Goal: Navigation & Orientation: Find specific page/section

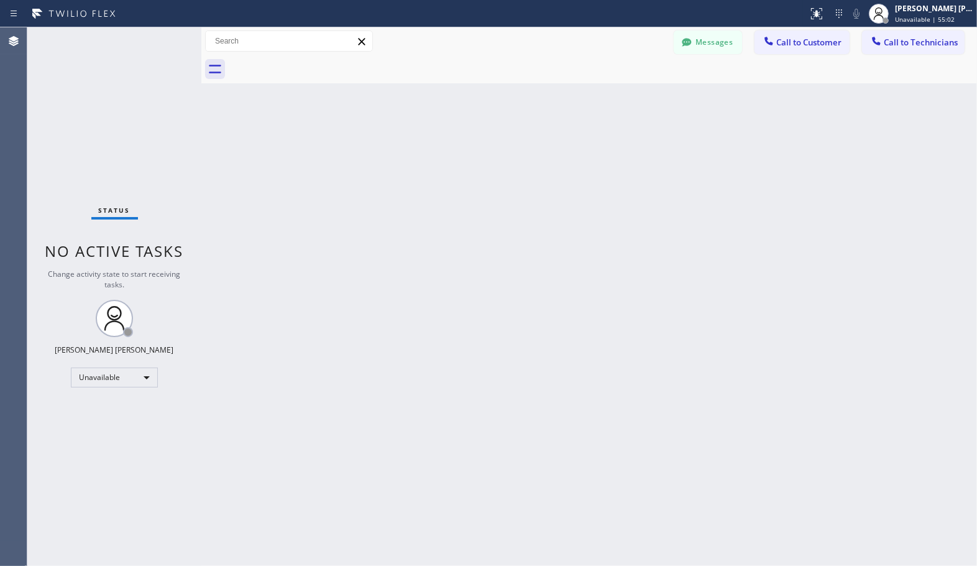
click at [346, 147] on div "Back to Dashboard Change Sender ID Customers Technicians Select a contact Outbo…" at bounding box center [589, 296] width 776 height 538
click at [553, 79] on div at bounding box center [603, 69] width 749 height 28
click at [393, 178] on div "Back to Dashboard Change Sender ID Customers Technicians Select a contact Outbo…" at bounding box center [589, 296] width 776 height 538
click at [635, 95] on div "Back to Dashboard Change Sender ID Customers Technicians Select a contact Outbo…" at bounding box center [589, 296] width 776 height 538
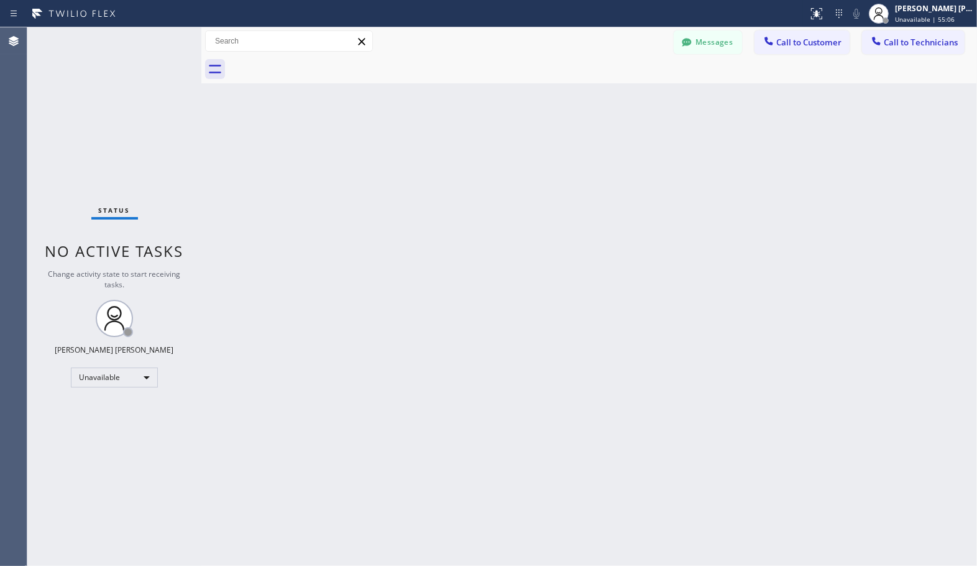
click at [635, 95] on div "Back to Dashboard Change Sender ID Customers Technicians Select a contact Outbo…" at bounding box center [589, 296] width 776 height 538
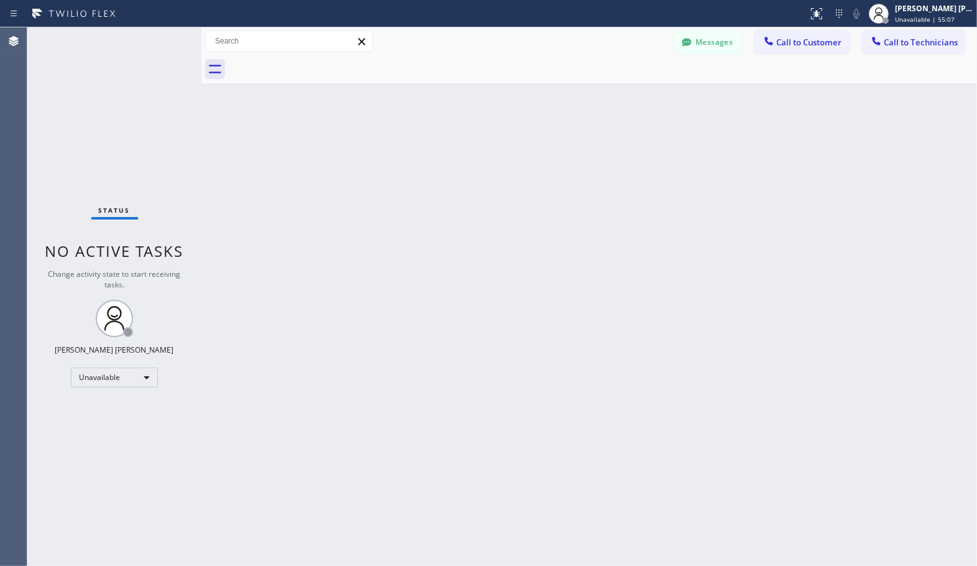
click at [635, 95] on div "Back to Dashboard Change Sender ID Customers Technicians Select a contact Outbo…" at bounding box center [589, 296] width 776 height 538
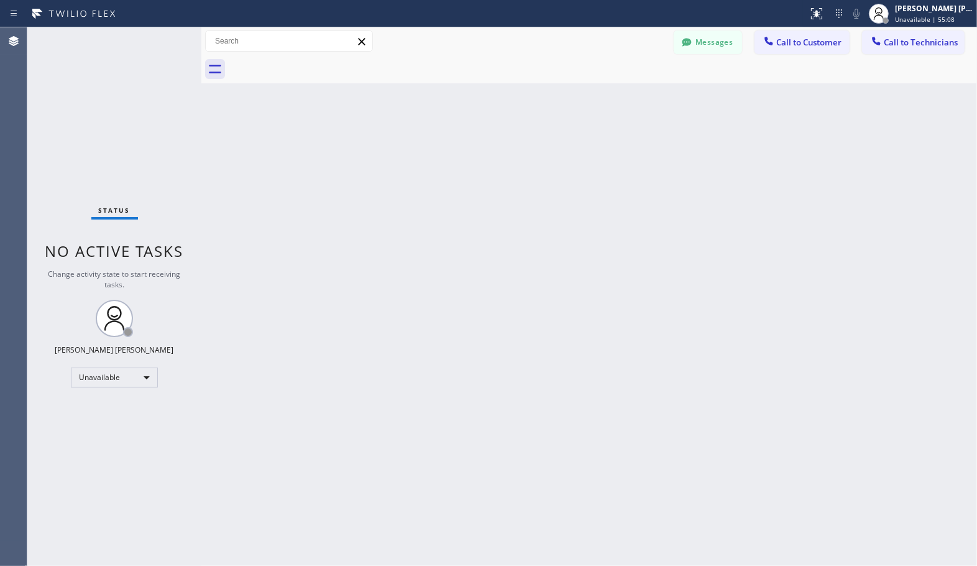
click at [635, 95] on div "Back to Dashboard Change Sender ID Customers Technicians Select a contact Outbo…" at bounding box center [589, 296] width 776 height 538
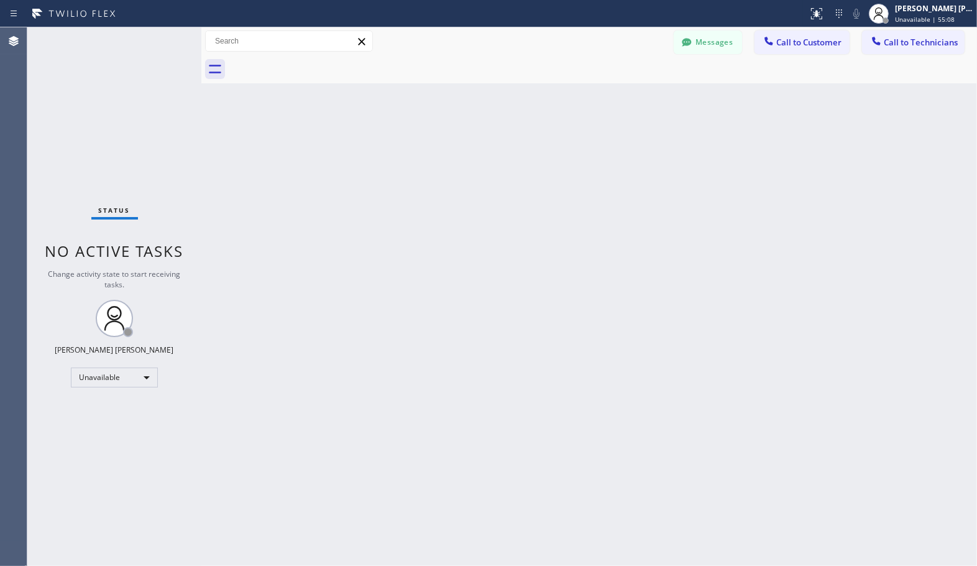
click at [635, 95] on div "Back to Dashboard Change Sender ID Customers Technicians Select a contact Outbo…" at bounding box center [589, 296] width 776 height 538
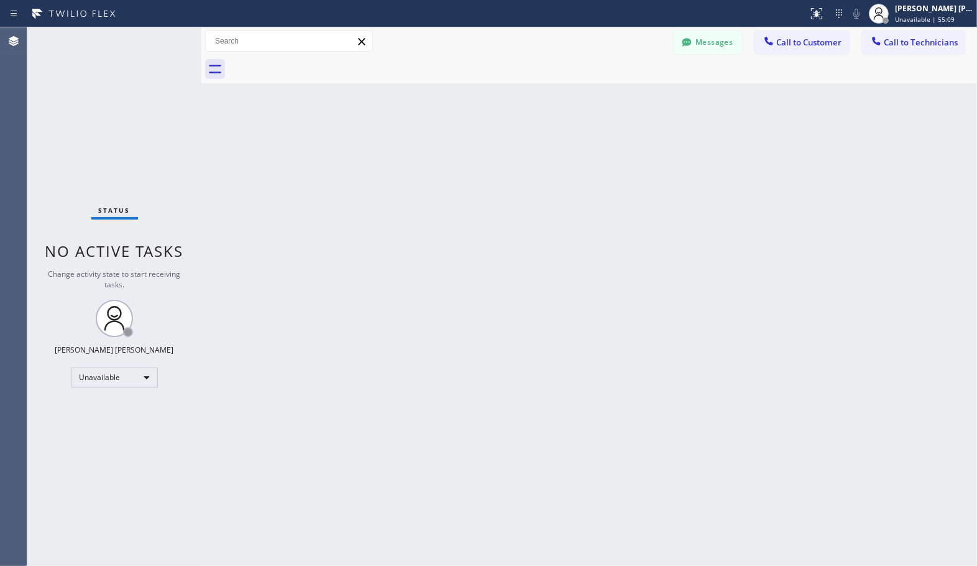
click at [635, 95] on div "Back to Dashboard Change Sender ID Customers Technicians Select a contact Outbo…" at bounding box center [589, 296] width 776 height 538
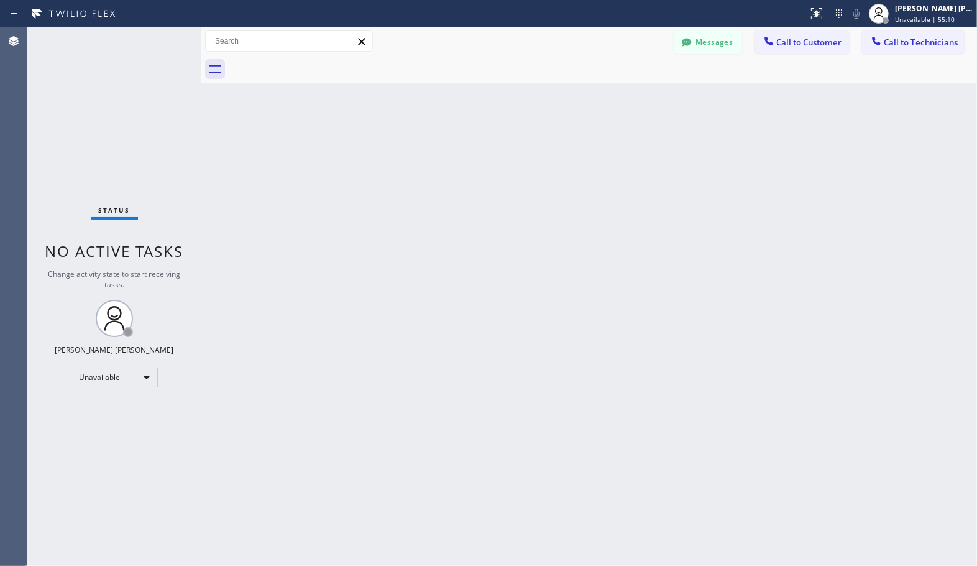
click at [635, 95] on div "Back to Dashboard Change Sender ID Customers Technicians Select a contact Outbo…" at bounding box center [589, 296] width 776 height 538
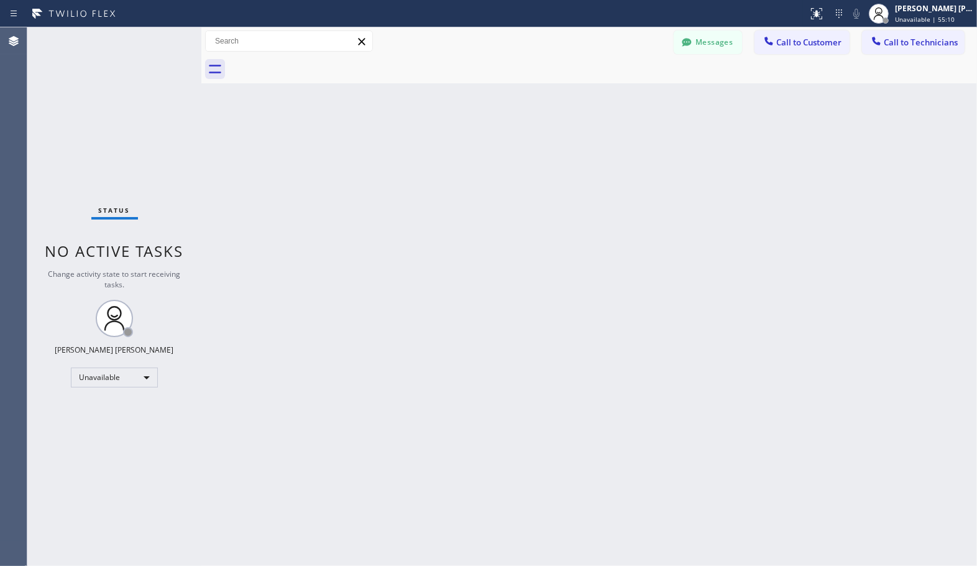
click at [635, 95] on div "Back to Dashboard Change Sender ID Customers Technicians Select a contact Outbo…" at bounding box center [589, 296] width 776 height 538
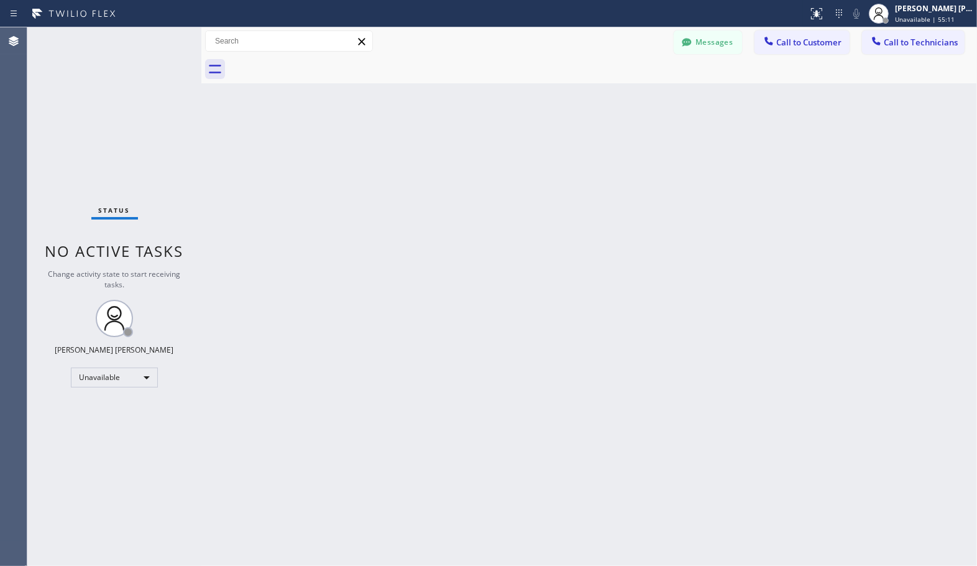
click at [635, 95] on div "Back to Dashboard Change Sender ID Customers Technicians Select a contact Outbo…" at bounding box center [589, 296] width 776 height 538
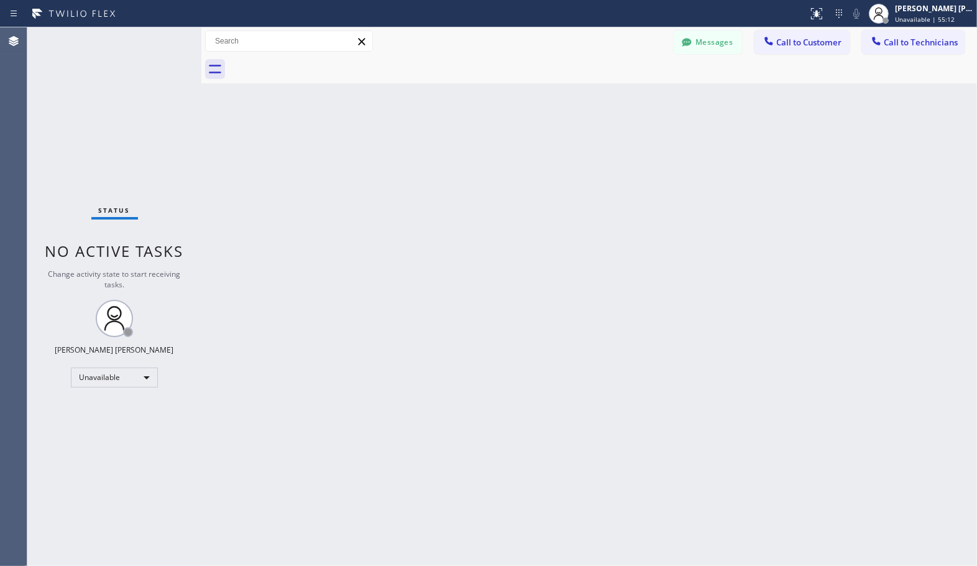
click at [635, 95] on div "Back to Dashboard Change Sender ID Customers Technicians Select a contact Outbo…" at bounding box center [589, 296] width 776 height 538
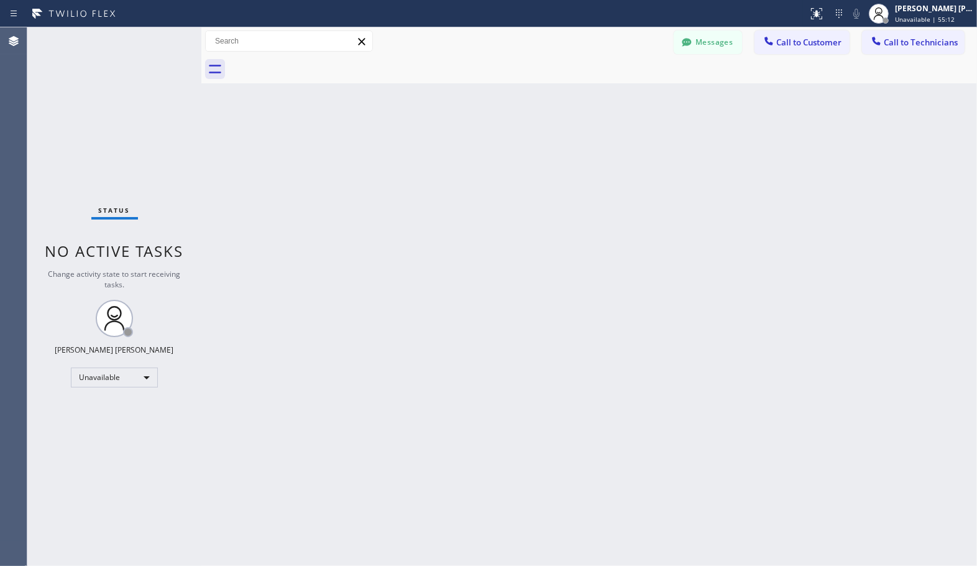
click at [635, 95] on div "Back to Dashboard Change Sender ID Customers Technicians Select a contact Outbo…" at bounding box center [589, 296] width 776 height 538
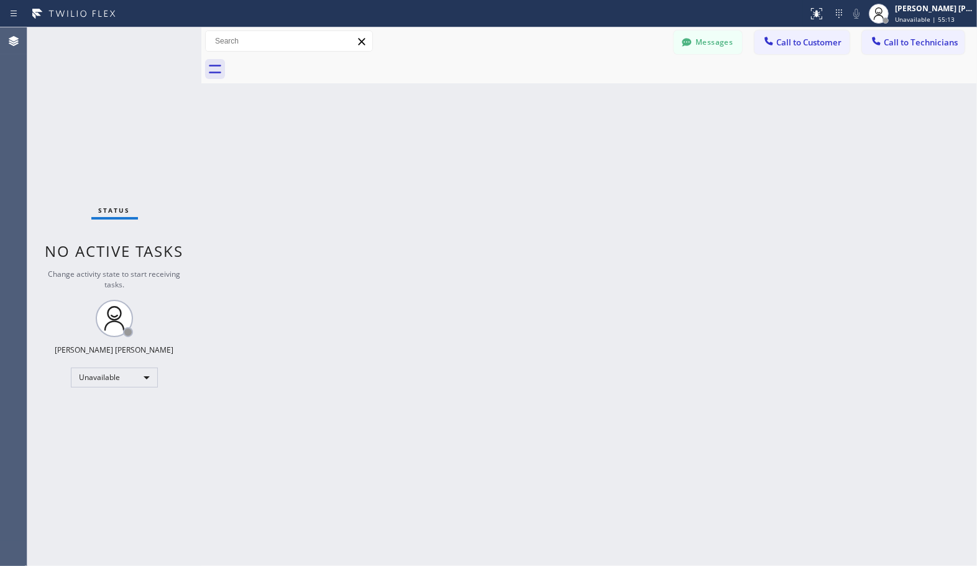
click at [635, 95] on div "Back to Dashboard Change Sender ID Customers Technicians Select a contact Outbo…" at bounding box center [589, 296] width 776 height 538
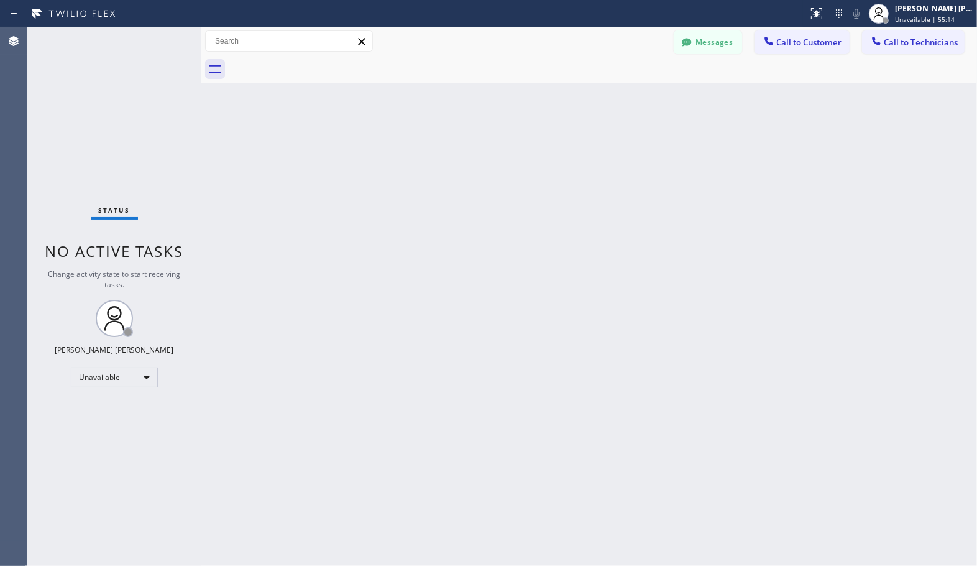
click at [635, 95] on div "Back to Dashboard Change Sender ID Customers Technicians Select a contact Outbo…" at bounding box center [589, 296] width 776 height 538
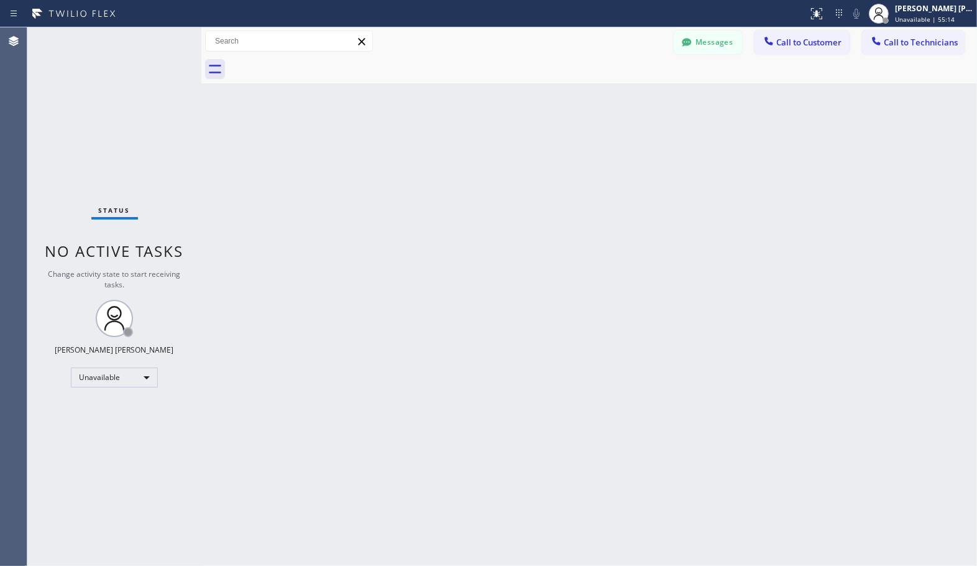
click at [635, 95] on div "Back to Dashboard Change Sender ID Customers Technicians Select a contact Outbo…" at bounding box center [589, 296] width 776 height 538
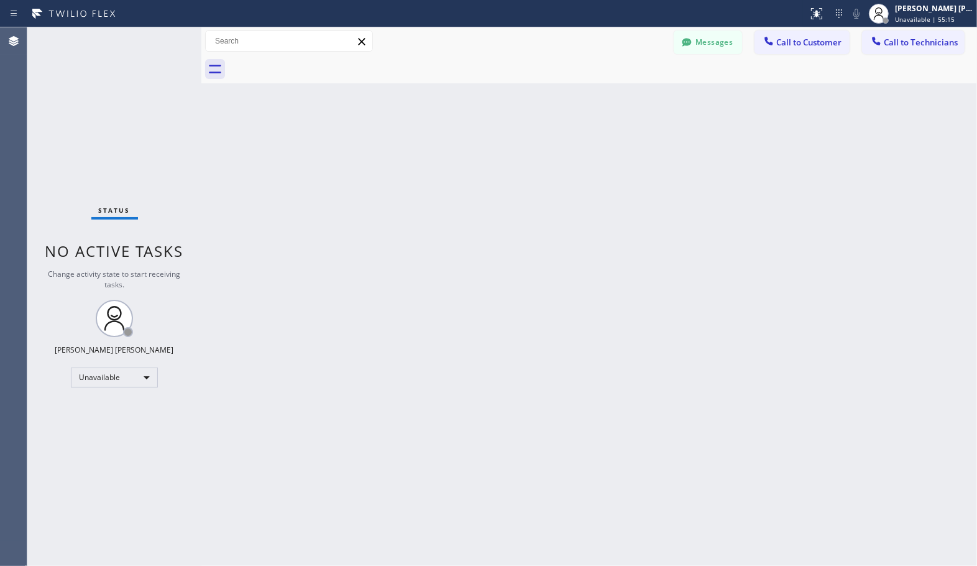
click at [635, 95] on div "Back to Dashboard Change Sender ID Customers Technicians Select a contact Outbo…" at bounding box center [589, 296] width 776 height 538
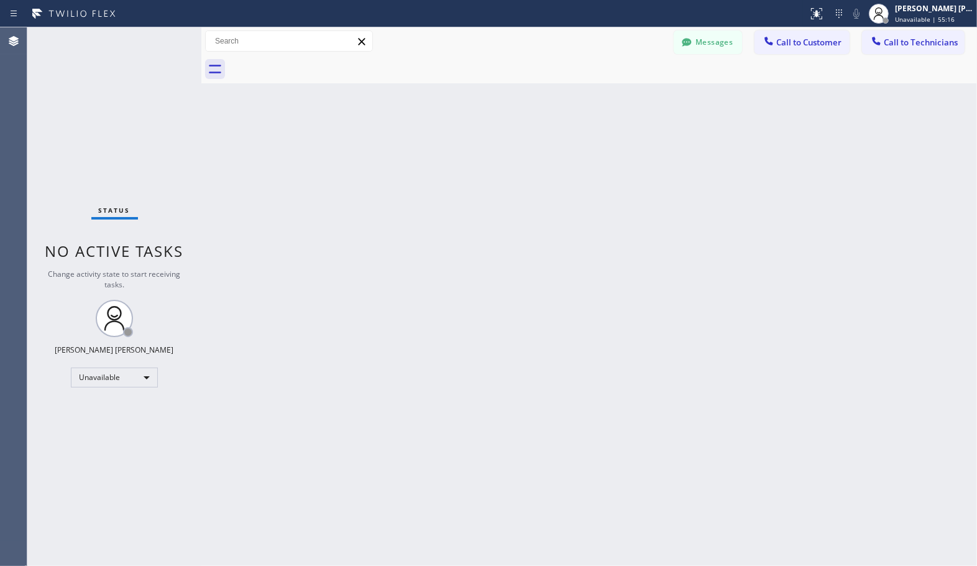
click at [635, 95] on div "Back to Dashboard Change Sender ID Customers Technicians Select a contact Outbo…" at bounding box center [589, 296] width 776 height 538
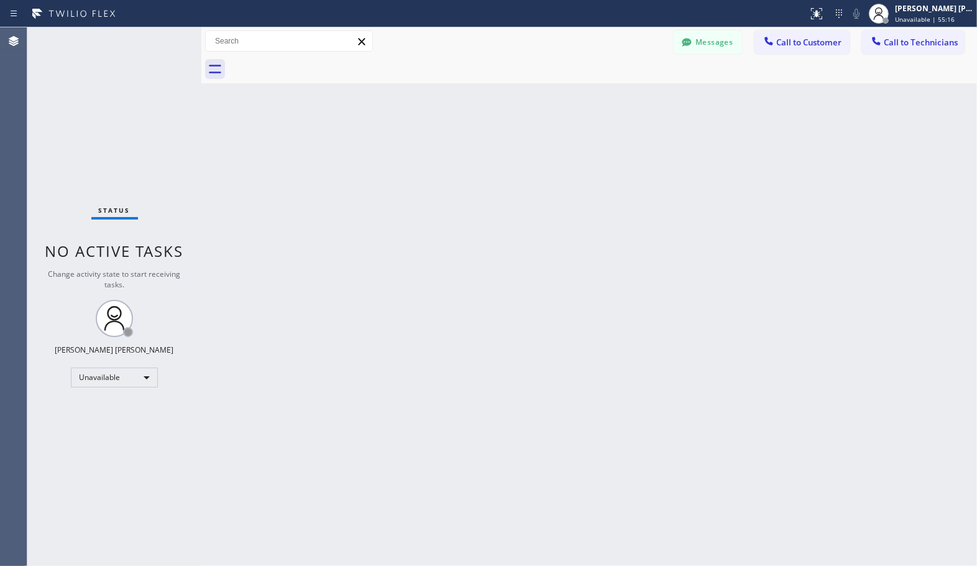
click at [635, 95] on div "Back to Dashboard Change Sender ID Customers Technicians Select a contact Outbo…" at bounding box center [589, 296] width 776 height 538
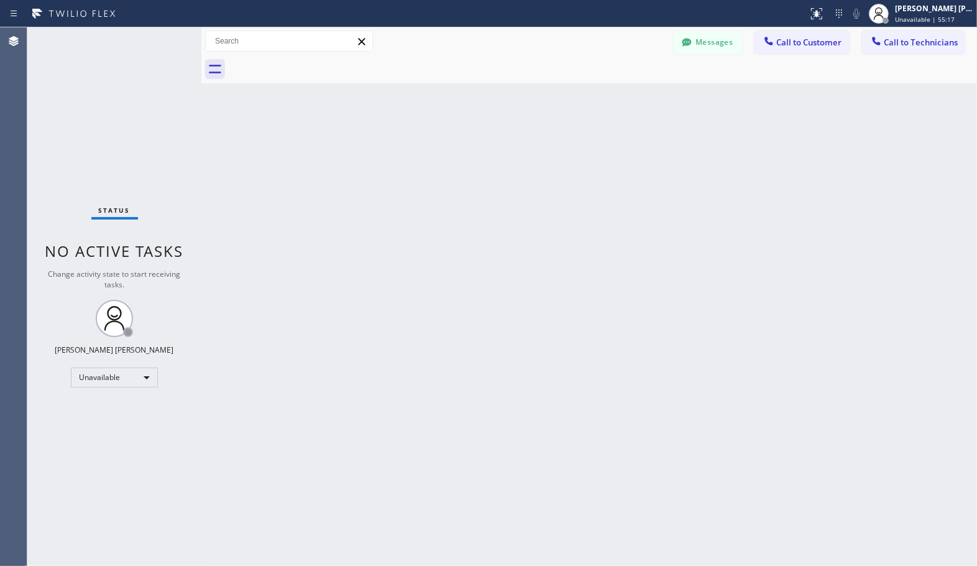
click at [635, 95] on div "Back to Dashboard Change Sender ID Customers Technicians Select a contact Outbo…" at bounding box center [589, 296] width 776 height 538
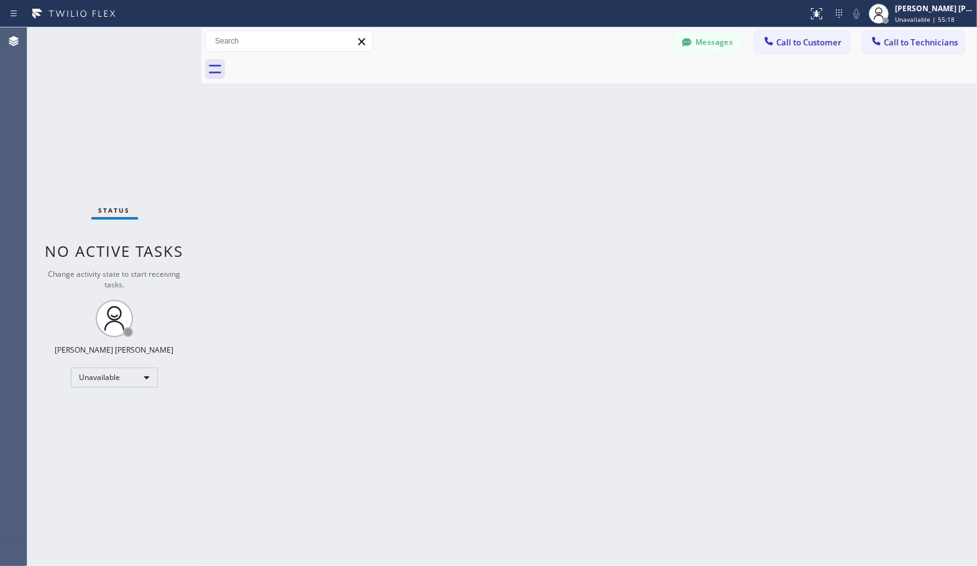
click at [635, 95] on div "Back to Dashboard Change Sender ID Customers Technicians Select a contact Outbo…" at bounding box center [589, 296] width 776 height 538
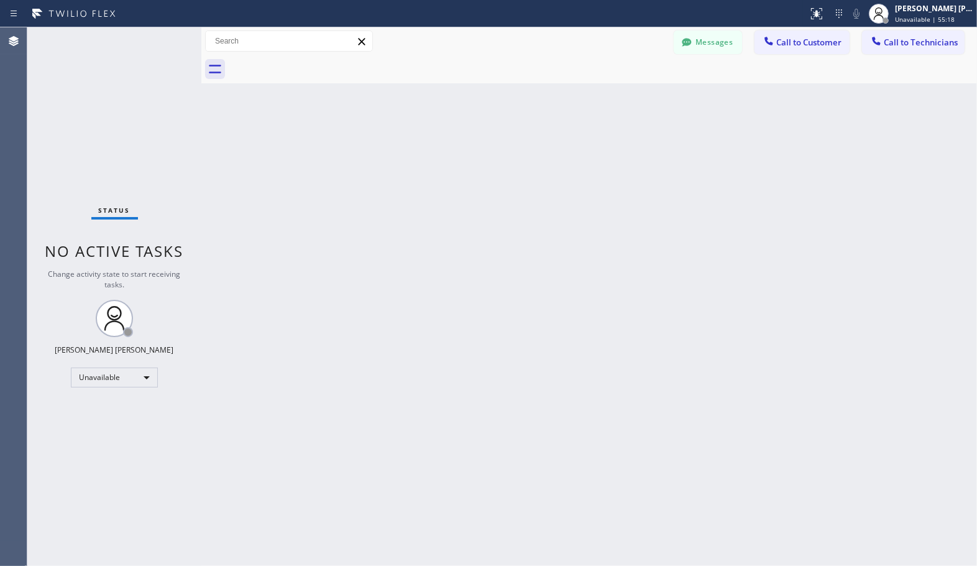
click at [635, 95] on div "Back to Dashboard Change Sender ID Customers Technicians Select a contact Outbo…" at bounding box center [589, 296] width 776 height 538
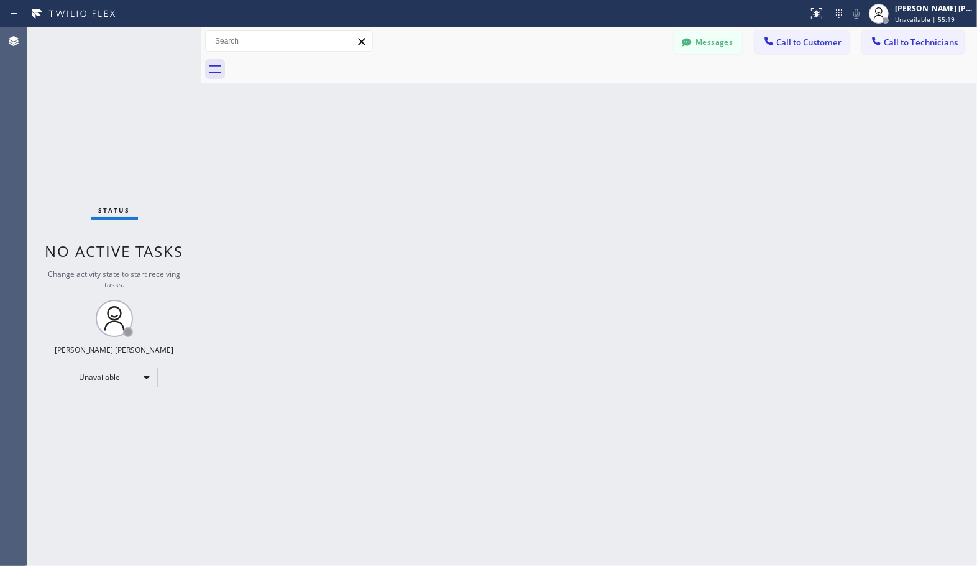
click at [635, 95] on div "Back to Dashboard Change Sender ID Customers Technicians Select a contact Outbo…" at bounding box center [589, 296] width 776 height 538
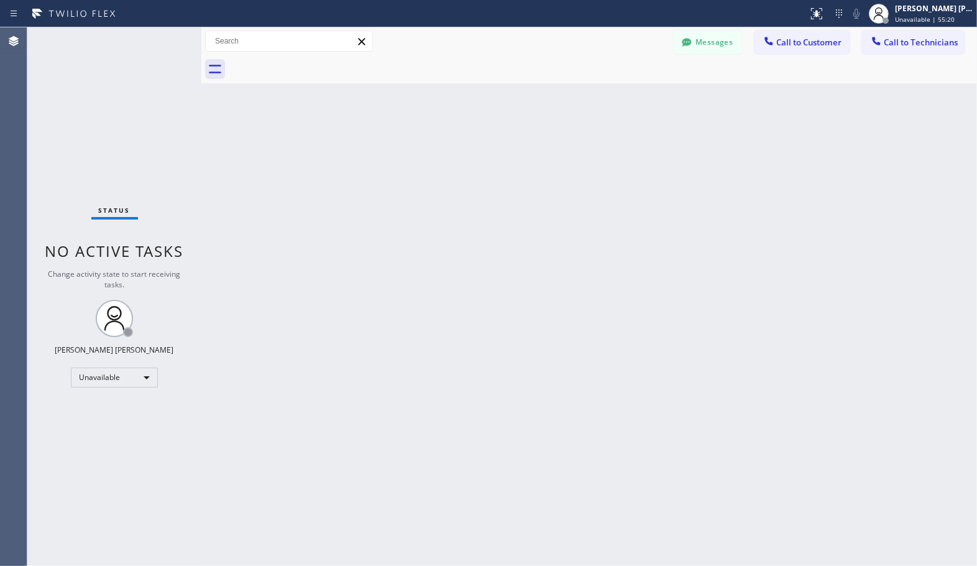
click at [635, 95] on div "Back to Dashboard Change Sender ID Customers Technicians Select a contact Outbo…" at bounding box center [589, 296] width 776 height 538
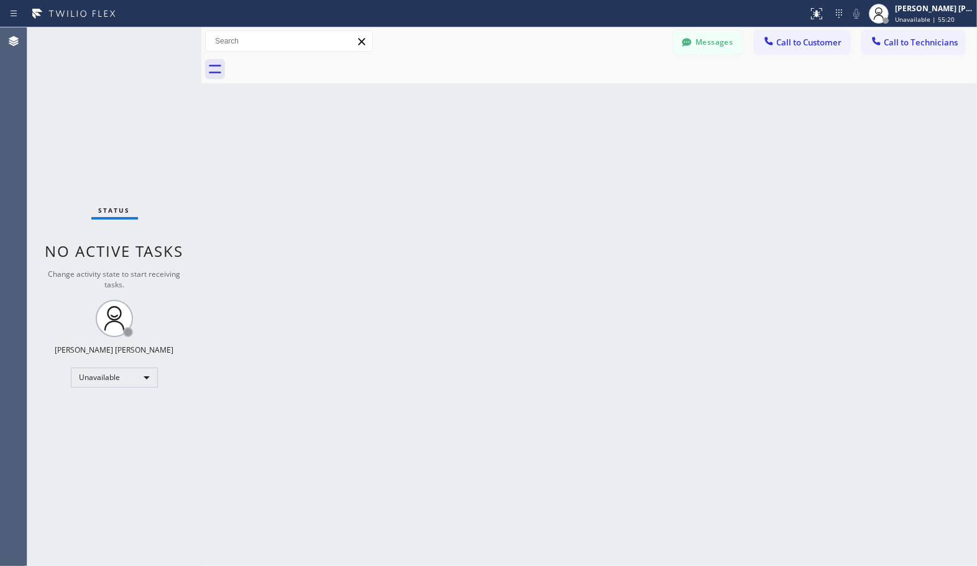
click at [635, 95] on div "Back to Dashboard Change Sender ID Customers Technicians Select a contact Outbo…" at bounding box center [589, 296] width 776 height 538
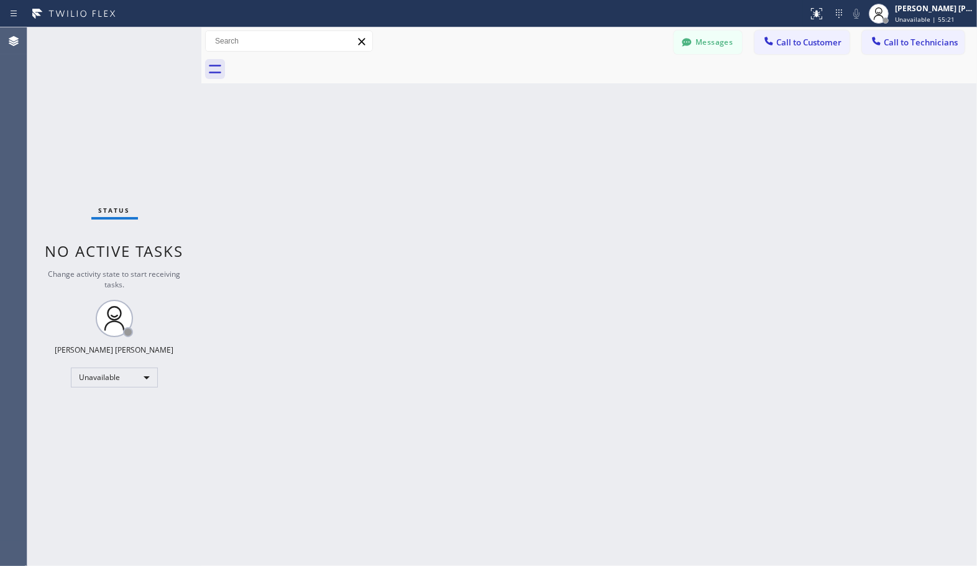
click at [635, 95] on div "Back to Dashboard Change Sender ID Customers Technicians Select a contact Outbo…" at bounding box center [589, 296] width 776 height 538
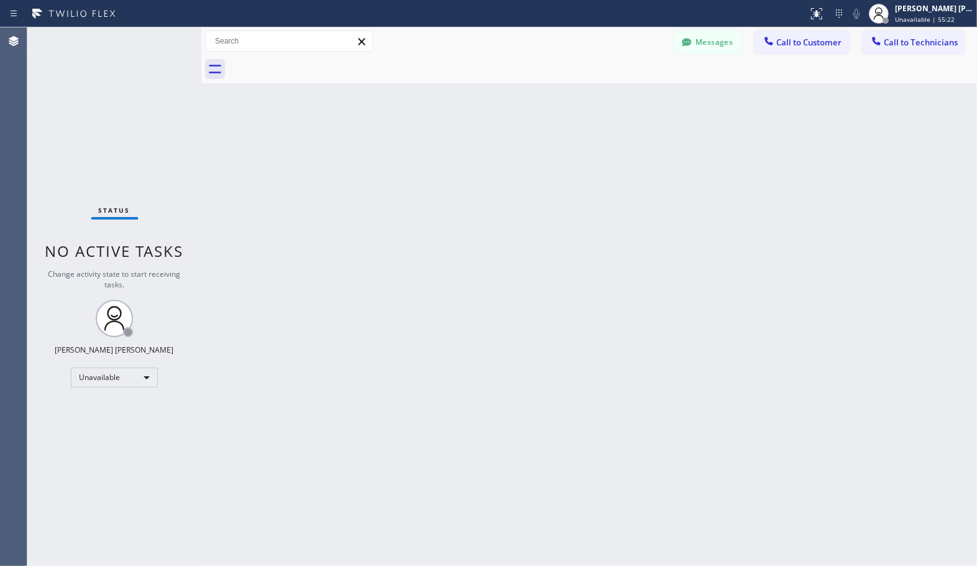
click at [635, 95] on div "Back to Dashboard Change Sender ID Customers Technicians Select a contact Outbo…" at bounding box center [589, 296] width 776 height 538
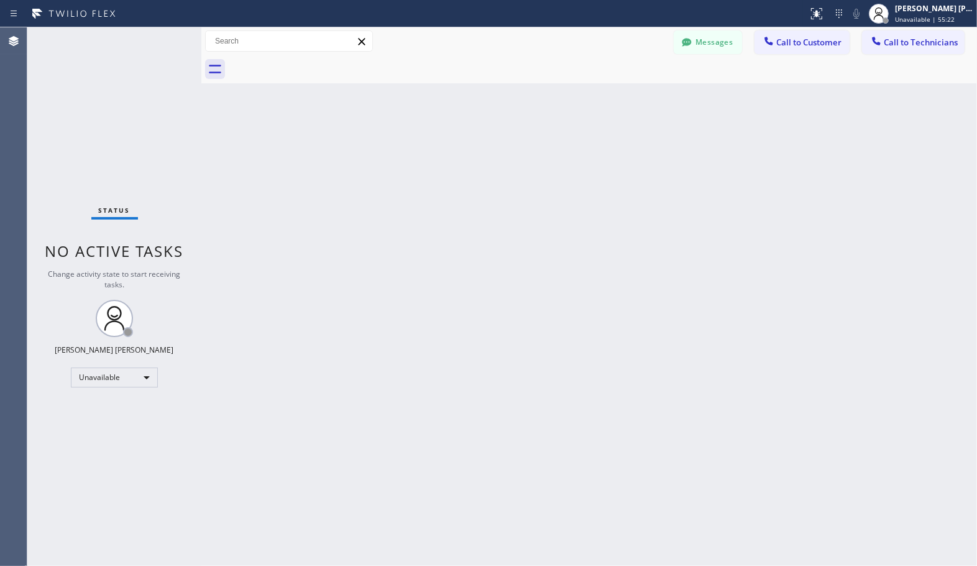
click at [635, 95] on div "Back to Dashboard Change Sender ID Customers Technicians Select a contact Outbo…" at bounding box center [589, 296] width 776 height 538
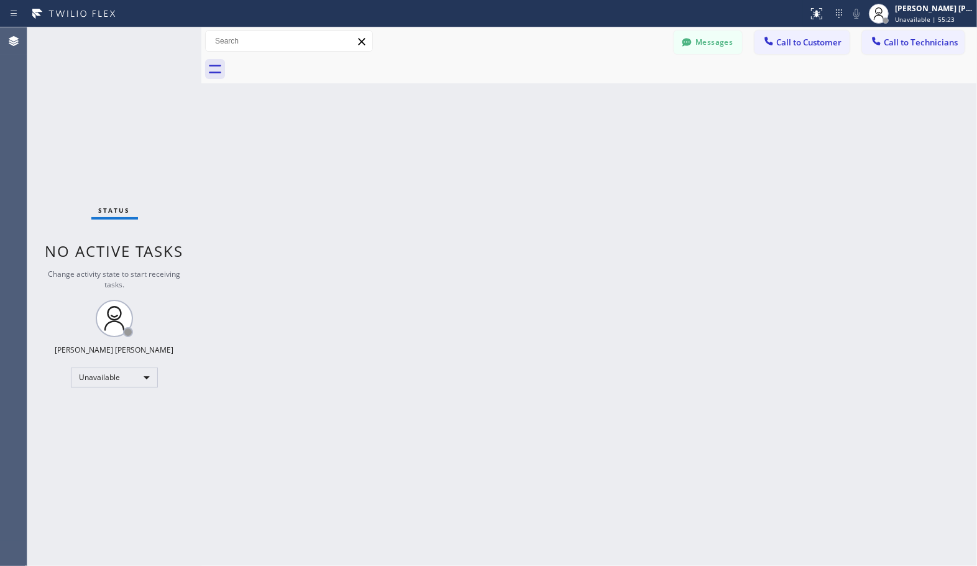
click at [635, 95] on div "Back to Dashboard Change Sender ID Customers Technicians Select a contact Outbo…" at bounding box center [589, 296] width 776 height 538
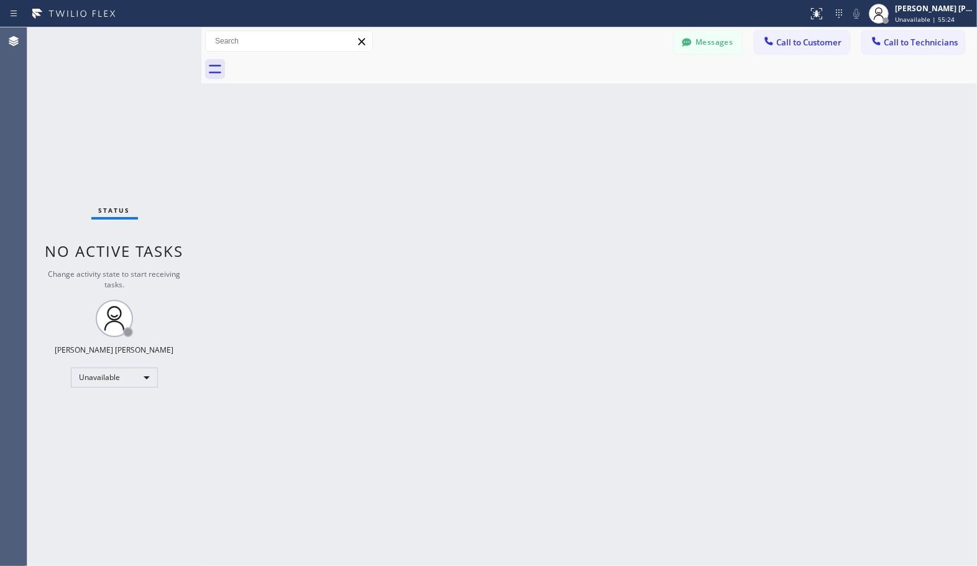
click at [635, 95] on div "Back to Dashboard Change Sender ID Customers Technicians Select a contact Outbo…" at bounding box center [589, 296] width 776 height 538
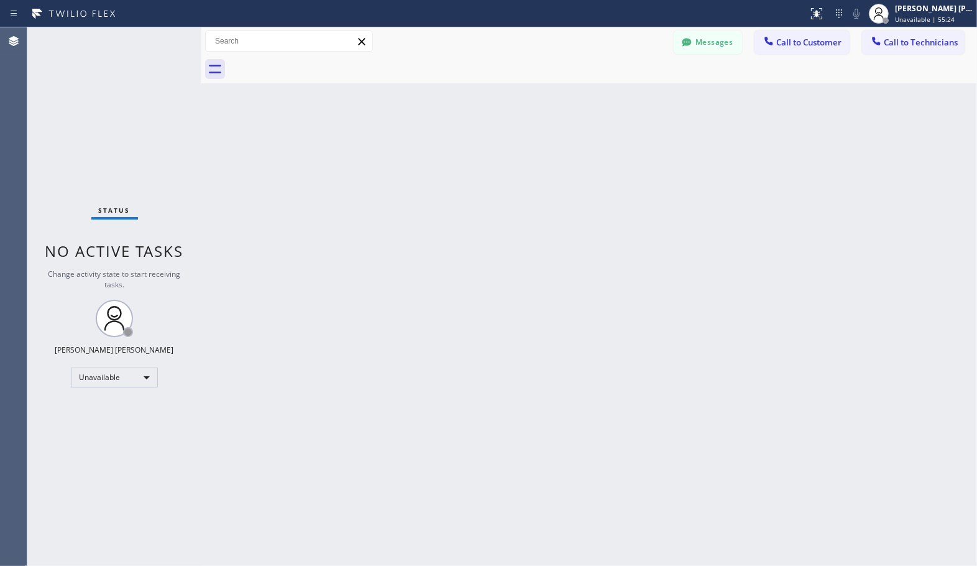
click at [635, 95] on div "Back to Dashboard Change Sender ID Customers Technicians Select a contact Outbo…" at bounding box center [589, 296] width 776 height 538
click at [636, 94] on div "Back to Dashboard Change Sender ID Customers Technicians Select a contact Outbo…" at bounding box center [589, 296] width 776 height 538
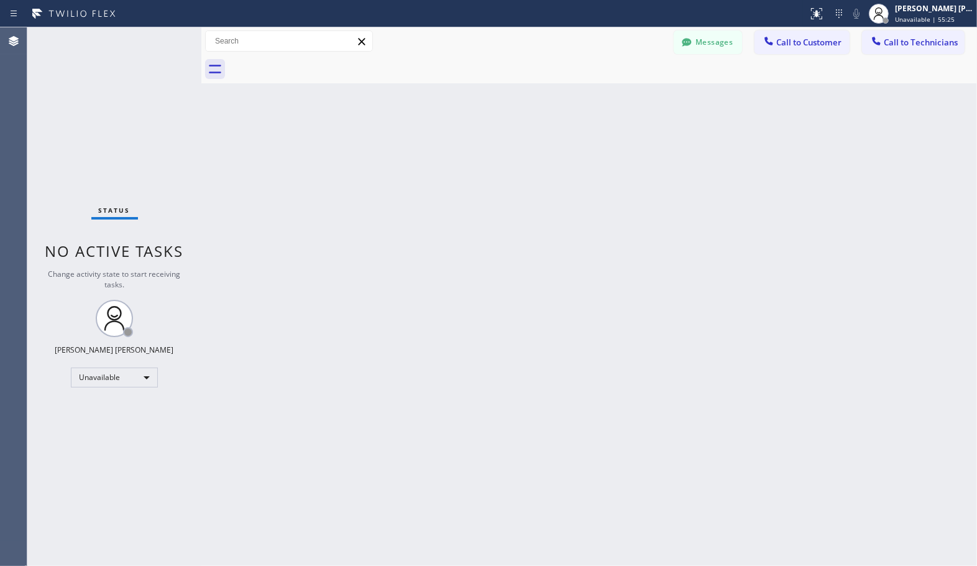
click at [636, 94] on div "Back to Dashboard Change Sender ID Customers Technicians Select a contact Outbo…" at bounding box center [589, 296] width 776 height 538
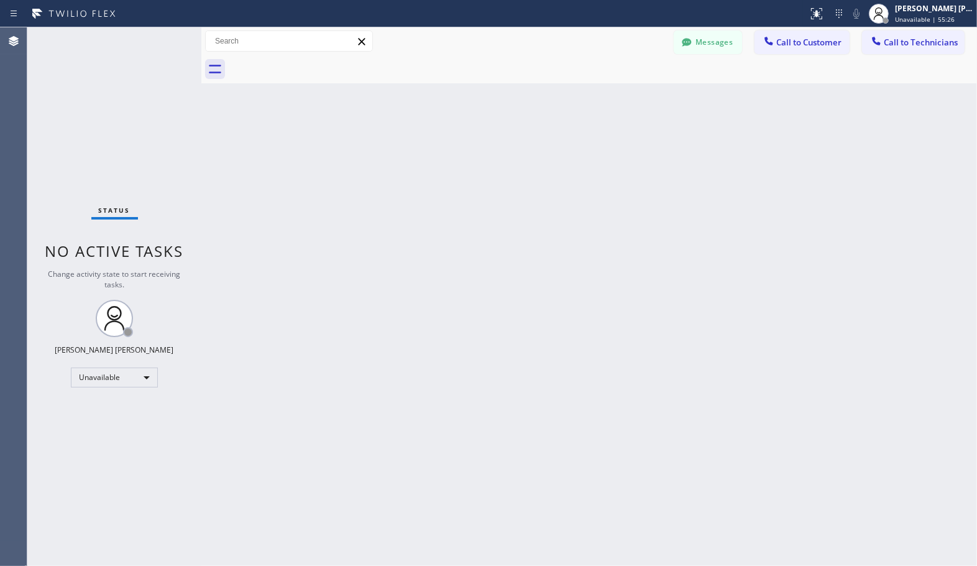
click at [636, 94] on div "Back to Dashboard Change Sender ID Customers Technicians Select a contact Outbo…" at bounding box center [589, 296] width 776 height 538
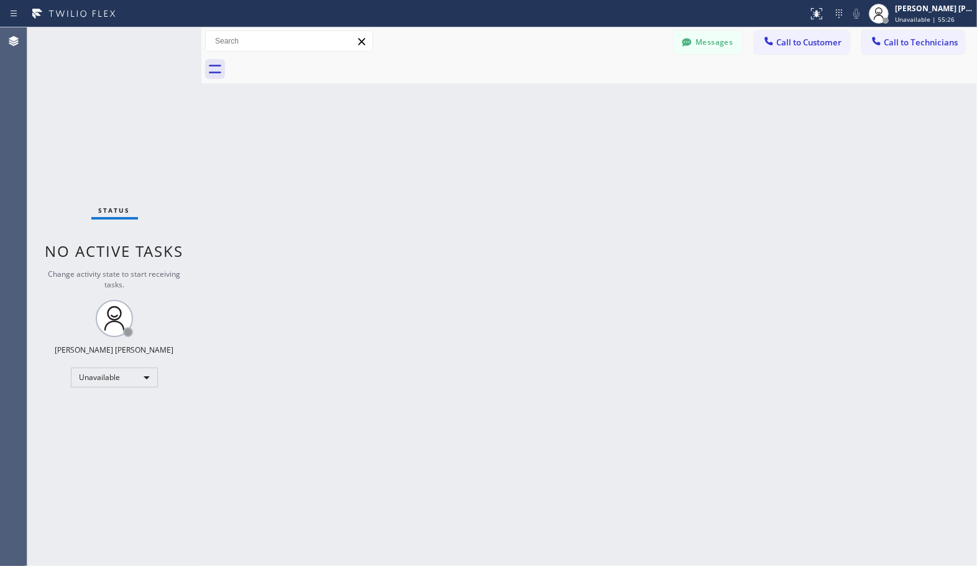
click at [636, 94] on div "Back to Dashboard Change Sender ID Customers Technicians Select a contact Outbo…" at bounding box center [589, 296] width 776 height 538
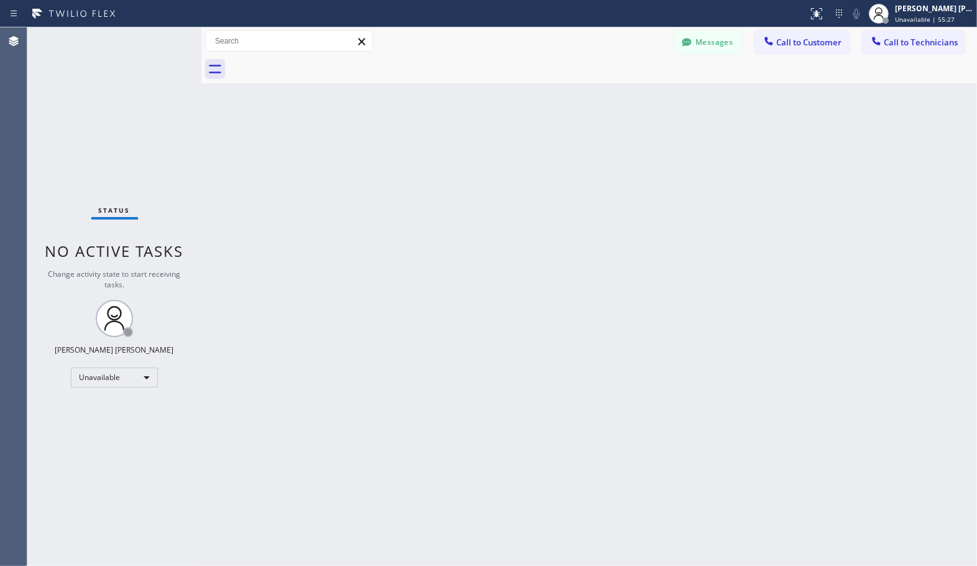
click at [636, 94] on div "Back to Dashboard Change Sender ID Customers Technicians Select a contact Outbo…" at bounding box center [589, 296] width 776 height 538
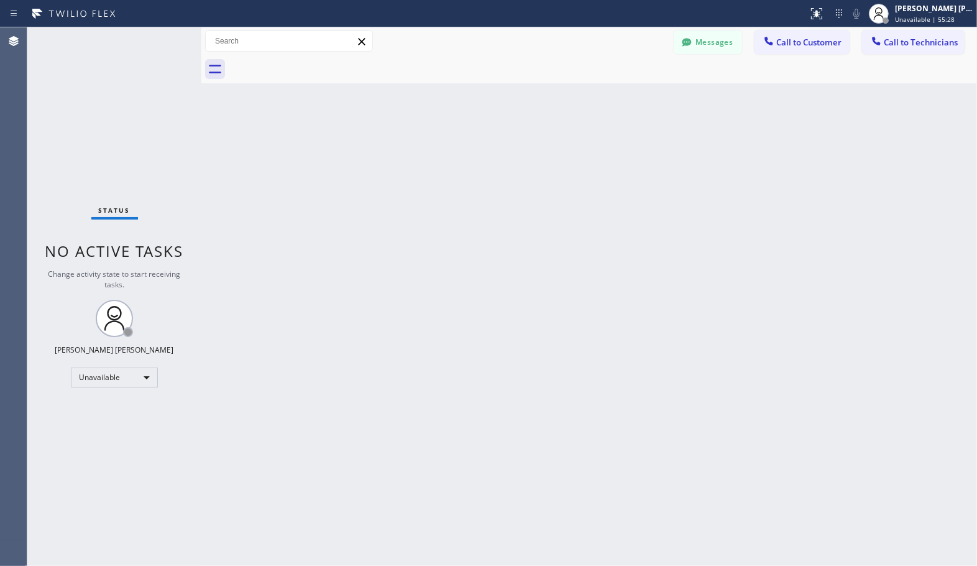
click at [636, 94] on div "Back to Dashboard Change Sender ID Customers Technicians Select a contact Outbo…" at bounding box center [589, 296] width 776 height 538
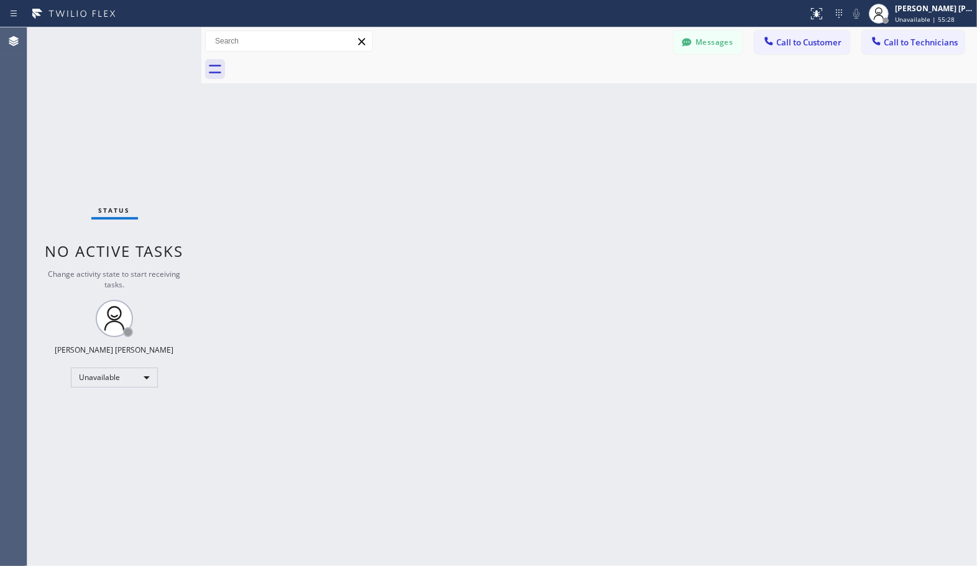
click at [636, 94] on div "Back to Dashboard Change Sender ID Customers Technicians Select a contact Outbo…" at bounding box center [589, 296] width 776 height 538
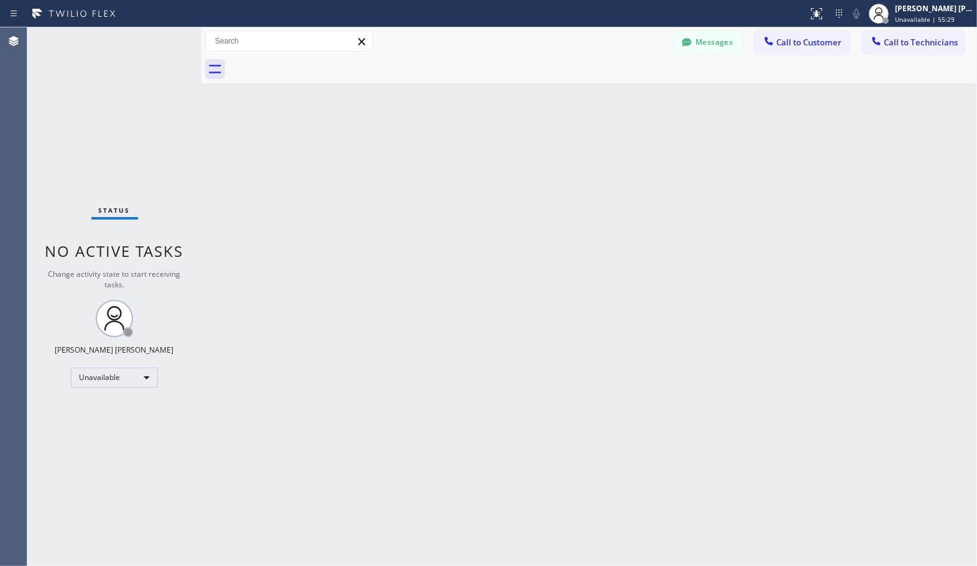
click at [636, 94] on div "Back to Dashboard Change Sender ID Customers Technicians Select a contact Outbo…" at bounding box center [589, 296] width 776 height 538
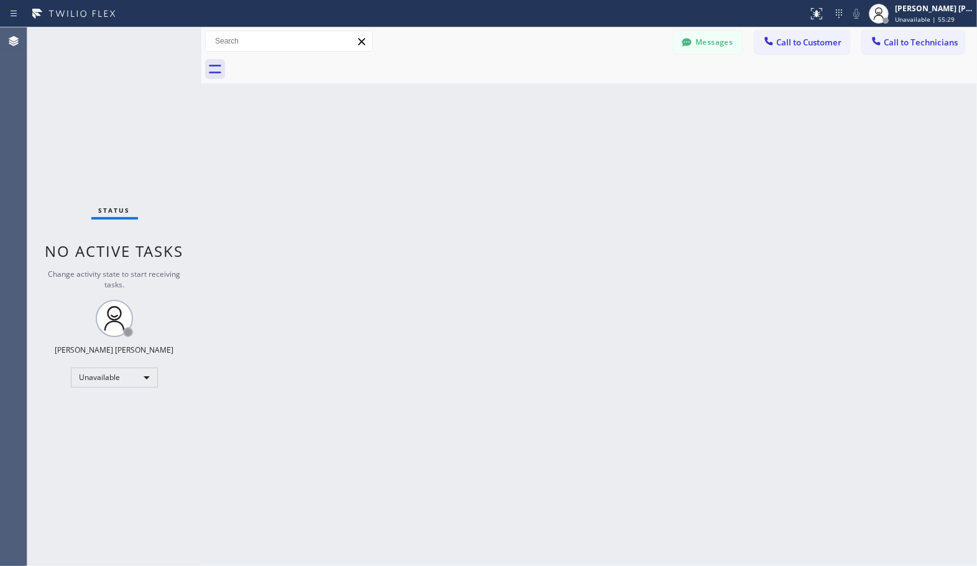
click at [636, 94] on div "Back to Dashboard Change Sender ID Customers Technicians Select a contact Outbo…" at bounding box center [589, 296] width 776 height 538
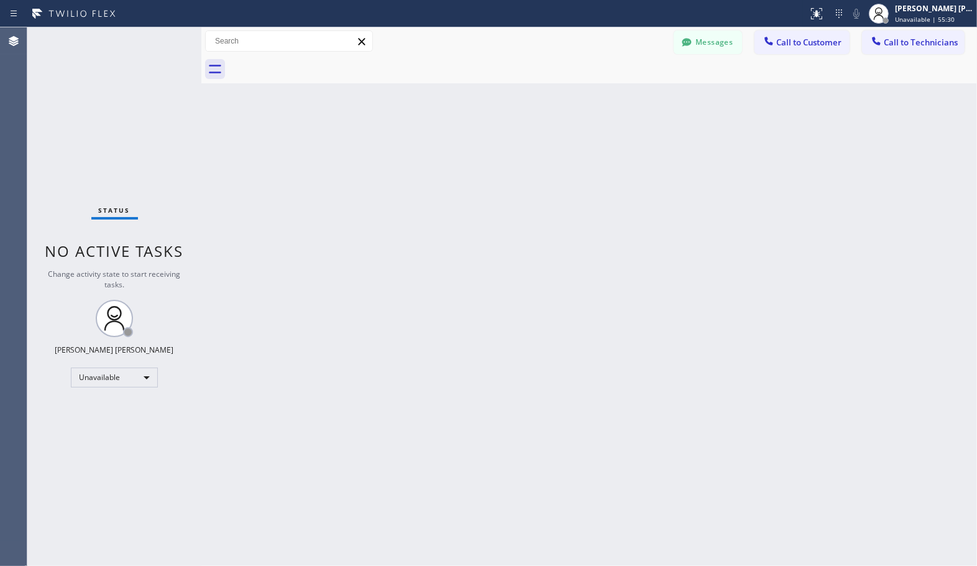
click at [636, 94] on div "Back to Dashboard Change Sender ID Customers Technicians Select a contact Outbo…" at bounding box center [589, 296] width 776 height 538
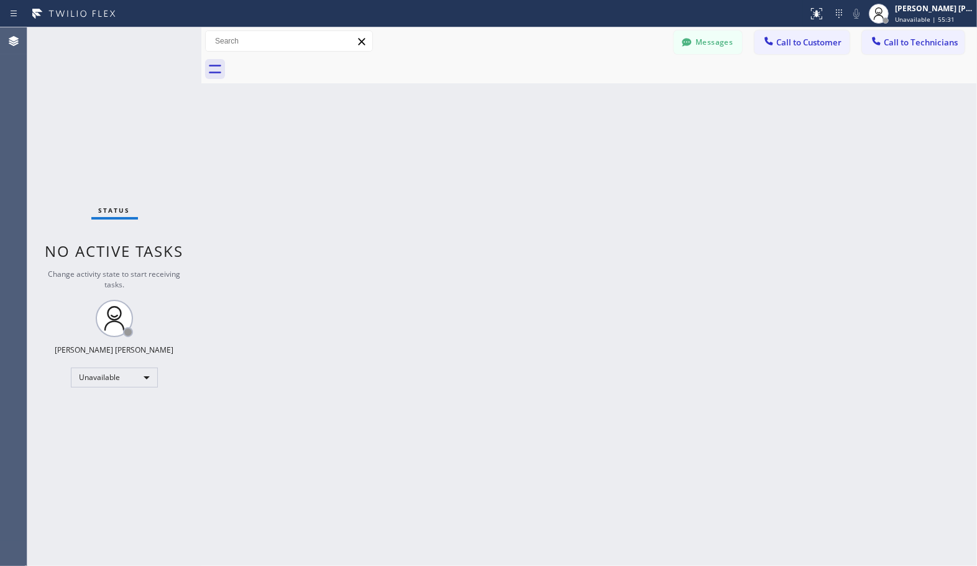
click at [636, 94] on div "Back to Dashboard Change Sender ID Customers Technicians Select a contact Outbo…" at bounding box center [589, 296] width 776 height 538
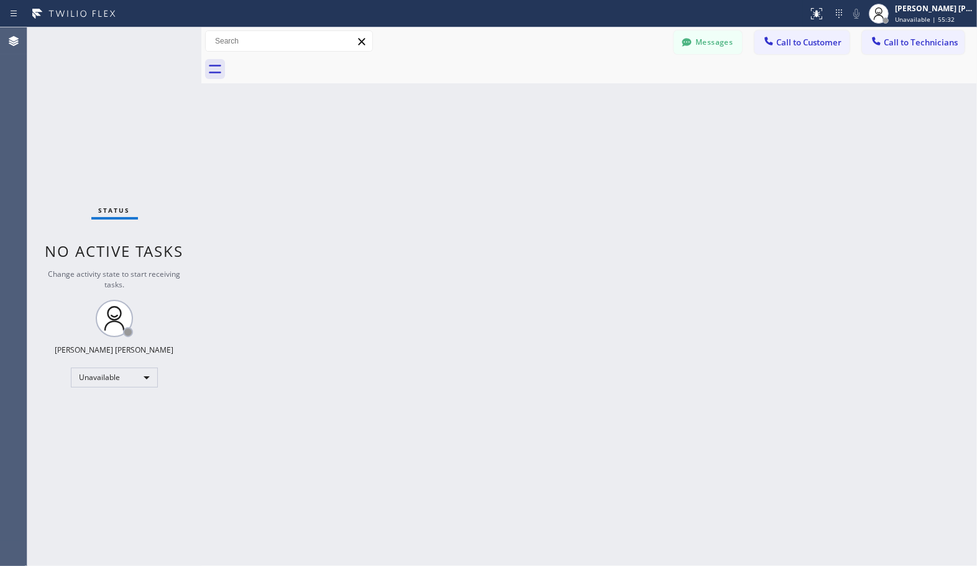
click at [636, 94] on div "Back to Dashboard Change Sender ID Customers Technicians Select a contact Outbo…" at bounding box center [589, 296] width 776 height 538
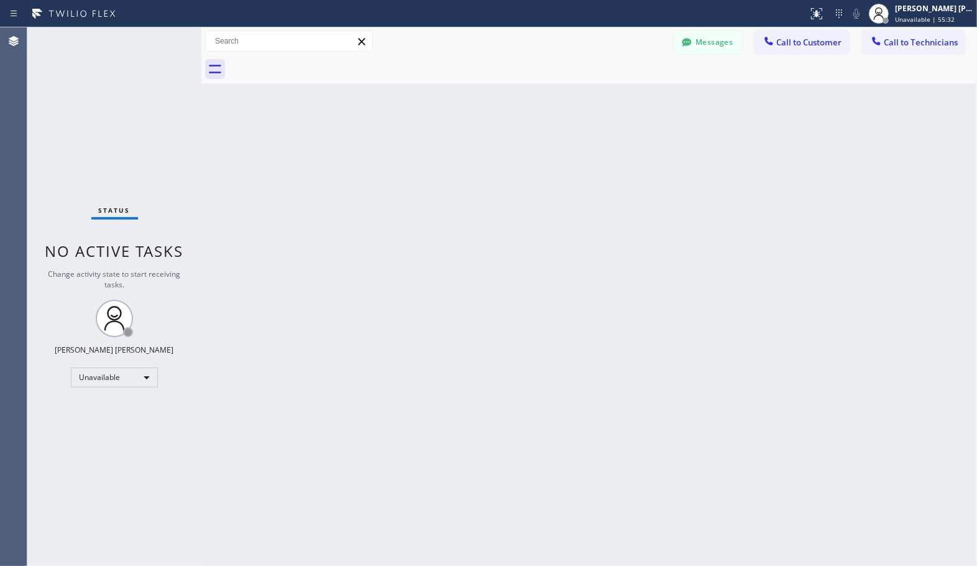
click at [636, 94] on div "Back to Dashboard Change Sender ID Customers Technicians Select a contact Outbo…" at bounding box center [589, 296] width 776 height 538
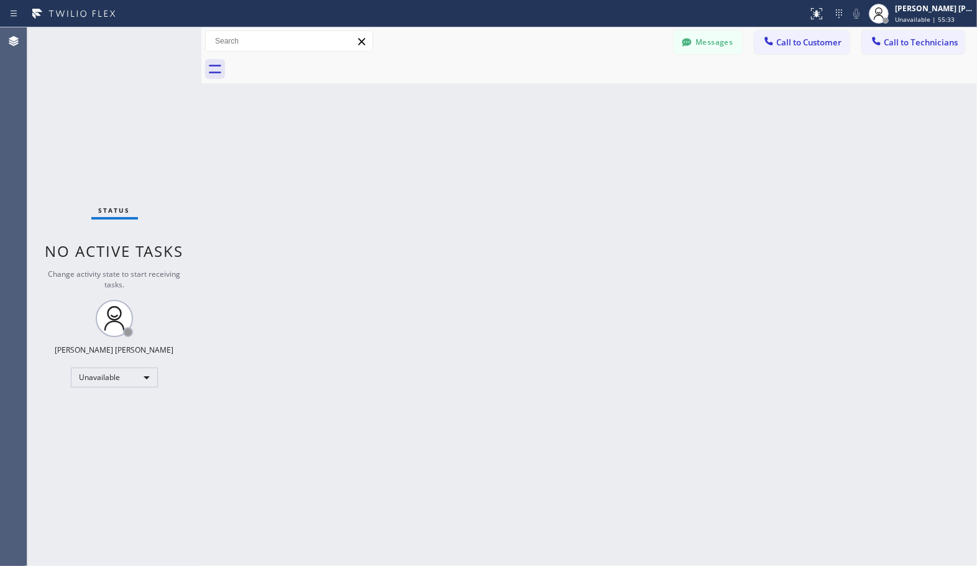
click at [636, 94] on div "Back to Dashboard Change Sender ID Customers Technicians Select a contact Outbo…" at bounding box center [589, 296] width 776 height 538
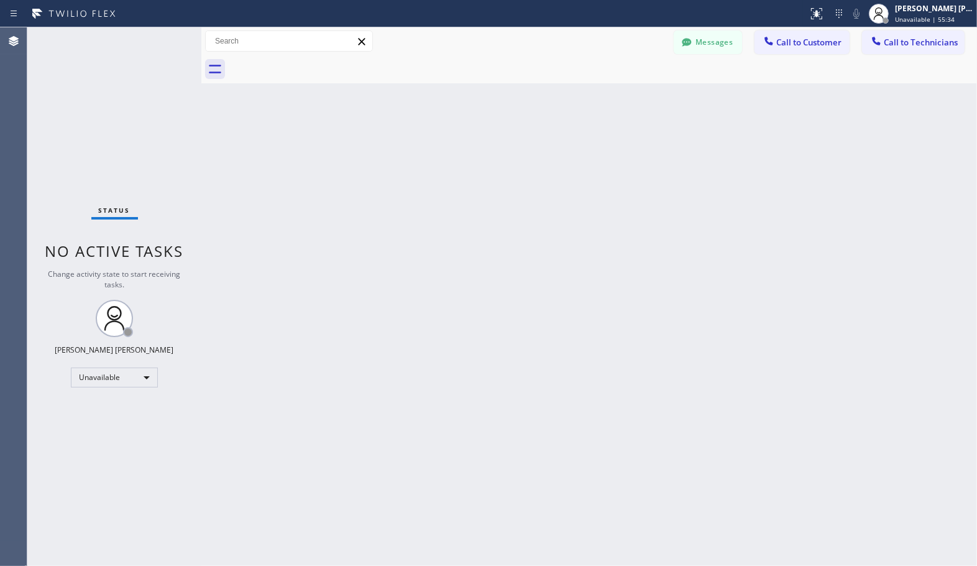
click at [636, 94] on div "Back to Dashboard Change Sender ID Customers Technicians Select a contact Outbo…" at bounding box center [589, 296] width 776 height 538
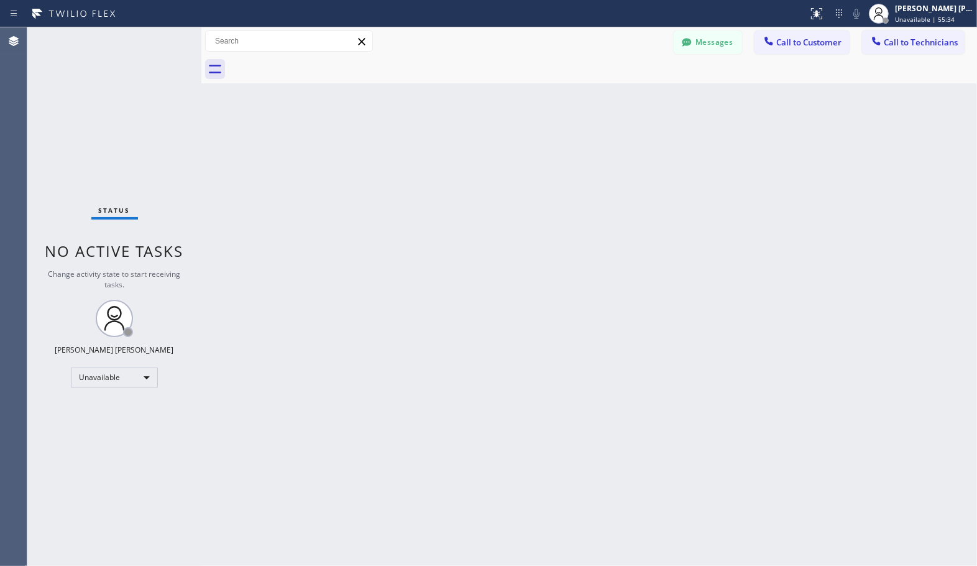
click at [636, 94] on div "Back to Dashboard Change Sender ID Customers Technicians Select a contact Outbo…" at bounding box center [589, 296] width 776 height 538
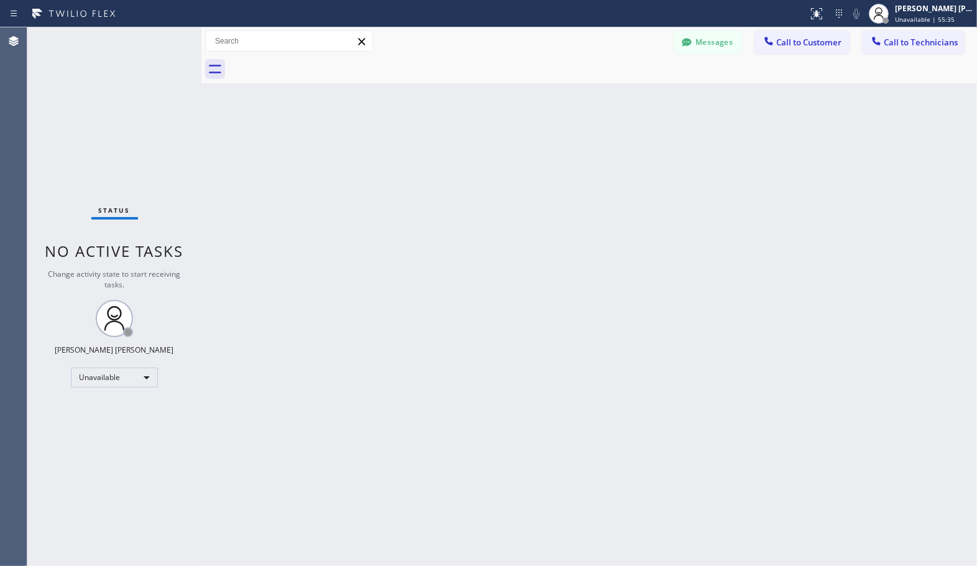
click at [636, 94] on div "Back to Dashboard Change Sender ID Customers Technicians Select a contact Outbo…" at bounding box center [589, 296] width 776 height 538
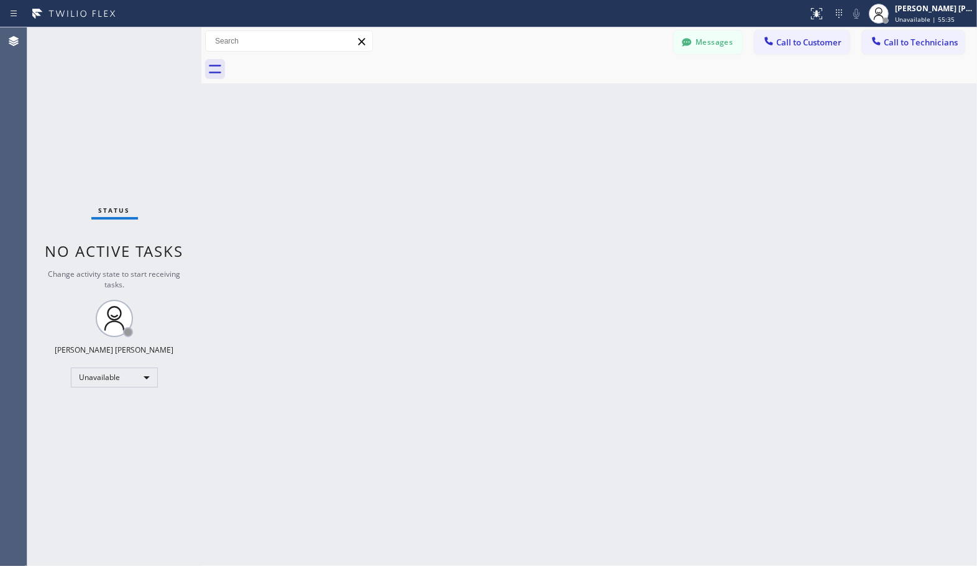
click at [636, 94] on div "Back to Dashboard Change Sender ID Customers Technicians Select a contact Outbo…" at bounding box center [589, 296] width 776 height 538
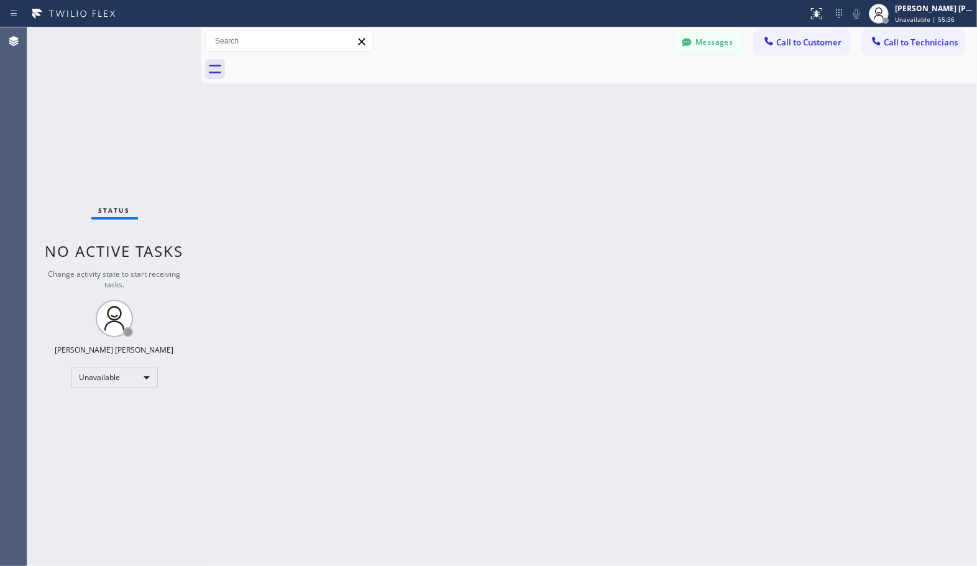
click at [636, 94] on div "Back to Dashboard Change Sender ID Customers Technicians Select a contact Outbo…" at bounding box center [589, 296] width 776 height 538
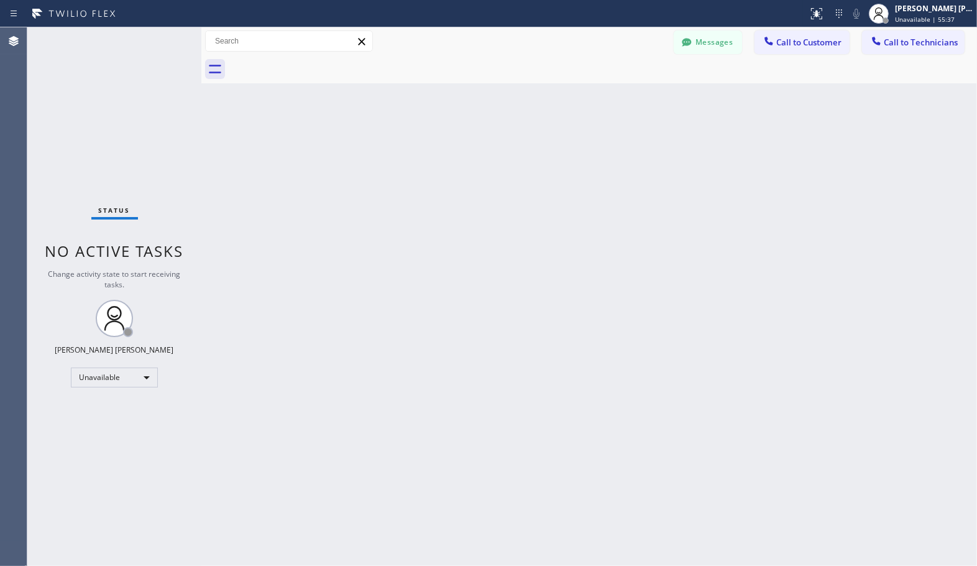
click at [636, 94] on div "Back to Dashboard Change Sender ID Customers Technicians Select a contact Outbo…" at bounding box center [589, 296] width 776 height 538
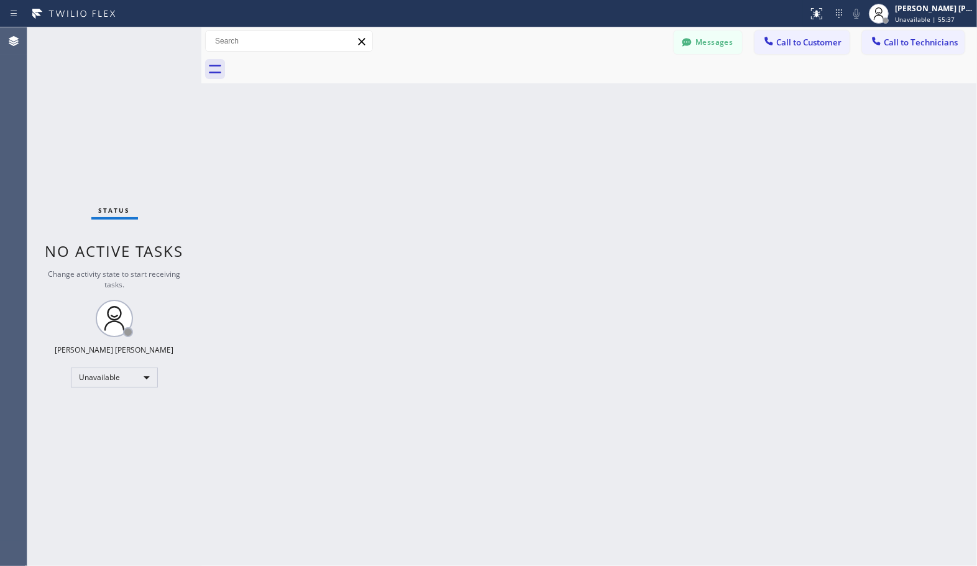
click at [636, 94] on div "Back to Dashboard Change Sender ID Customers Technicians Select a contact Outbo…" at bounding box center [589, 296] width 776 height 538
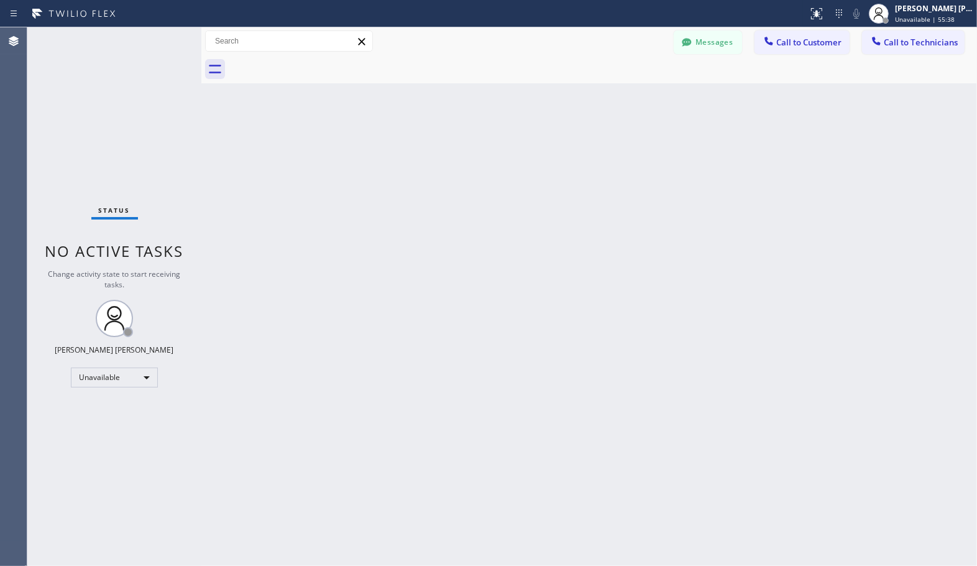
click at [636, 94] on div "Back to Dashboard Change Sender ID Customers Technicians Select a contact Outbo…" at bounding box center [589, 296] width 776 height 538
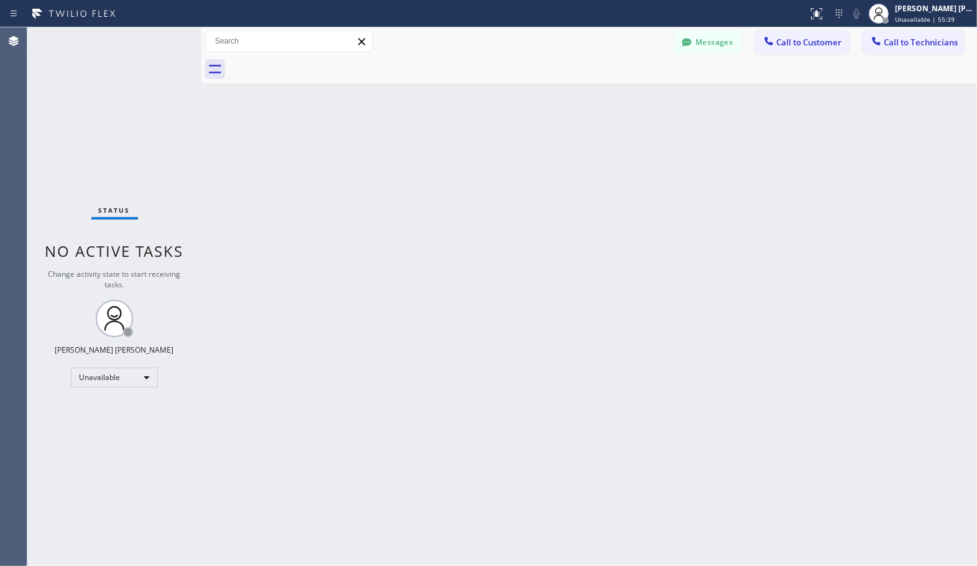
click at [636, 94] on div "Back to Dashboard Change Sender ID Customers Technicians Select a contact Outbo…" at bounding box center [589, 296] width 776 height 538
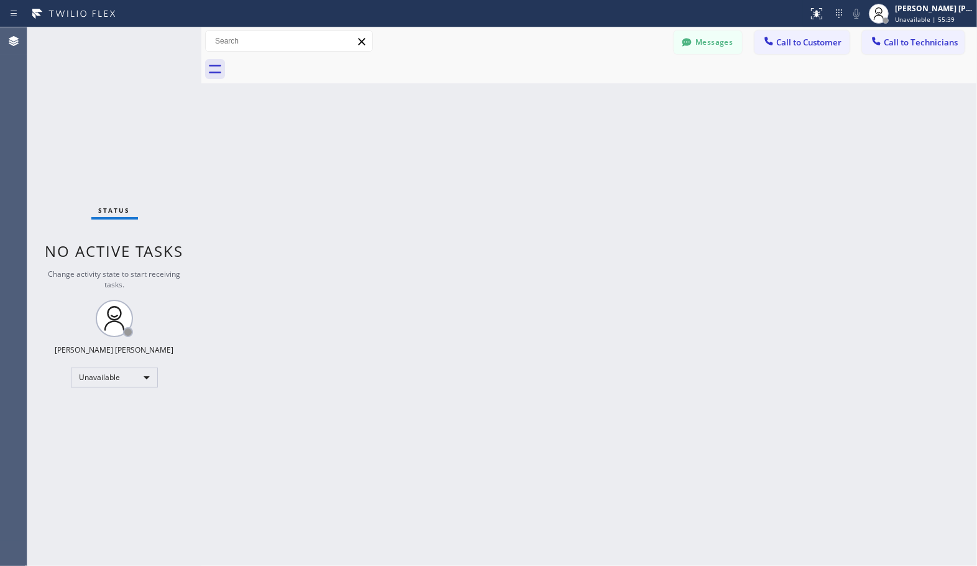
click at [636, 94] on div "Back to Dashboard Change Sender ID Customers Technicians Select a contact Outbo…" at bounding box center [589, 296] width 776 height 538
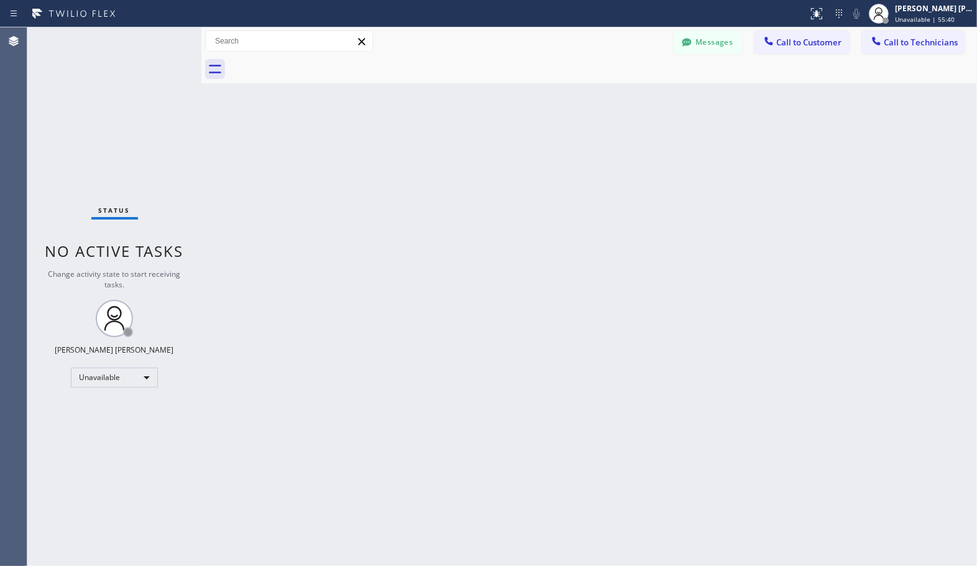
click at [636, 94] on div "Back to Dashboard Change Sender ID Customers Technicians Select a contact Outbo…" at bounding box center [589, 296] width 776 height 538
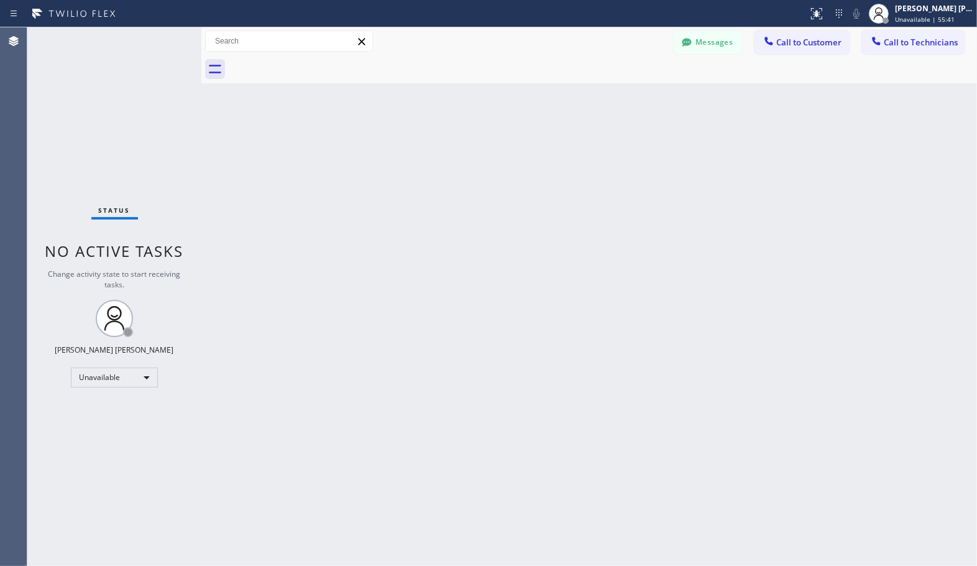
click at [636, 94] on div "Back to Dashboard Change Sender ID Customers Technicians Select a contact Outbo…" at bounding box center [589, 296] width 776 height 538
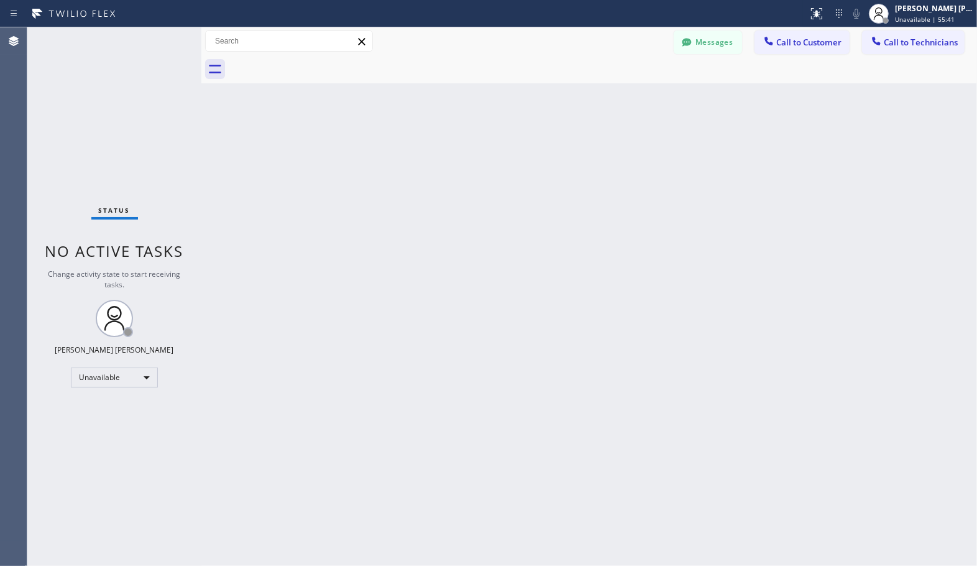
click at [636, 94] on div "Back to Dashboard Change Sender ID Customers Technicians Select a contact Outbo…" at bounding box center [589, 296] width 776 height 538
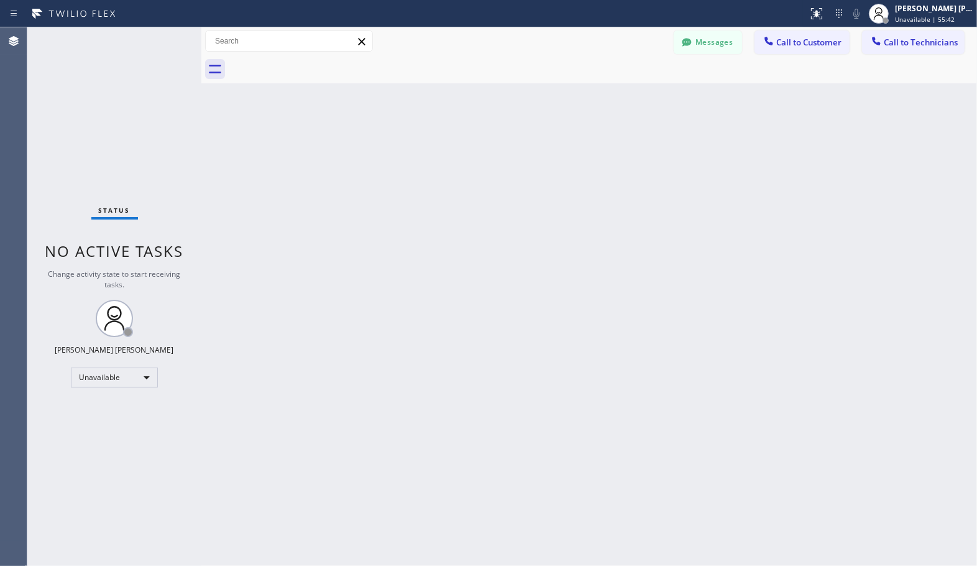
click at [636, 94] on div "Back to Dashboard Change Sender ID Customers Technicians Select a contact Outbo…" at bounding box center [589, 296] width 776 height 538
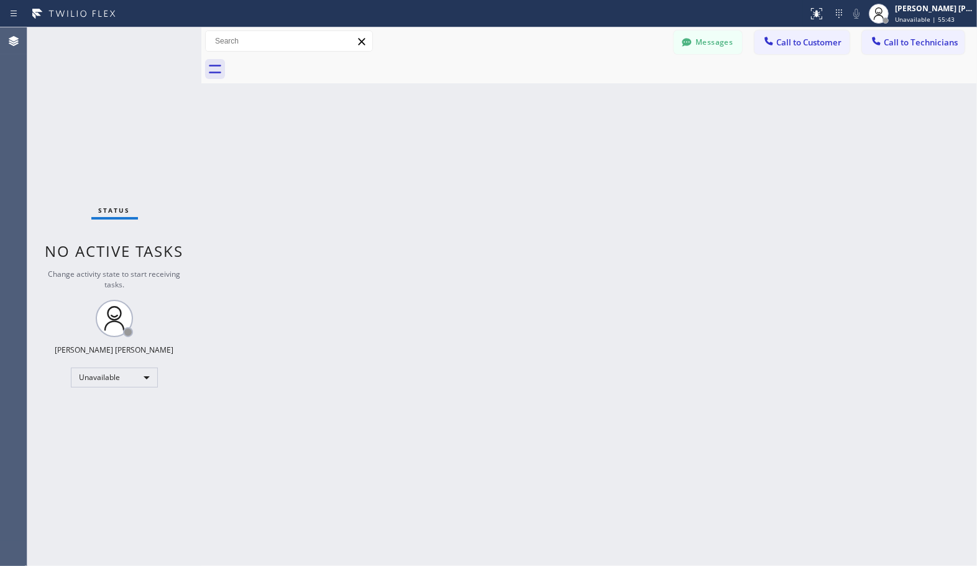
click at [636, 94] on div "Back to Dashboard Change Sender ID Customers Technicians Select a contact Outbo…" at bounding box center [589, 296] width 776 height 538
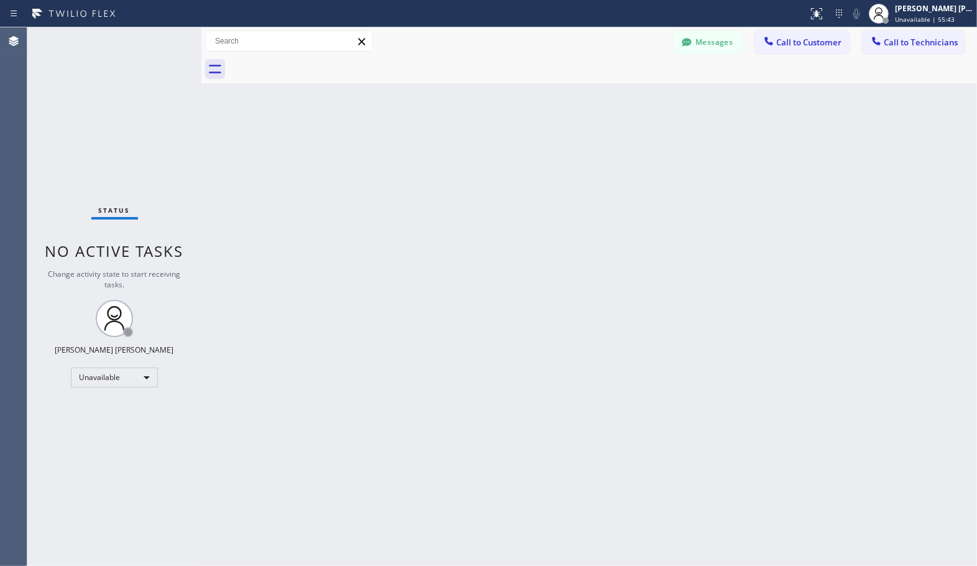
click at [636, 94] on div "Back to Dashboard Change Sender ID Customers Technicians Select a contact Outbo…" at bounding box center [589, 296] width 776 height 538
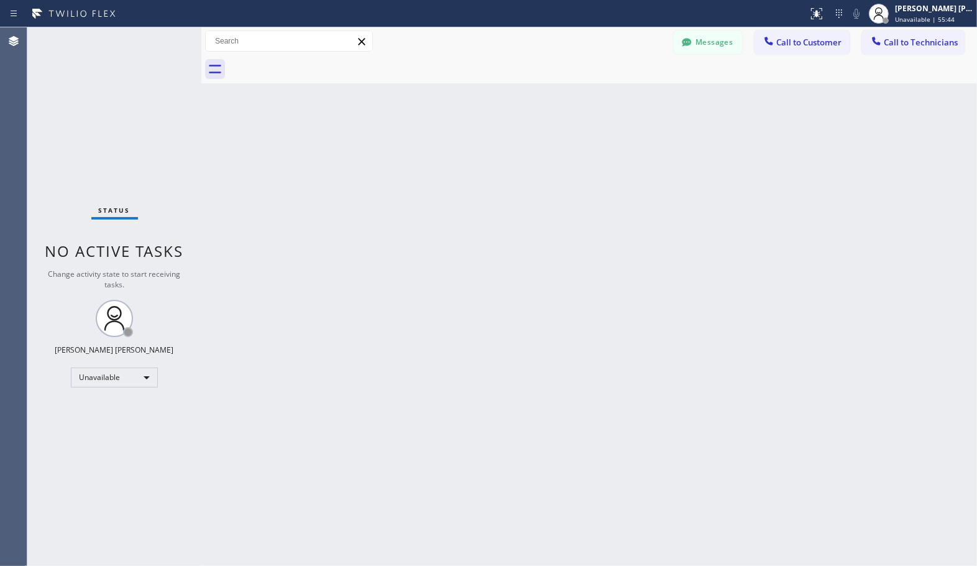
click at [636, 94] on div "Back to Dashboard Change Sender ID Customers Technicians Select a contact Outbo…" at bounding box center [589, 296] width 776 height 538
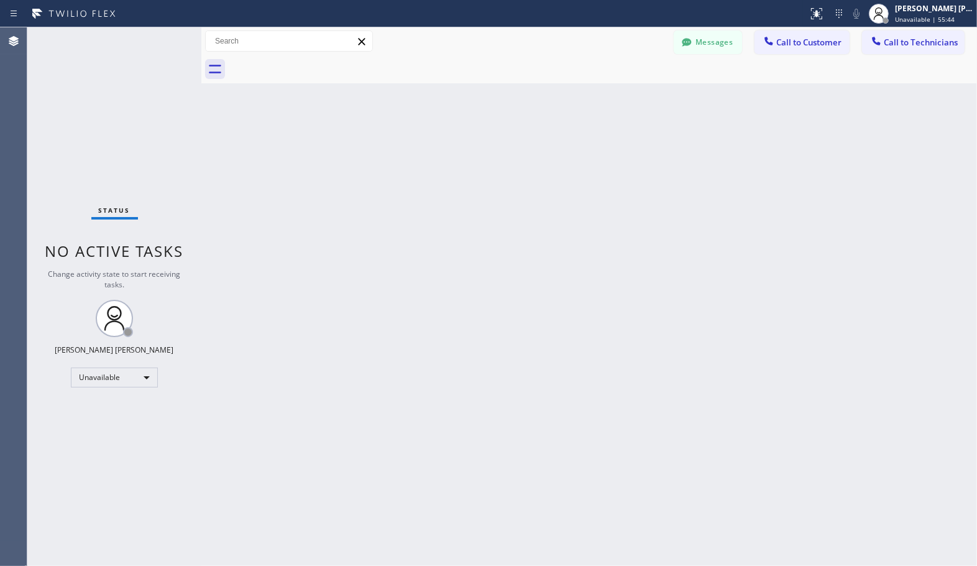
click at [636, 94] on div "Back to Dashboard Change Sender ID Customers Technicians Select a contact Outbo…" at bounding box center [589, 296] width 776 height 538
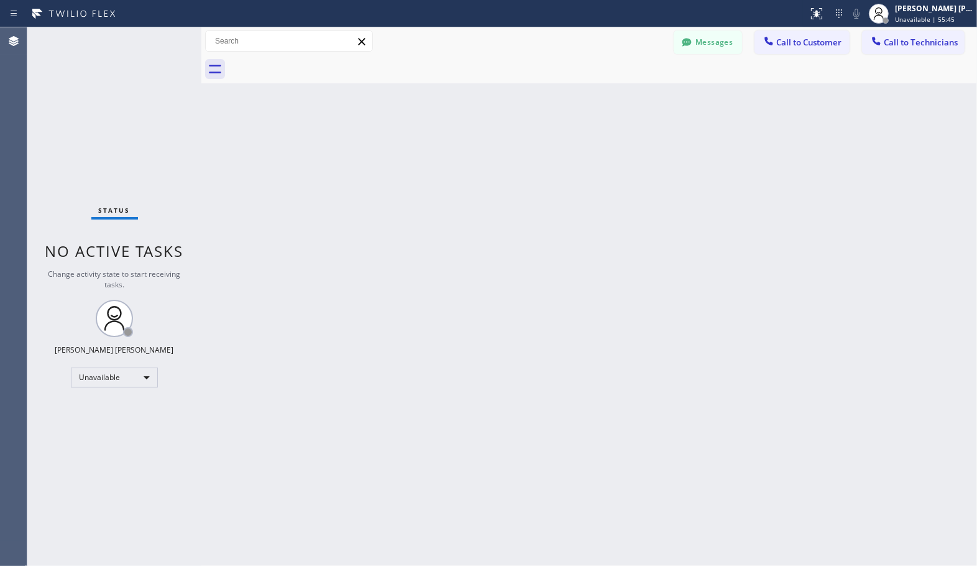
click at [636, 94] on div "Back to Dashboard Change Sender ID Customers Technicians Select a contact Outbo…" at bounding box center [589, 296] width 776 height 538
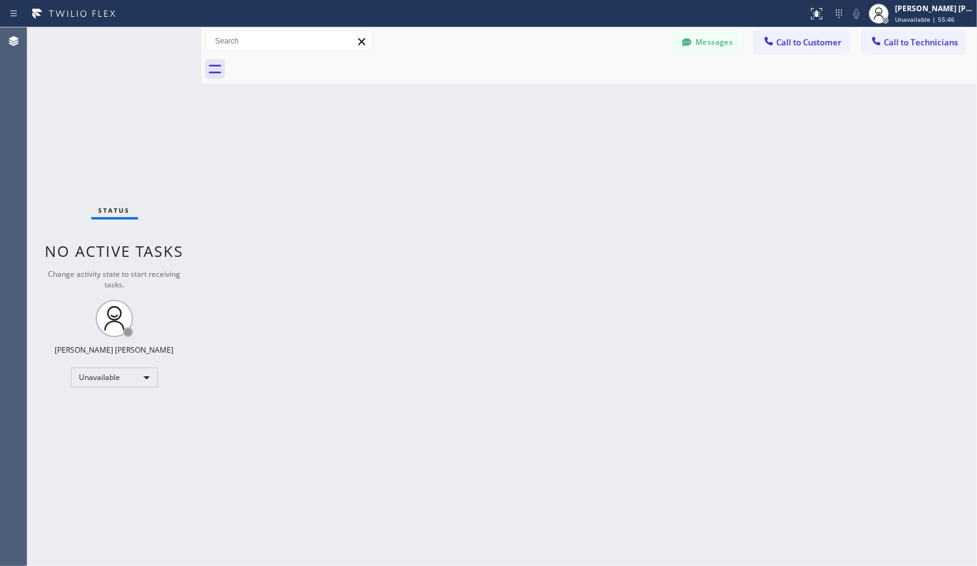
click at [636, 94] on div "Back to Dashboard Change Sender ID Customers Technicians Select a contact Outbo…" at bounding box center [589, 296] width 776 height 538
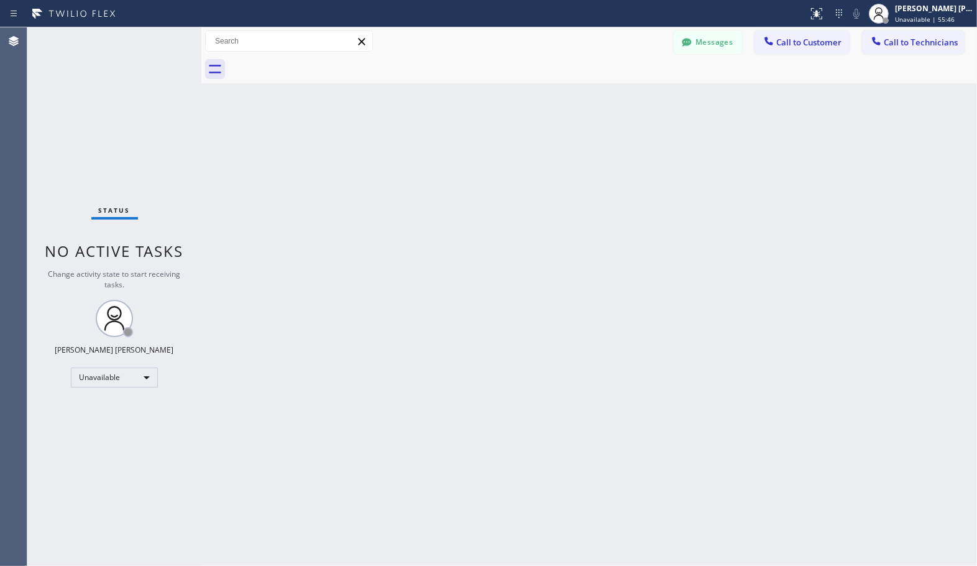
click at [636, 94] on div "Back to Dashboard Change Sender ID Customers Technicians Select a contact Outbo…" at bounding box center [589, 296] width 776 height 538
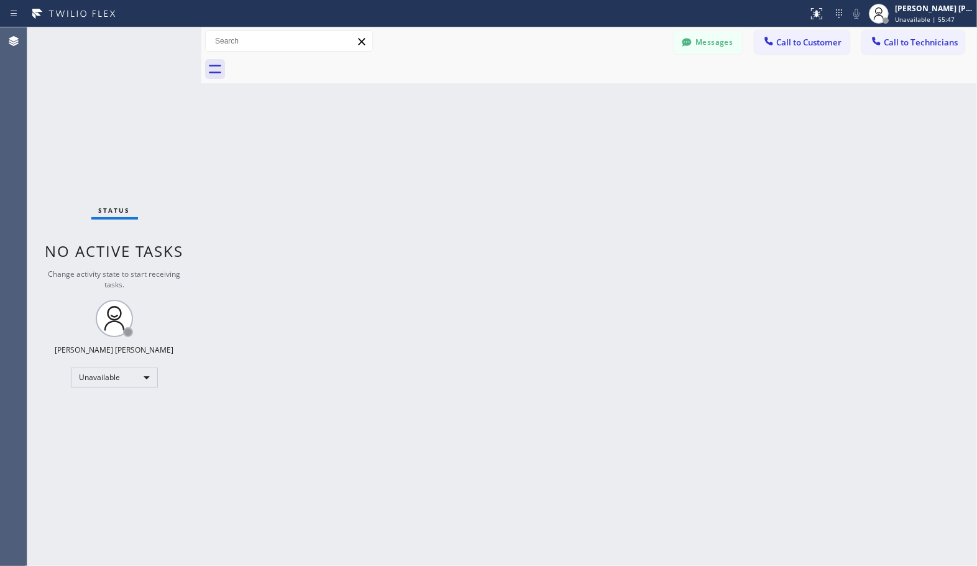
click at [636, 94] on div "Back to Dashboard Change Sender ID Customers Technicians Select a contact Outbo…" at bounding box center [589, 296] width 776 height 538
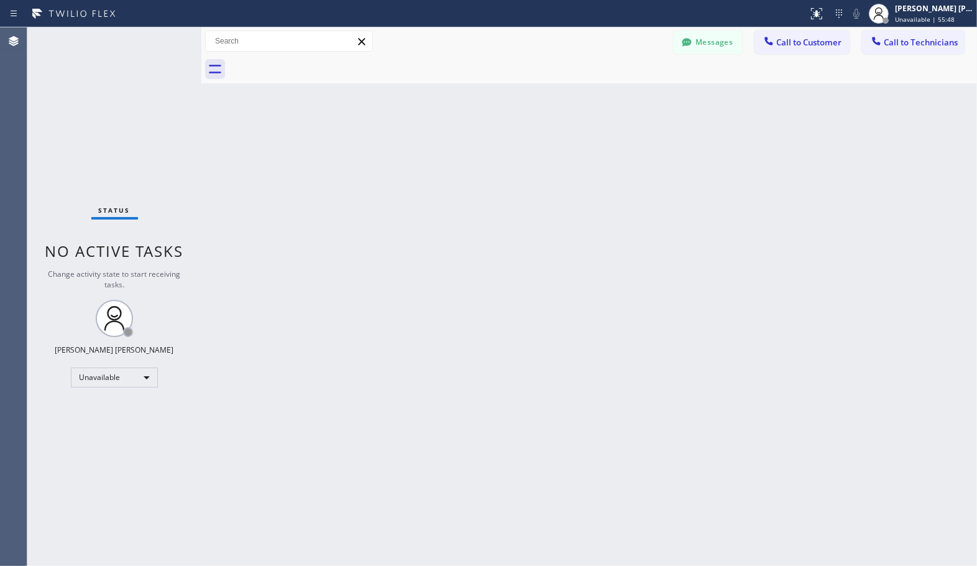
click at [636, 94] on div "Back to Dashboard Change Sender ID Customers Technicians Select a contact Outbo…" at bounding box center [589, 296] width 776 height 538
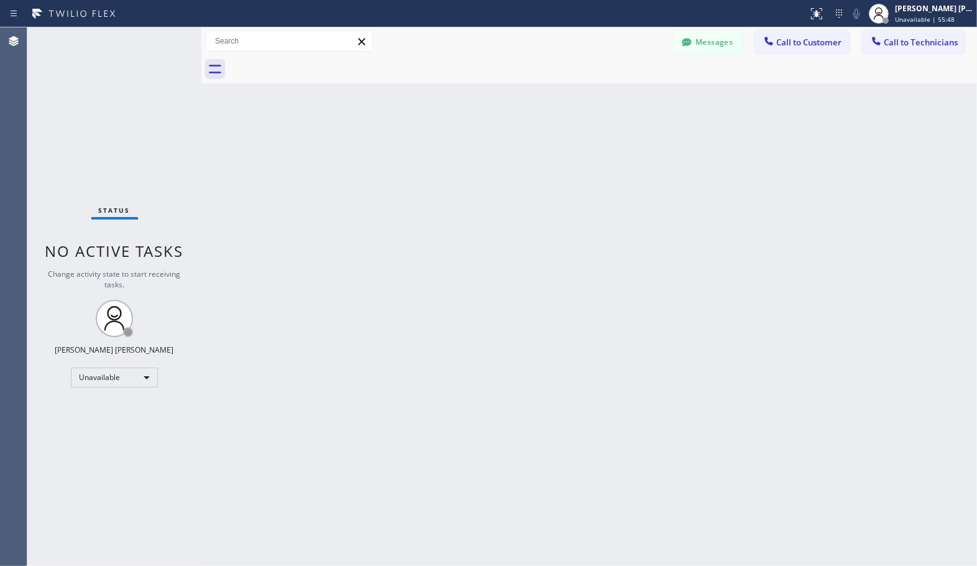
click at [636, 94] on div "Back to Dashboard Change Sender ID Customers Technicians Select a contact Outbo…" at bounding box center [589, 296] width 776 height 538
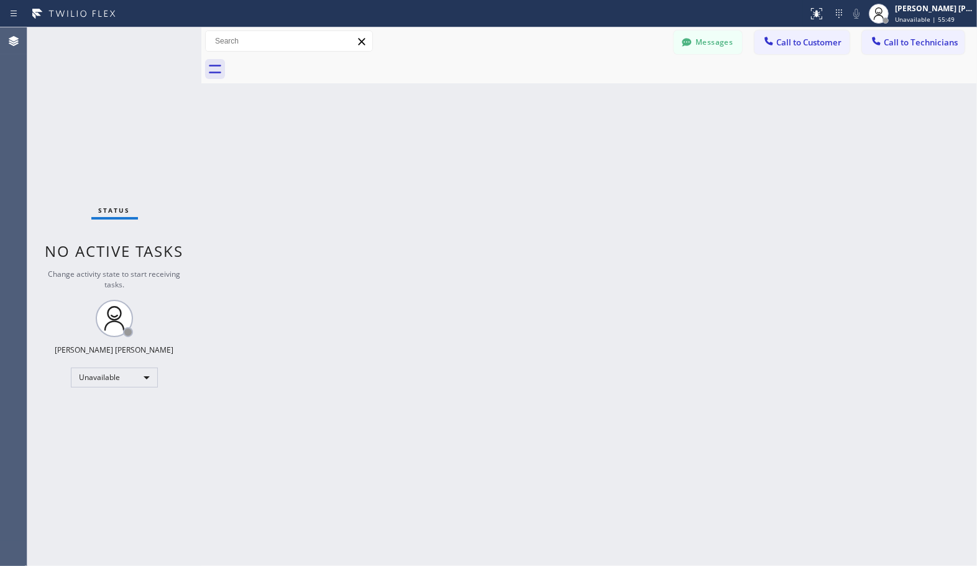
click at [636, 94] on div "Back to Dashboard Change Sender ID Customers Technicians Select a contact Outbo…" at bounding box center [589, 296] width 776 height 538
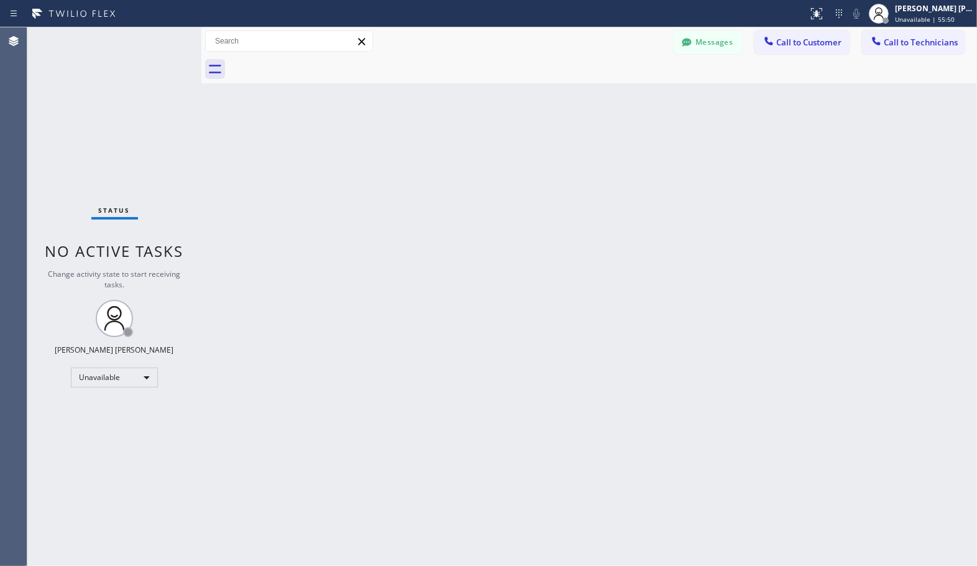
click at [636, 94] on div "Back to Dashboard Change Sender ID Customers Technicians Select a contact Outbo…" at bounding box center [589, 296] width 776 height 538
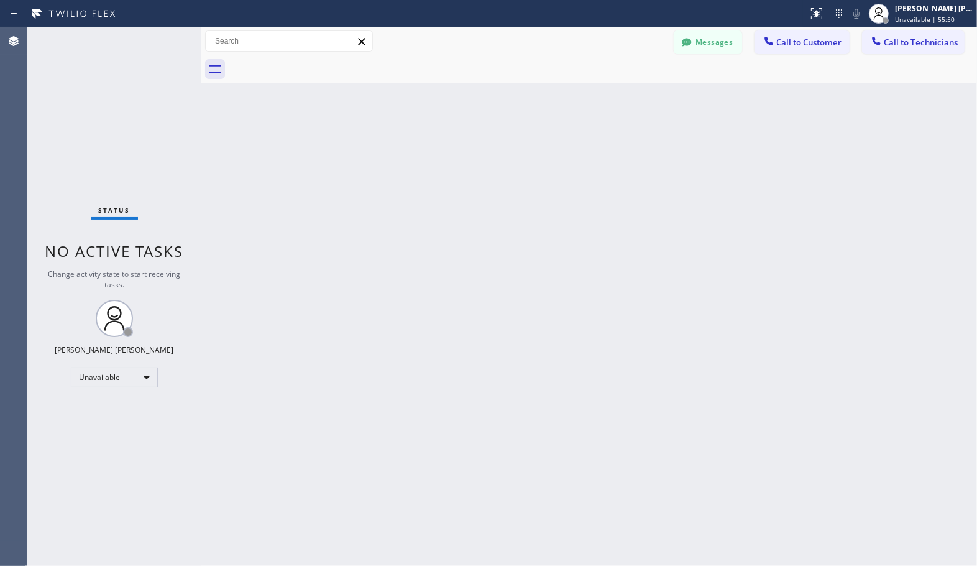
click at [636, 94] on div "Back to Dashboard Change Sender ID Customers Technicians Select a contact Outbo…" at bounding box center [589, 296] width 776 height 538
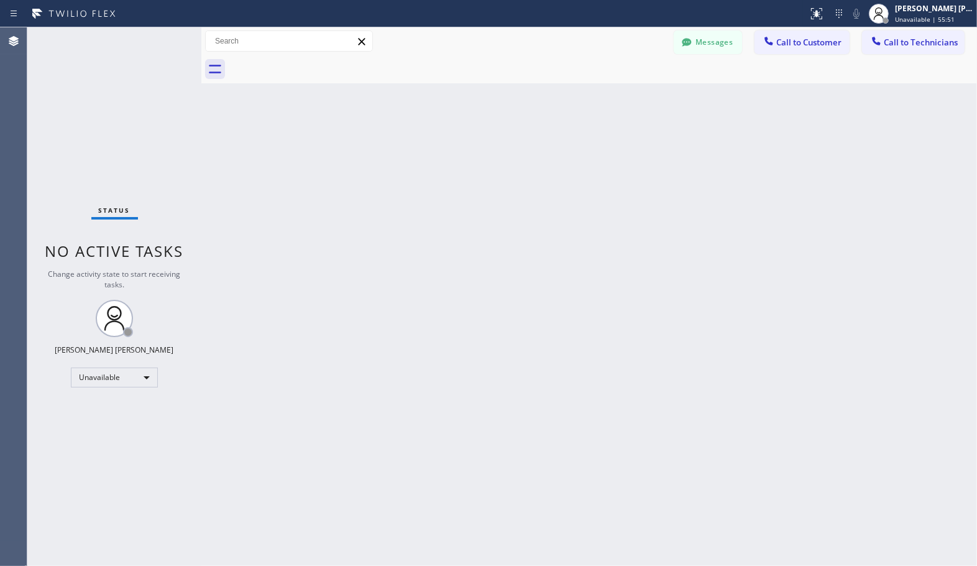
click at [636, 94] on div "Back to Dashboard Change Sender ID Customers Technicians Select a contact Outbo…" at bounding box center [589, 296] width 776 height 538
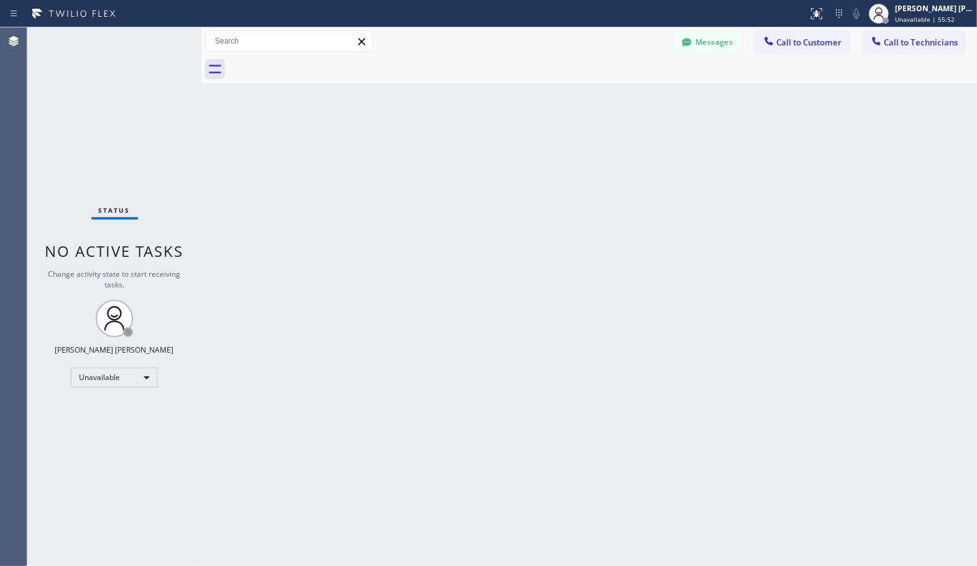
click at [636, 94] on div "Back to Dashboard Change Sender ID Customers Technicians Select a contact Outbo…" at bounding box center [589, 296] width 776 height 538
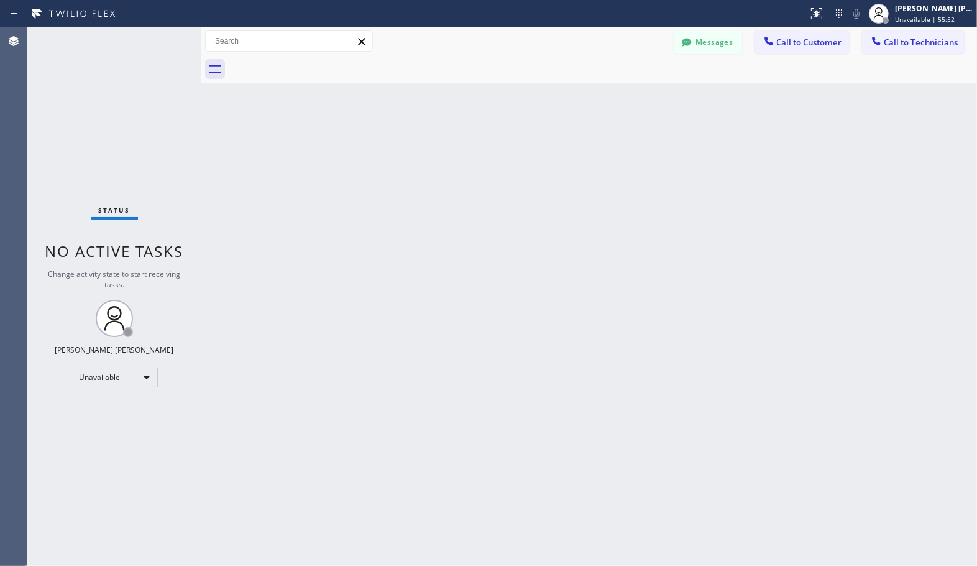
click at [636, 94] on div "Back to Dashboard Change Sender ID Customers Technicians Select a contact Outbo…" at bounding box center [589, 296] width 776 height 538
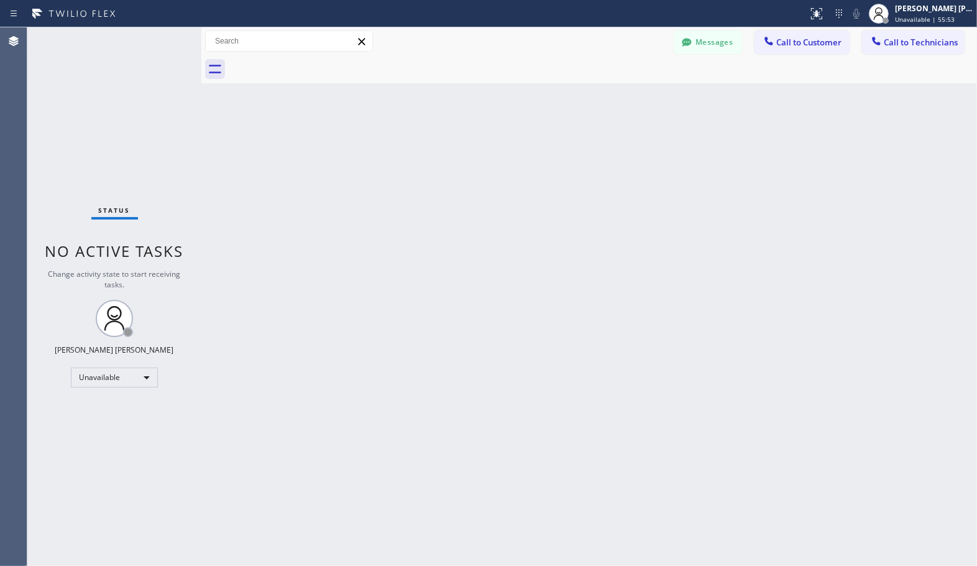
click at [636, 94] on div "Back to Dashboard Change Sender ID Customers Technicians Select a contact Outbo…" at bounding box center [589, 296] width 776 height 538
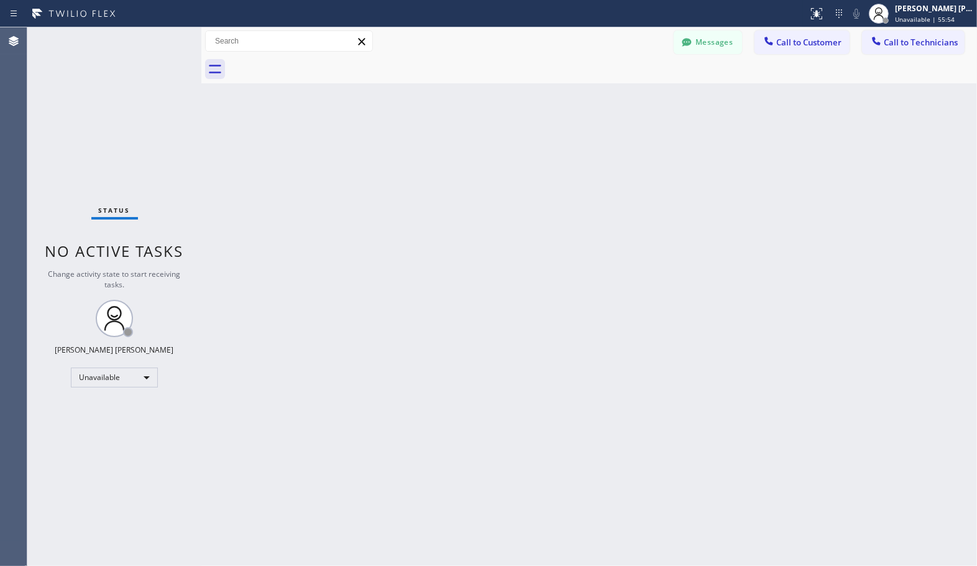
click at [636, 94] on div "Back to Dashboard Change Sender ID Customers Technicians Select a contact Outbo…" at bounding box center [589, 296] width 776 height 538
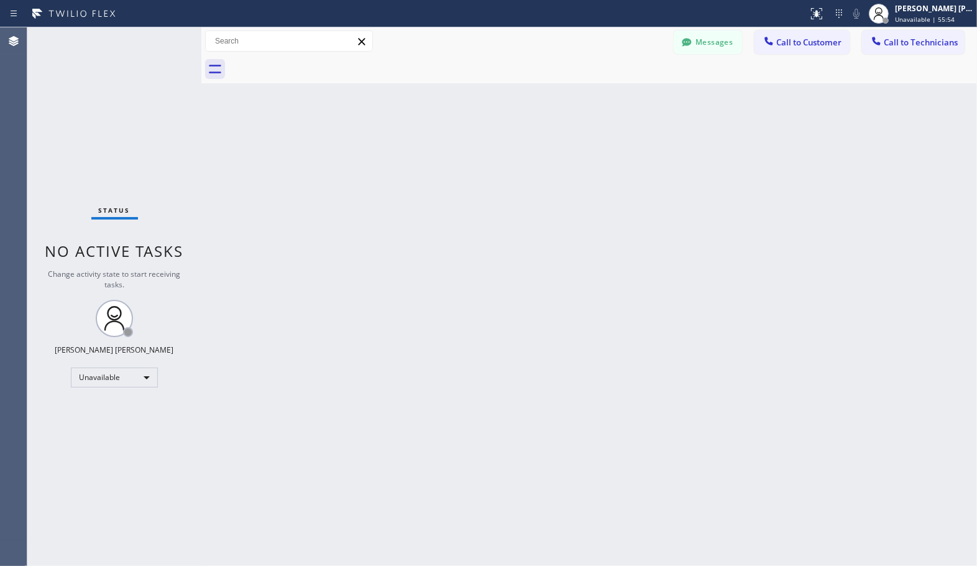
click at [636, 94] on div "Back to Dashboard Change Sender ID Customers Technicians Select a contact Outbo…" at bounding box center [589, 296] width 776 height 538
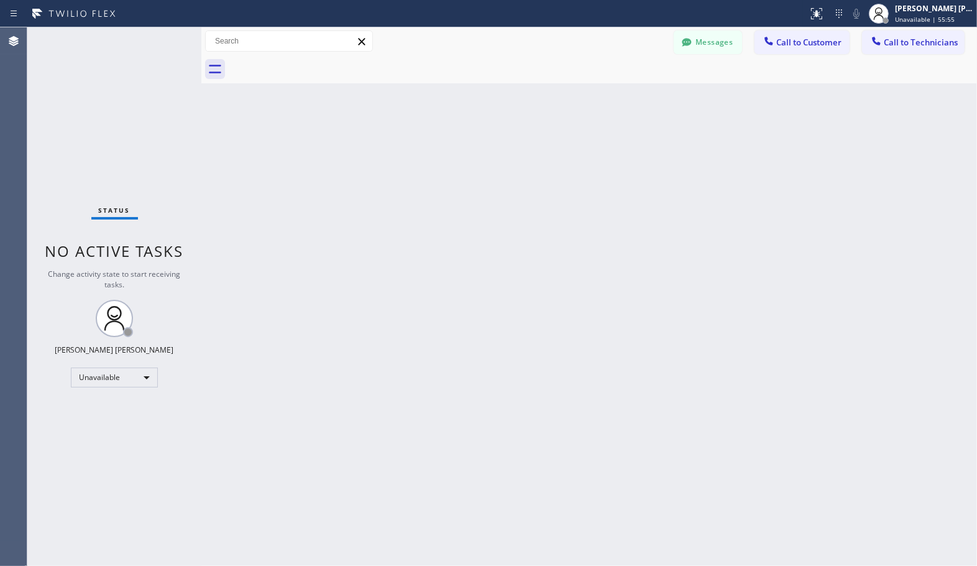
click at [636, 94] on div "Back to Dashboard Change Sender ID Customers Technicians Select a contact Outbo…" at bounding box center [589, 296] width 776 height 538
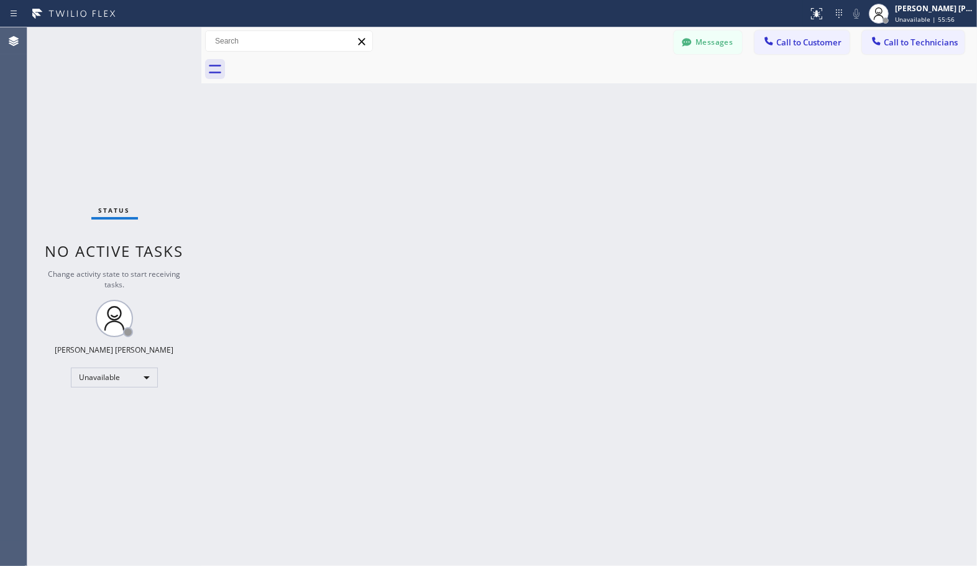
click at [636, 94] on div "Back to Dashboard Change Sender ID Customers Technicians Select a contact Outbo…" at bounding box center [589, 296] width 776 height 538
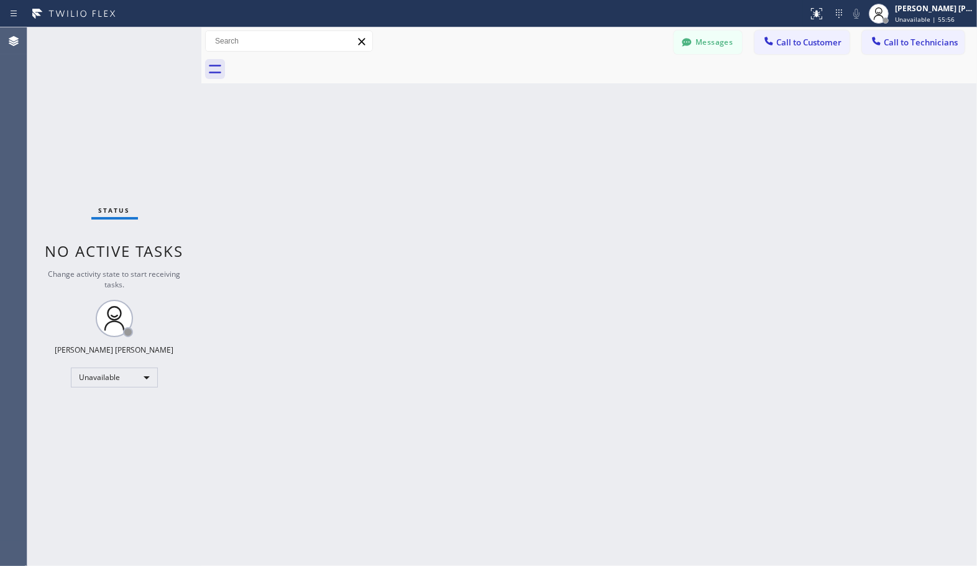
click at [636, 94] on div "Back to Dashboard Change Sender ID Customers Technicians Select a contact Outbo…" at bounding box center [589, 296] width 776 height 538
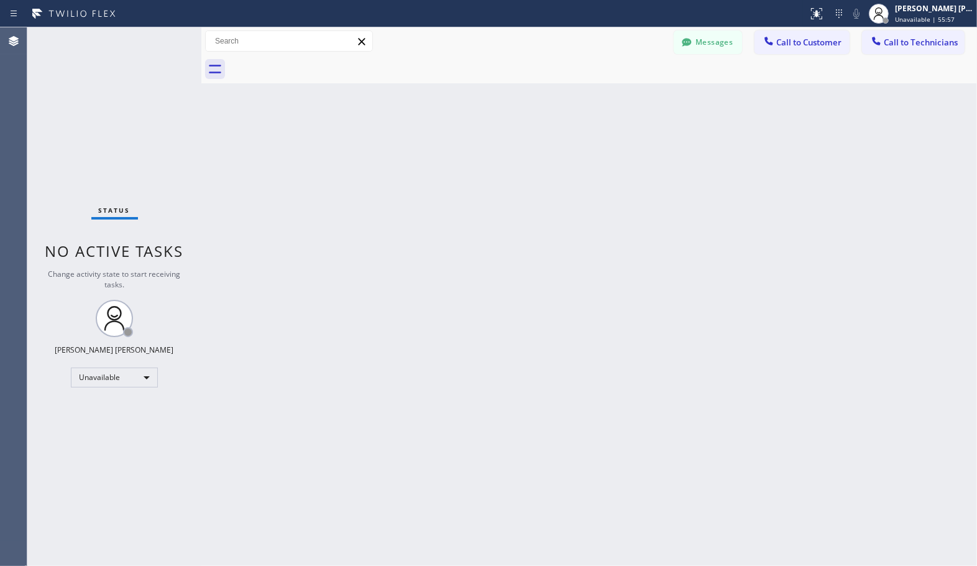
click at [636, 94] on div "Back to Dashboard Change Sender ID Customers Technicians Select a contact Outbo…" at bounding box center [589, 296] width 776 height 538
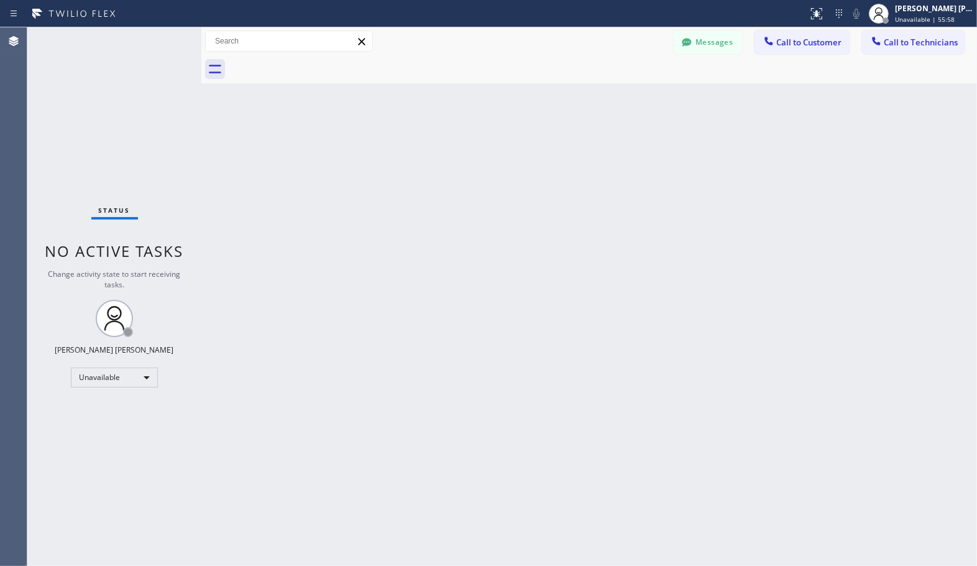
click at [636, 94] on div "Back to Dashboard Change Sender ID Customers Technicians Select a contact Outbo…" at bounding box center [589, 296] width 776 height 538
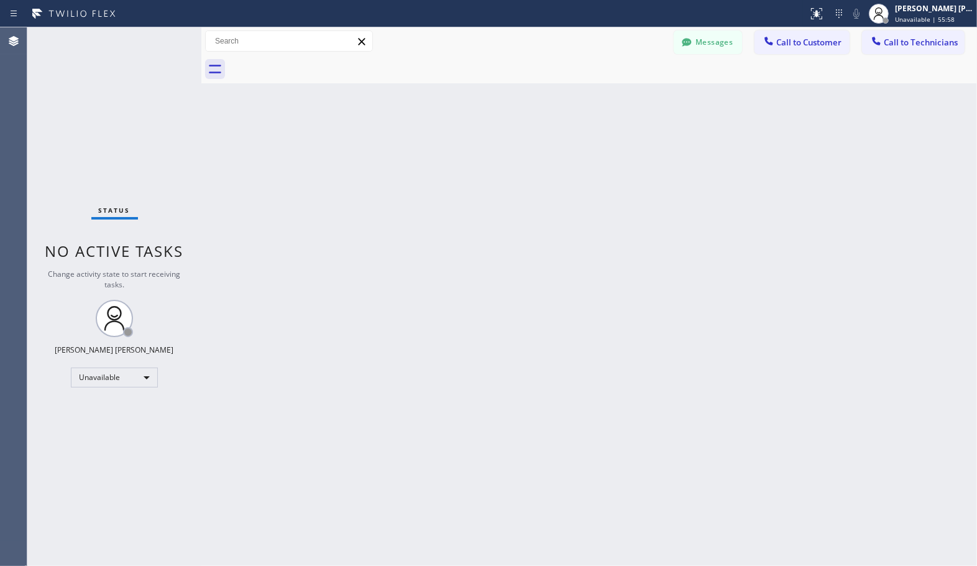
click at [636, 94] on div "Back to Dashboard Change Sender ID Customers Technicians Select a contact Outbo…" at bounding box center [589, 296] width 776 height 538
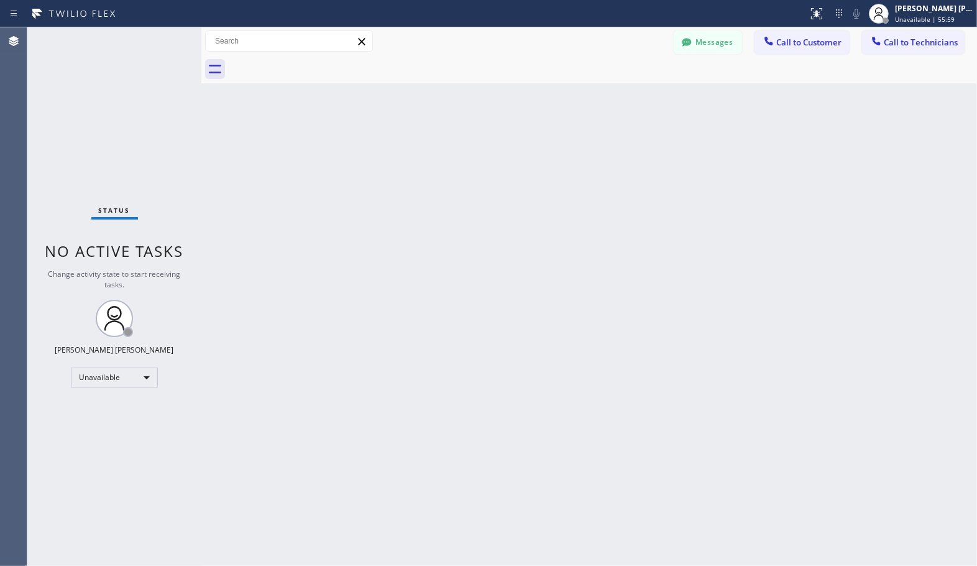
click at [636, 94] on div "Back to Dashboard Change Sender ID Customers Technicians Select a contact Outbo…" at bounding box center [589, 296] width 776 height 538
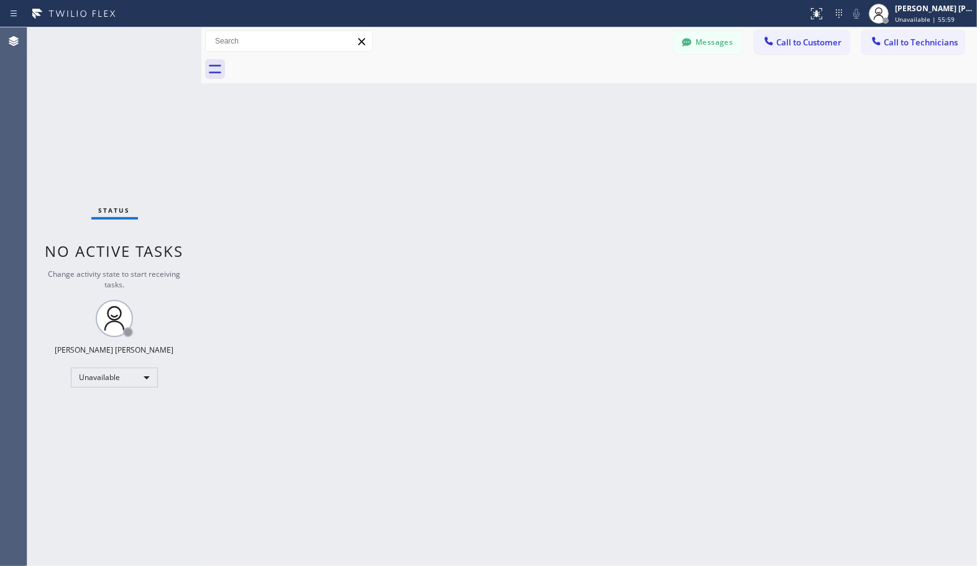
click at [636, 94] on div "Back to Dashboard Change Sender ID Customers Technicians Select a contact Outbo…" at bounding box center [589, 296] width 776 height 538
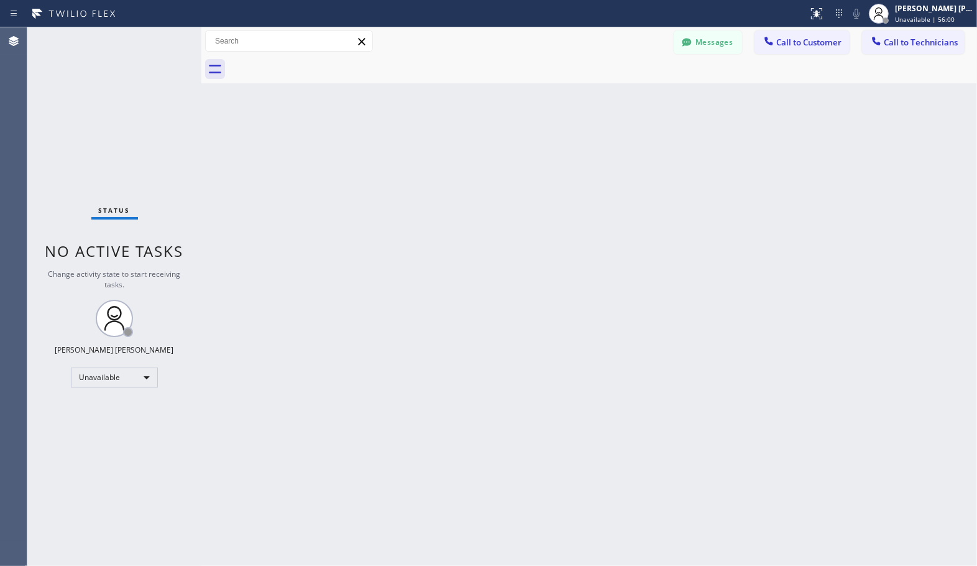
click at [636, 94] on div "Back to Dashboard Change Sender ID Customers Technicians Select a contact Outbo…" at bounding box center [589, 296] width 776 height 538
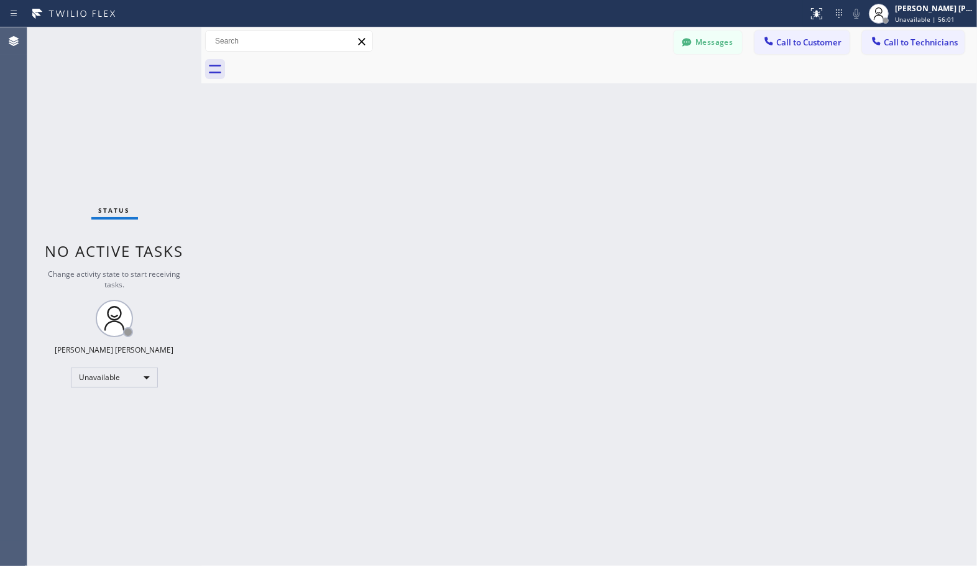
click at [636, 94] on div "Back to Dashboard Change Sender ID Customers Technicians Select a contact Outbo…" at bounding box center [589, 296] width 776 height 538
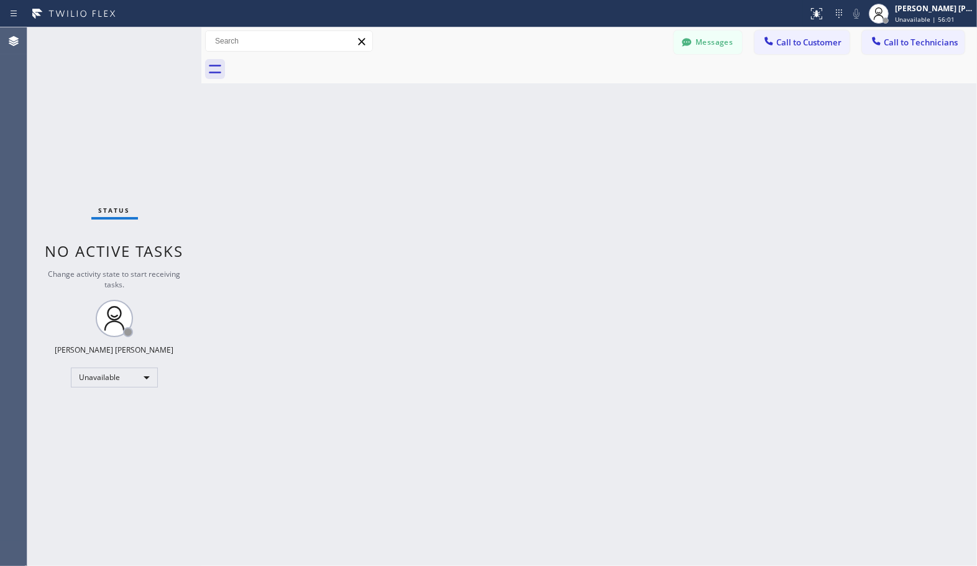
click at [636, 94] on div "Back to Dashboard Change Sender ID Customers Technicians Select a contact Outbo…" at bounding box center [589, 296] width 776 height 538
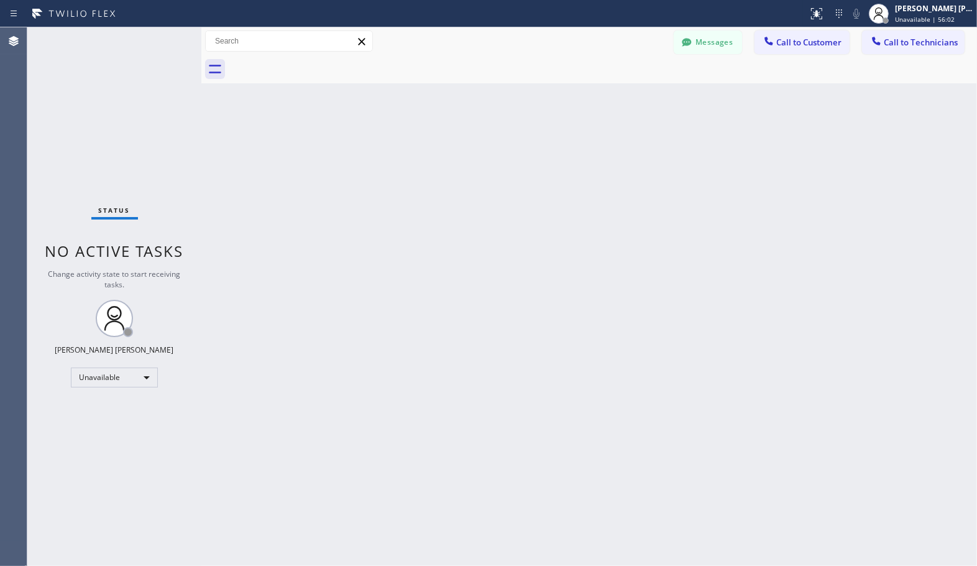
click at [636, 94] on div "Back to Dashboard Change Sender ID Customers Technicians Select a contact Outbo…" at bounding box center [589, 296] width 776 height 538
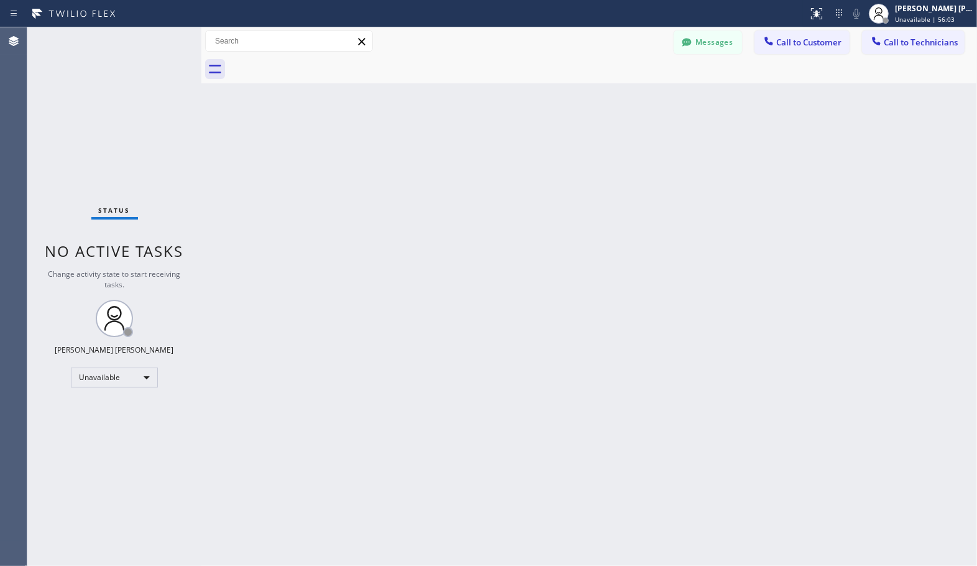
click at [636, 94] on div "Back to Dashboard Change Sender ID Customers Technicians Select a contact Outbo…" at bounding box center [589, 296] width 776 height 538
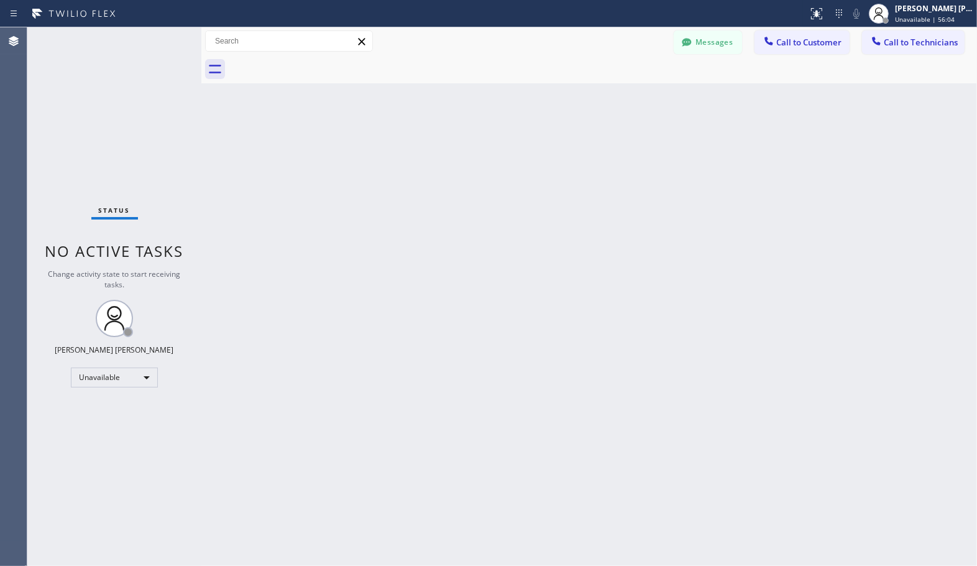
click at [636, 94] on div "Back to Dashboard Change Sender ID Customers Technicians Select a contact Outbo…" at bounding box center [589, 296] width 776 height 538
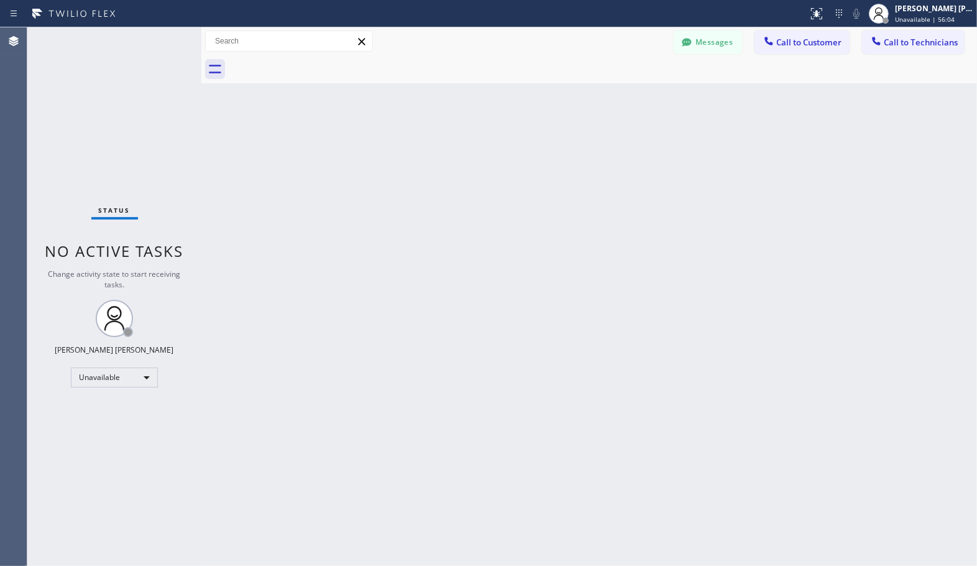
click at [636, 94] on div "Back to Dashboard Change Sender ID Customers Technicians Select a contact Outbo…" at bounding box center [589, 296] width 776 height 538
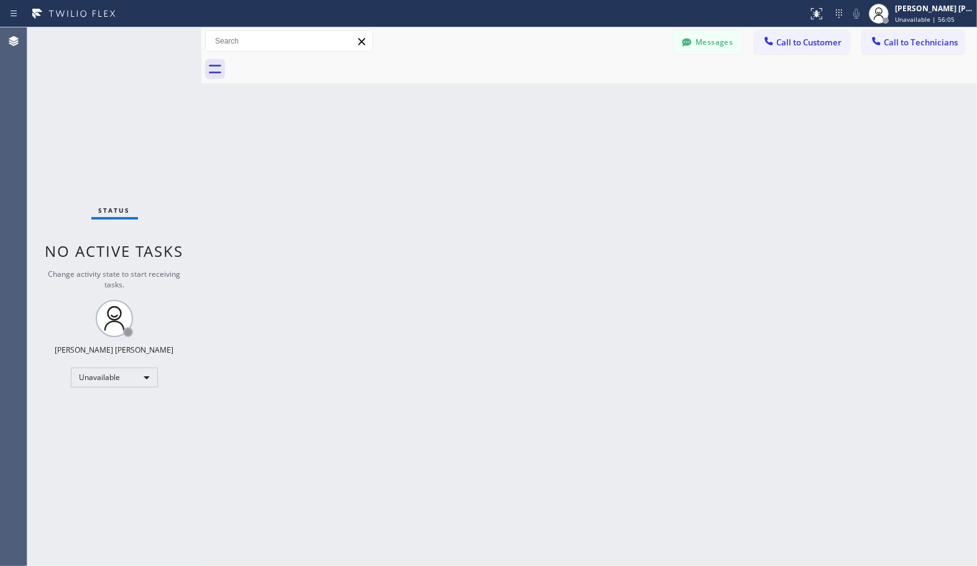
click at [636, 94] on div "Back to Dashboard Change Sender ID Customers Technicians Select a contact Outbo…" at bounding box center [589, 296] width 776 height 538
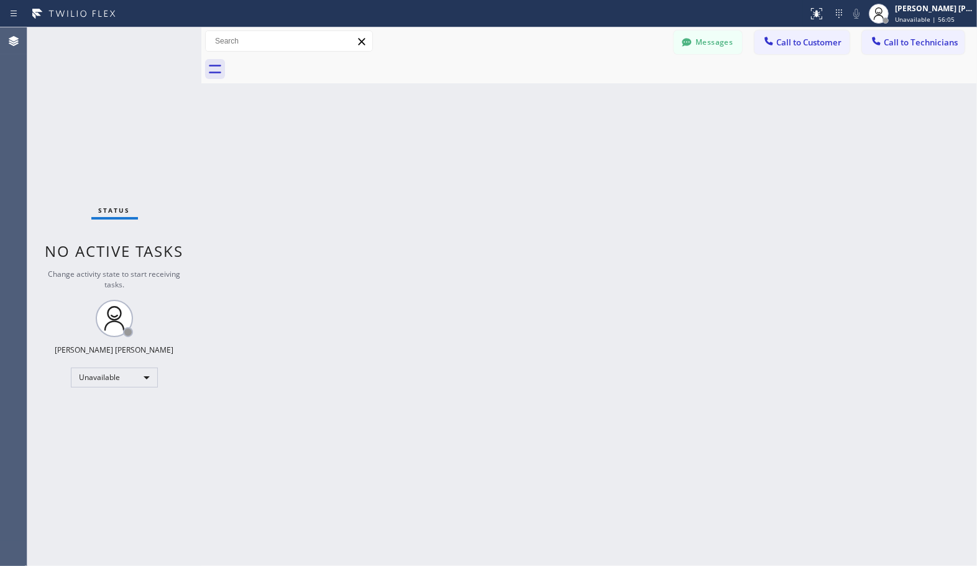
click at [636, 94] on div "Back to Dashboard Change Sender ID Customers Technicians Select a contact Outbo…" at bounding box center [589, 296] width 776 height 538
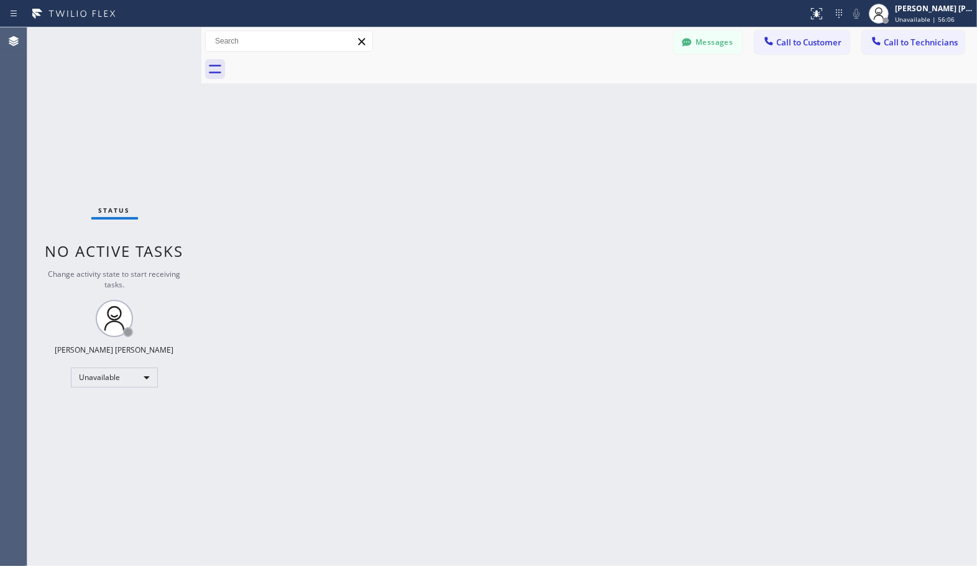
click at [636, 94] on div "Back to Dashboard Change Sender ID Customers Technicians Select a contact Outbo…" at bounding box center [589, 296] width 776 height 538
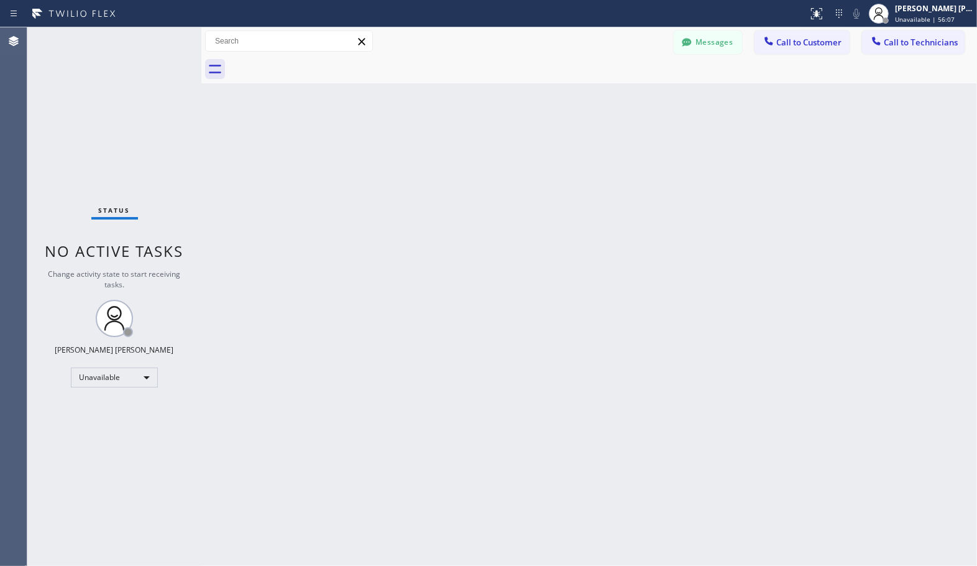
click at [636, 94] on div "Back to Dashboard Change Sender ID Customers Technicians Select a contact Outbo…" at bounding box center [589, 296] width 776 height 538
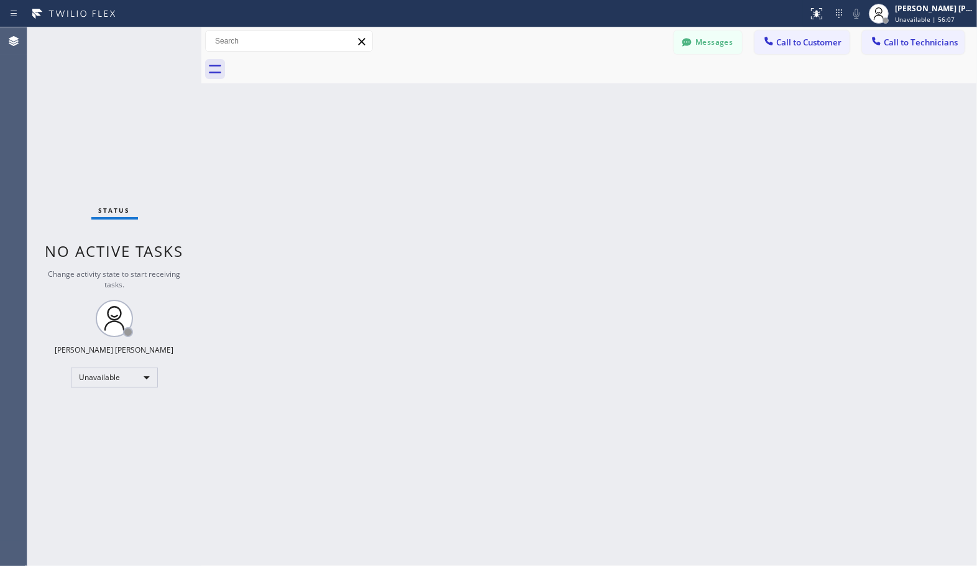
click at [636, 94] on div "Back to Dashboard Change Sender ID Customers Technicians Select a contact Outbo…" at bounding box center [589, 296] width 776 height 538
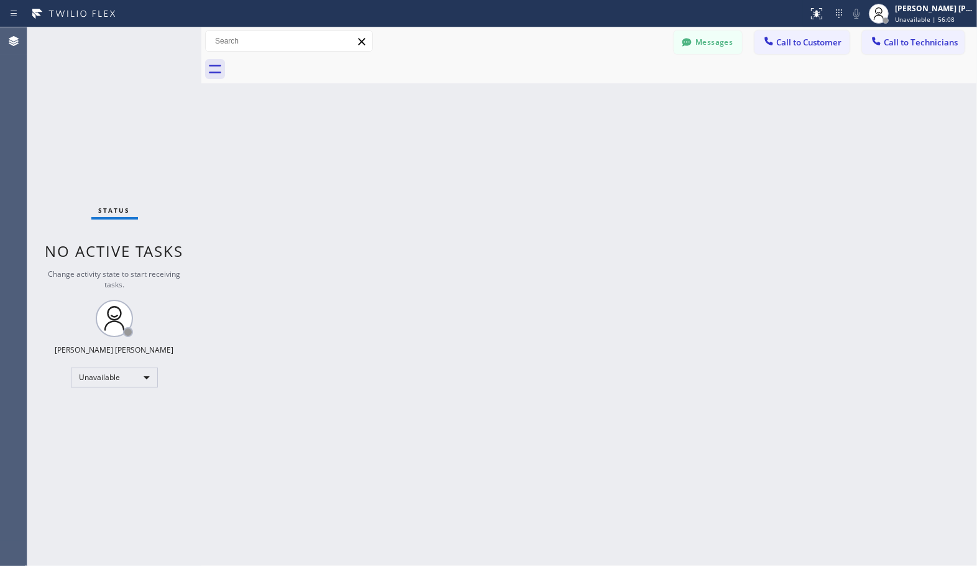
click at [636, 94] on div "Back to Dashboard Change Sender ID Customers Technicians Select a contact Outbo…" at bounding box center [589, 296] width 776 height 538
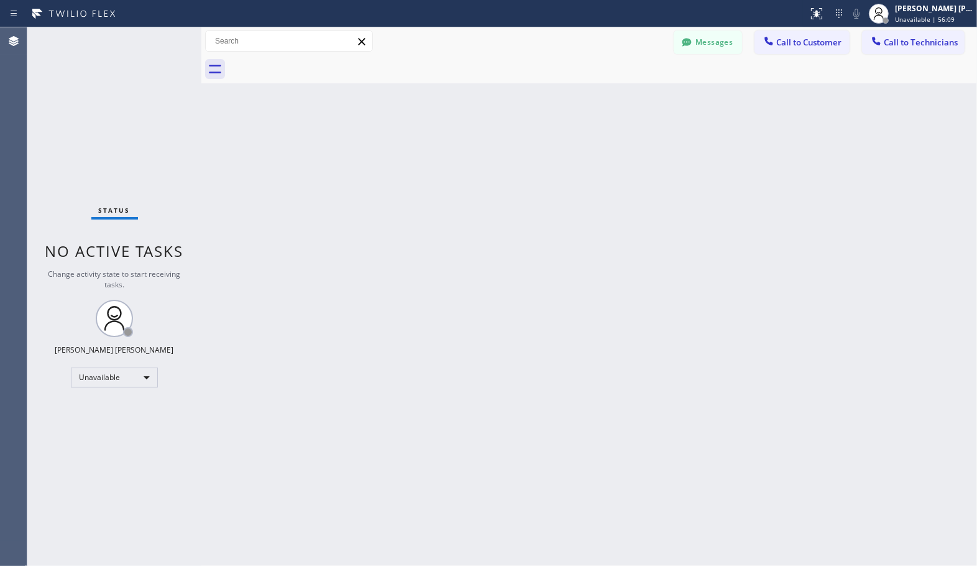
click at [636, 94] on div "Back to Dashboard Change Sender ID Customers Technicians Select a contact Outbo…" at bounding box center [589, 296] width 776 height 538
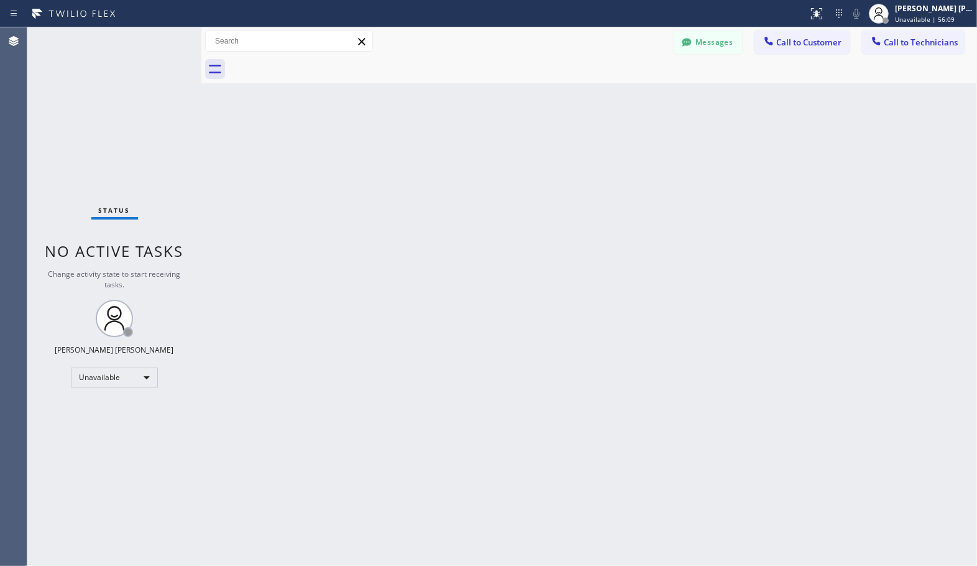
click at [636, 94] on div "Back to Dashboard Change Sender ID Customers Technicians Select a contact Outbo…" at bounding box center [589, 296] width 776 height 538
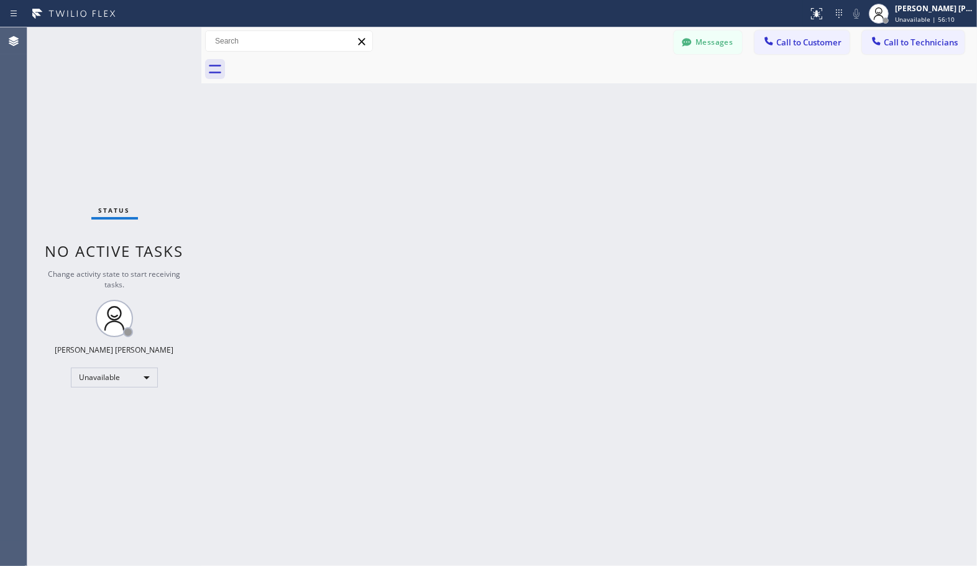
click at [636, 94] on div "Back to Dashboard Change Sender ID Customers Technicians Select a contact Outbo…" at bounding box center [589, 296] width 776 height 538
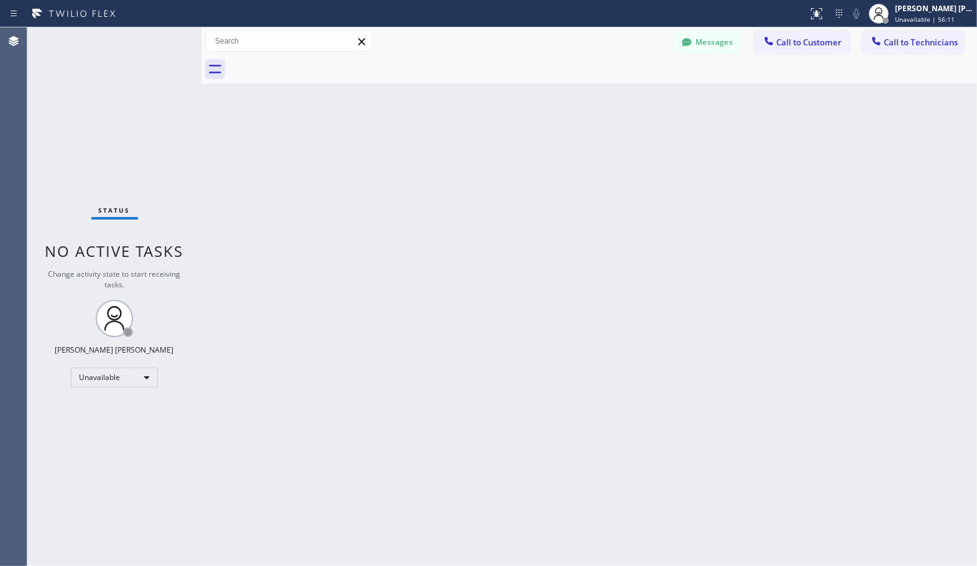
click at [636, 94] on div "Back to Dashboard Change Sender ID Customers Technicians Select a contact Outbo…" at bounding box center [589, 296] width 776 height 538
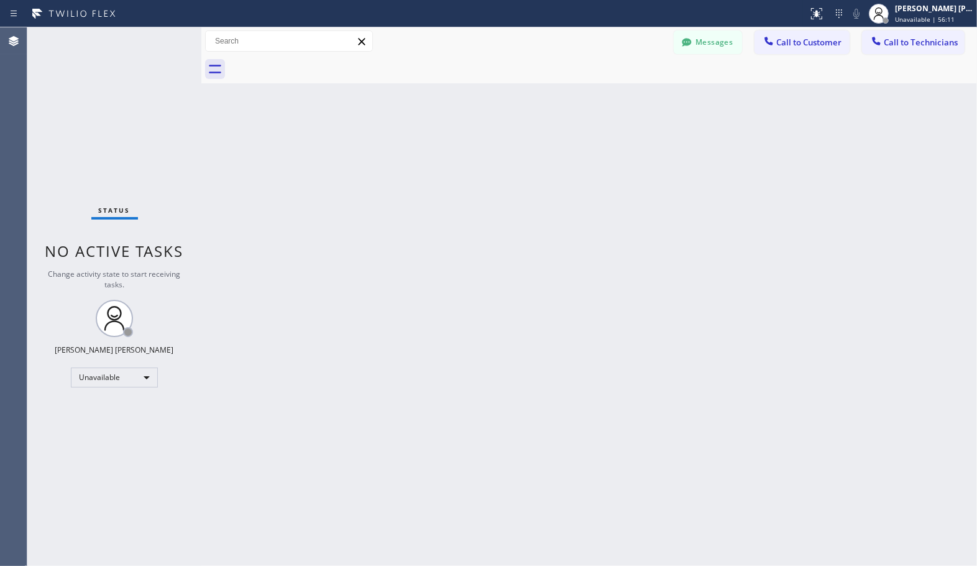
click at [636, 94] on div "Back to Dashboard Change Sender ID Customers Technicians Select a contact Outbo…" at bounding box center [589, 296] width 776 height 538
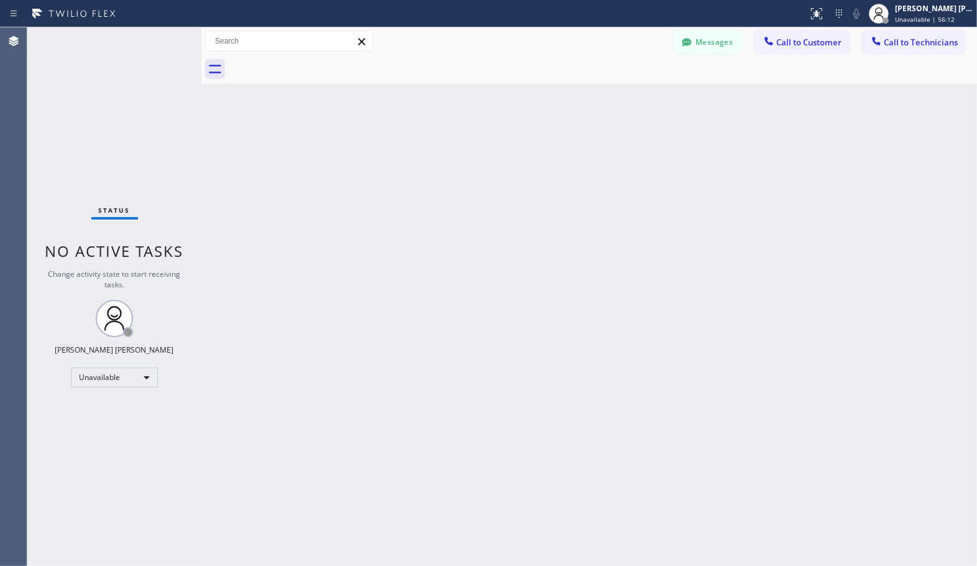
click at [636, 94] on div "Back to Dashboard Change Sender ID Customers Technicians Select a contact Outbo…" at bounding box center [589, 296] width 776 height 538
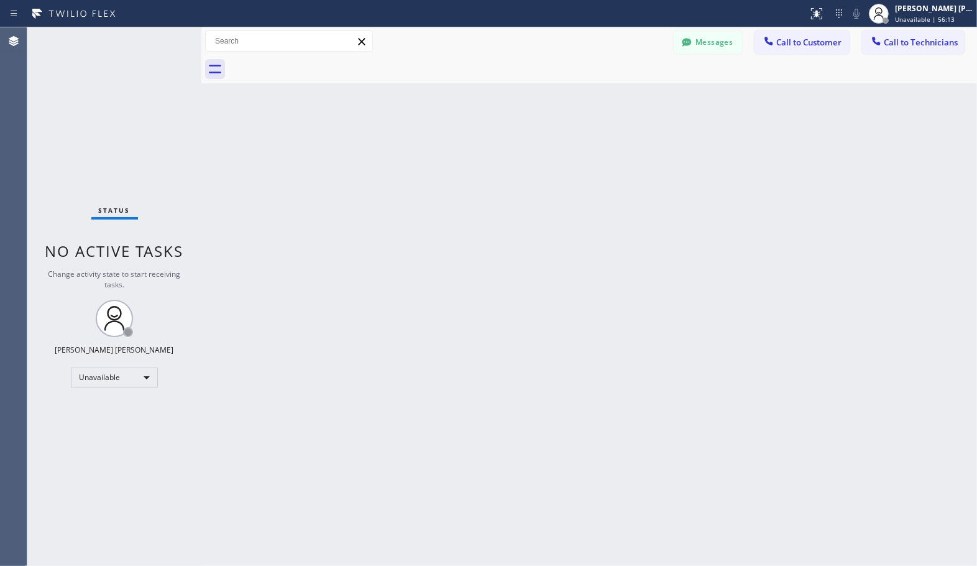
click at [636, 94] on div "Back to Dashboard Change Sender ID Customers Technicians Select a contact Outbo…" at bounding box center [589, 296] width 776 height 538
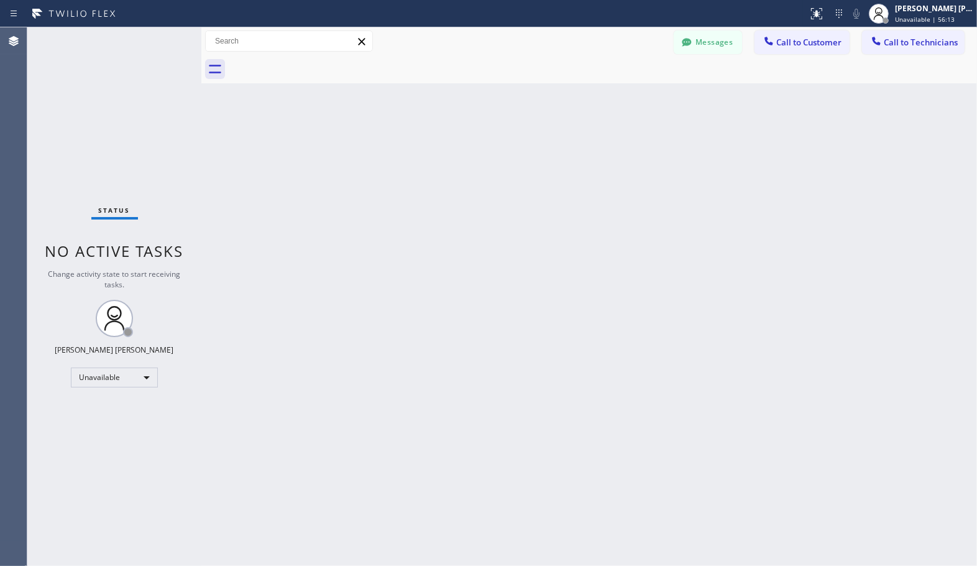
click at [636, 94] on div "Back to Dashboard Change Sender ID Customers Technicians Select a contact Outbo…" at bounding box center [589, 296] width 776 height 538
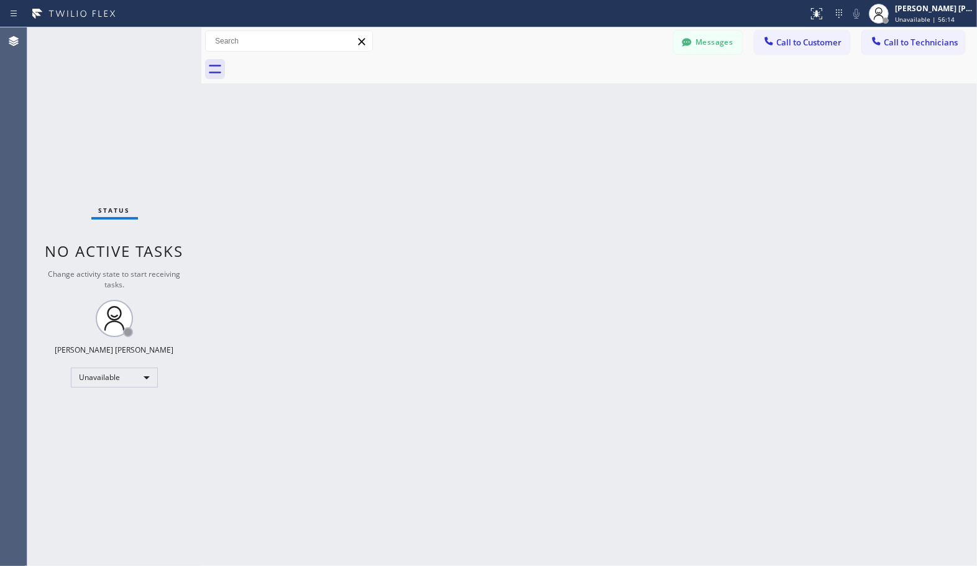
click at [636, 94] on div "Back to Dashboard Change Sender ID Customers Technicians Select a contact Outbo…" at bounding box center [589, 296] width 776 height 538
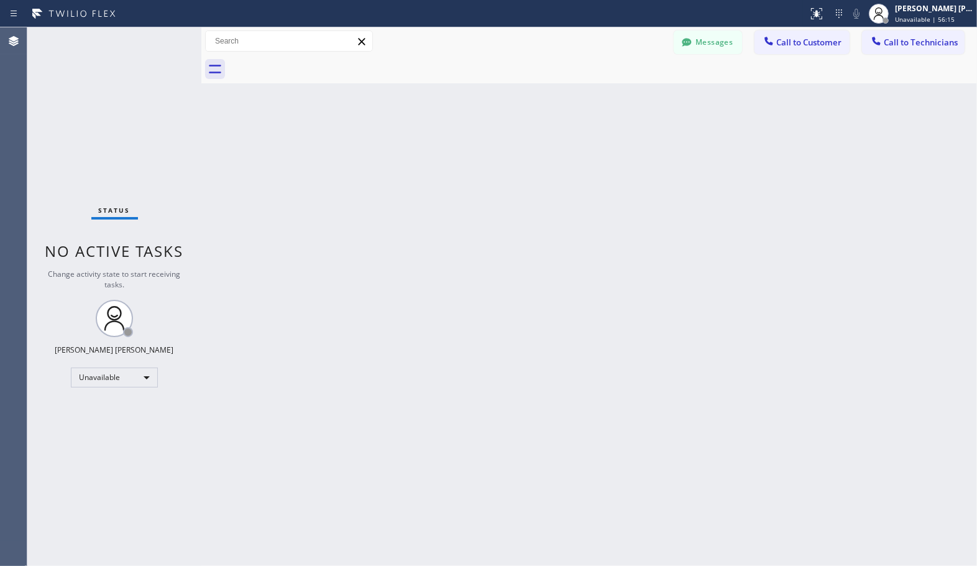
click at [636, 94] on div "Back to Dashboard Change Sender ID Customers Technicians Select a contact Outbo…" at bounding box center [589, 296] width 776 height 538
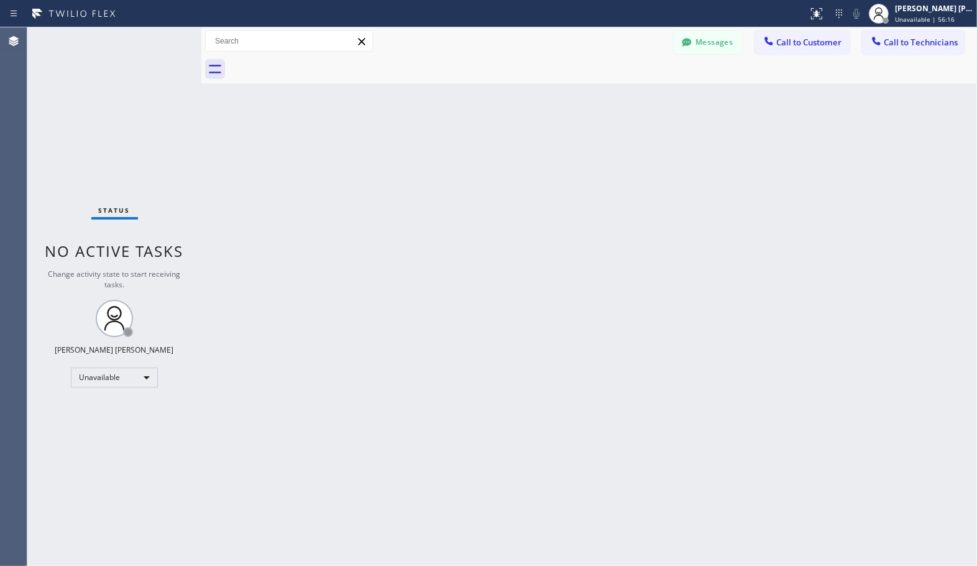
click at [636, 94] on div "Back to Dashboard Change Sender ID Customers Technicians Select a contact Outbo…" at bounding box center [589, 296] width 776 height 538
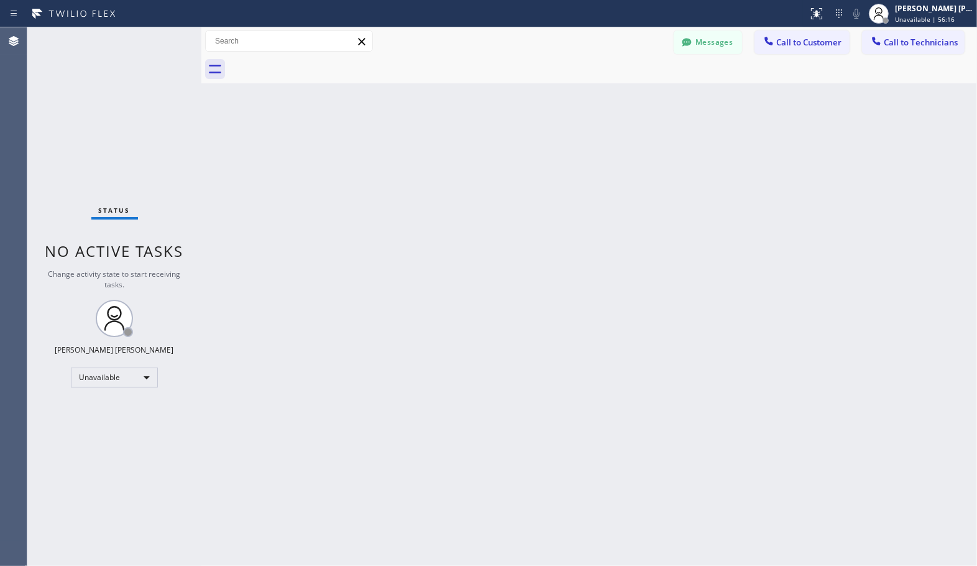
click at [636, 94] on div "Back to Dashboard Change Sender ID Customers Technicians Select a contact Outbo…" at bounding box center [589, 296] width 776 height 538
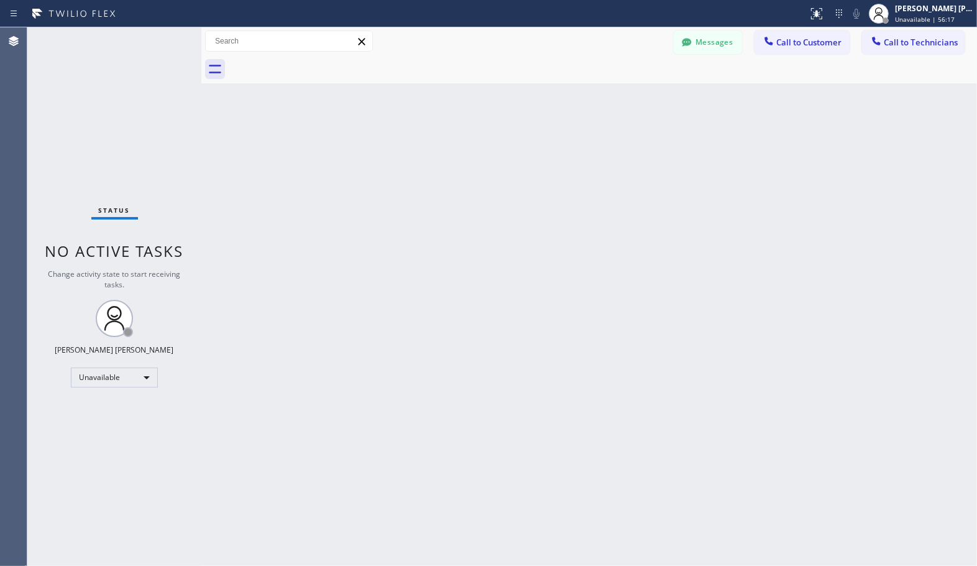
click at [636, 94] on div "Back to Dashboard Change Sender ID Customers Technicians Select a contact Outbo…" at bounding box center [589, 296] width 776 height 538
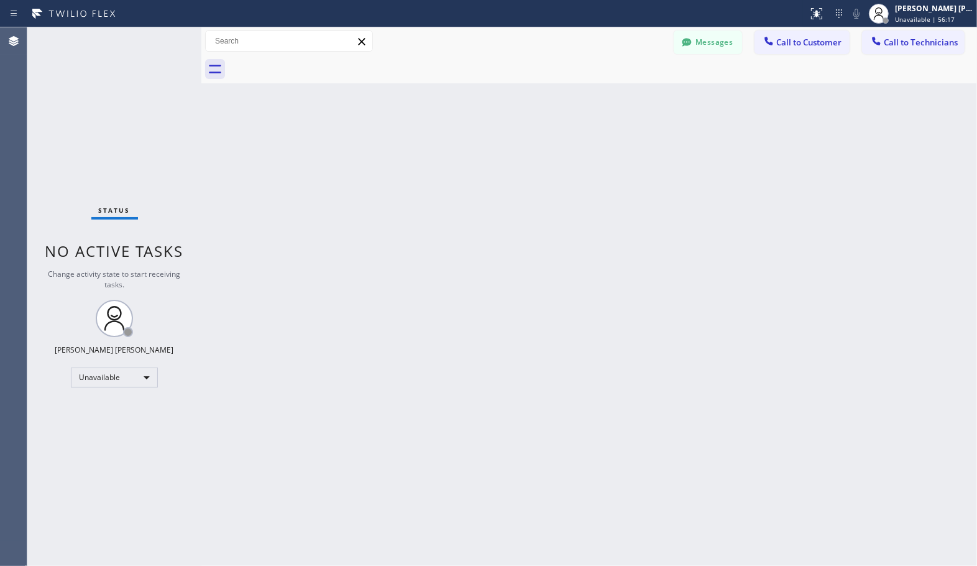
click at [636, 94] on div "Back to Dashboard Change Sender ID Customers Technicians Select a contact Outbo…" at bounding box center [589, 296] width 776 height 538
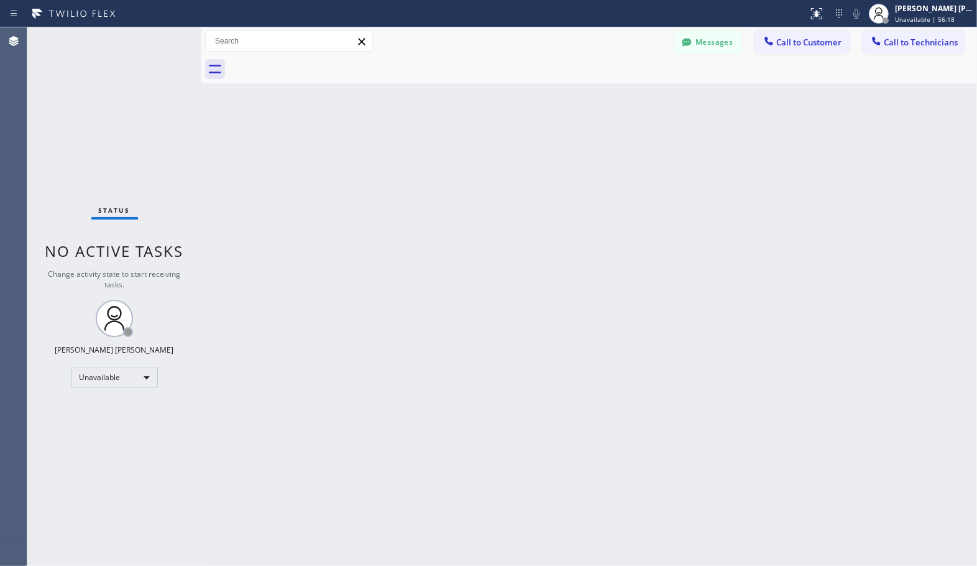
click at [636, 94] on div "Back to Dashboard Change Sender ID Customers Technicians Select a contact Outbo…" at bounding box center [589, 296] width 776 height 538
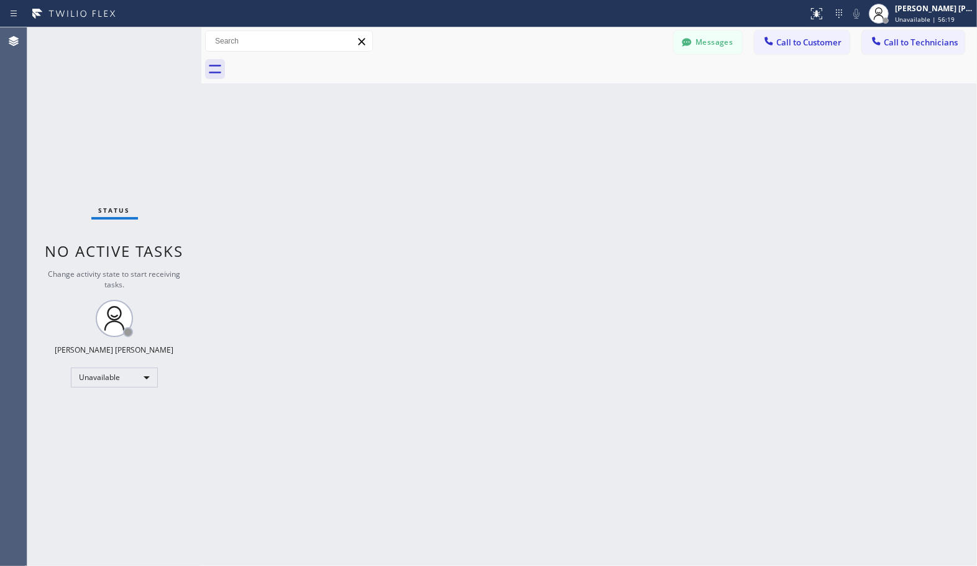
click at [636, 94] on div "Back to Dashboard Change Sender ID Customers Technicians Select a contact Outbo…" at bounding box center [589, 296] width 776 height 538
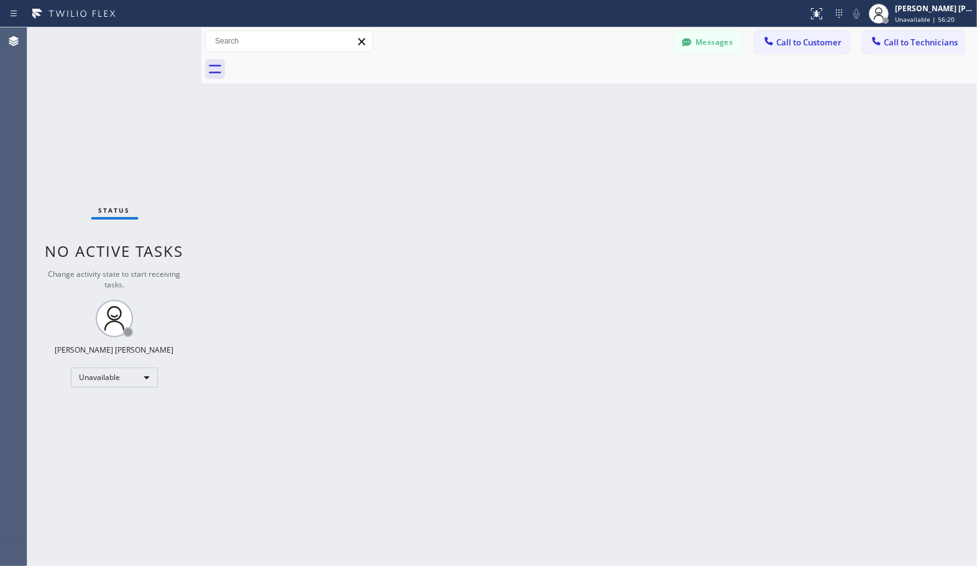
click at [636, 94] on div "Back to Dashboard Change Sender ID Customers Technicians Select a contact Outbo…" at bounding box center [589, 296] width 776 height 538
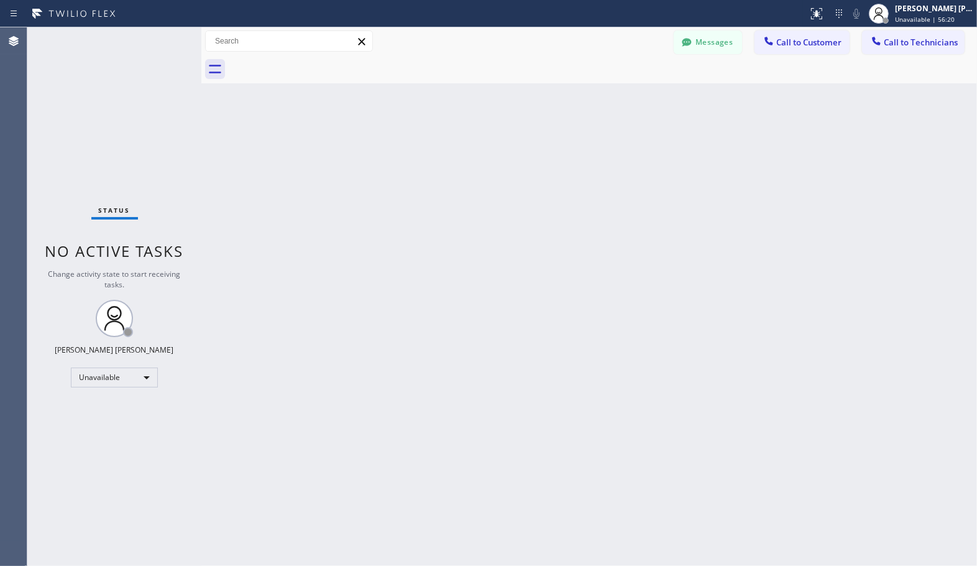
click at [636, 94] on div "Back to Dashboard Change Sender ID Customers Technicians Select a contact Outbo…" at bounding box center [589, 296] width 776 height 538
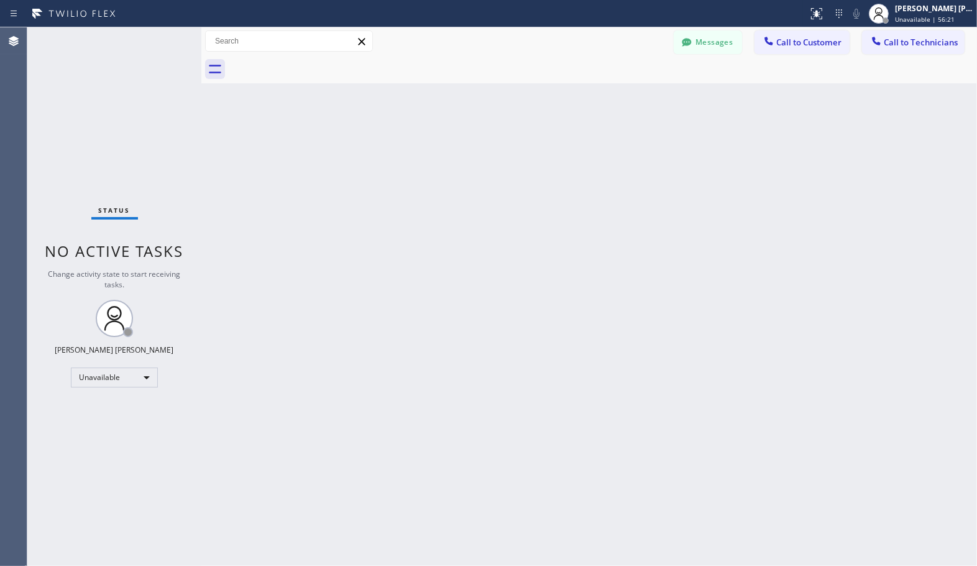
click at [636, 94] on div "Back to Dashboard Change Sender ID Customers Technicians Select a contact Outbo…" at bounding box center [589, 296] width 776 height 538
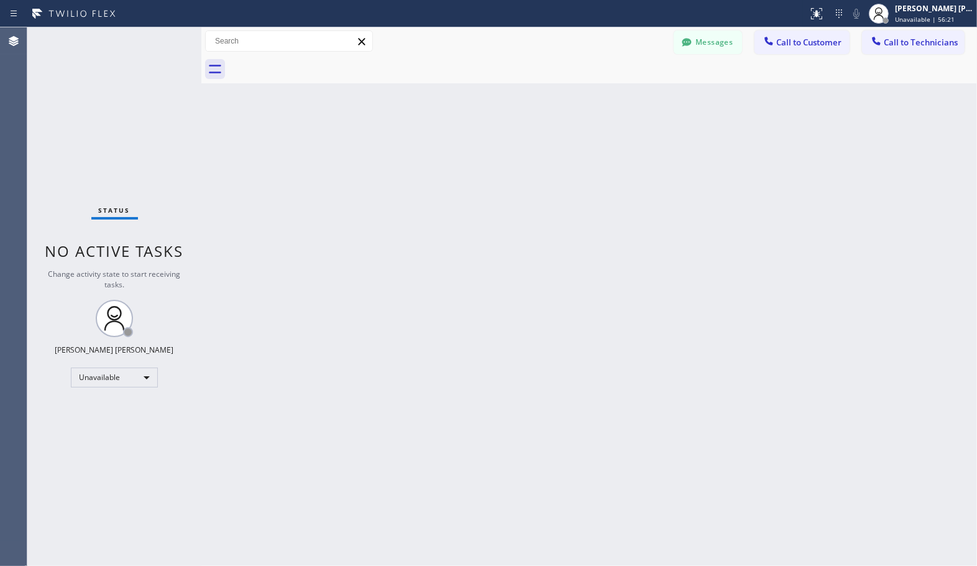
click at [636, 94] on div "Back to Dashboard Change Sender ID Customers Technicians Select a contact Outbo…" at bounding box center [589, 296] width 776 height 538
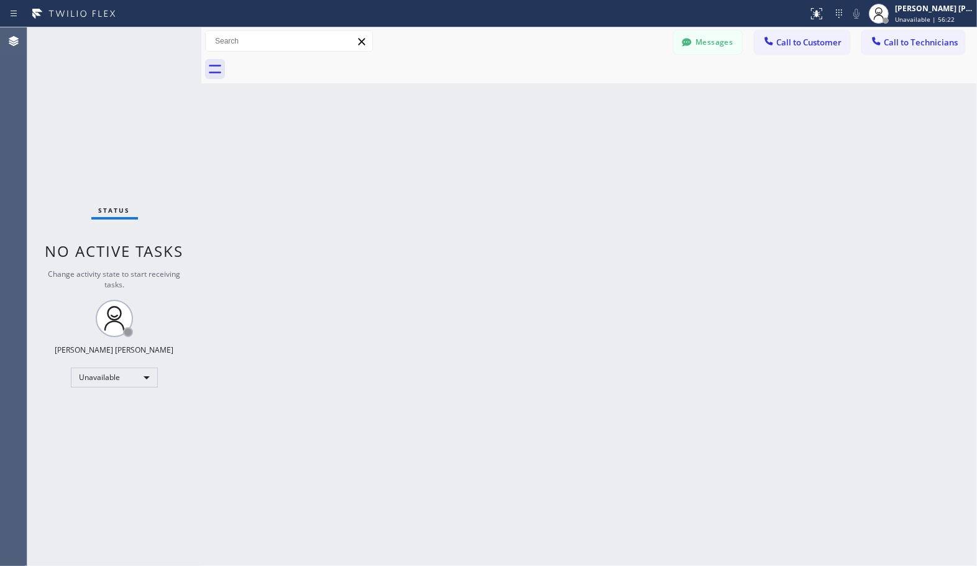
click at [636, 94] on div "Back to Dashboard Change Sender ID Customers Technicians Select a contact Outbo…" at bounding box center [589, 296] width 776 height 538
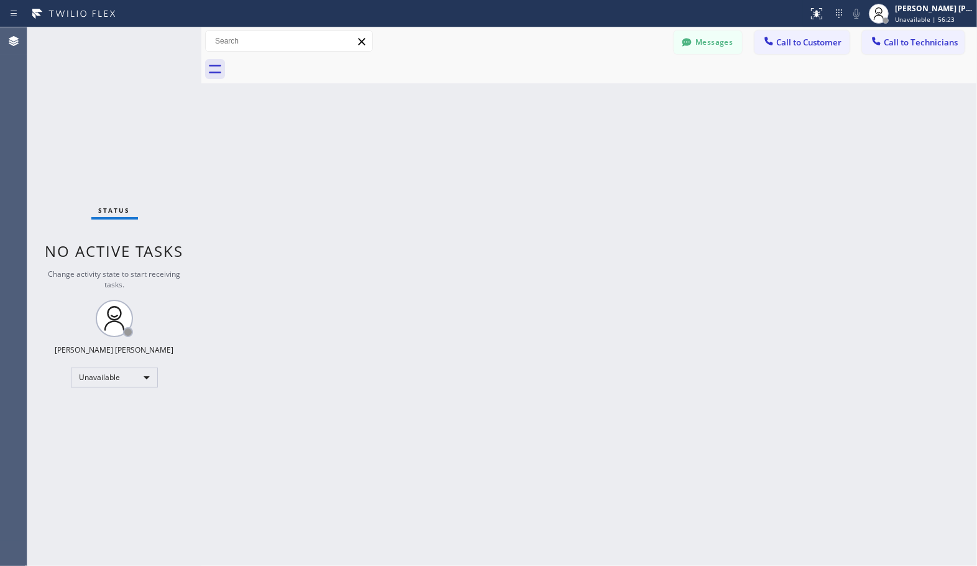
click at [636, 94] on div "Back to Dashboard Change Sender ID Customers Technicians Select a contact Outbo…" at bounding box center [589, 296] width 776 height 538
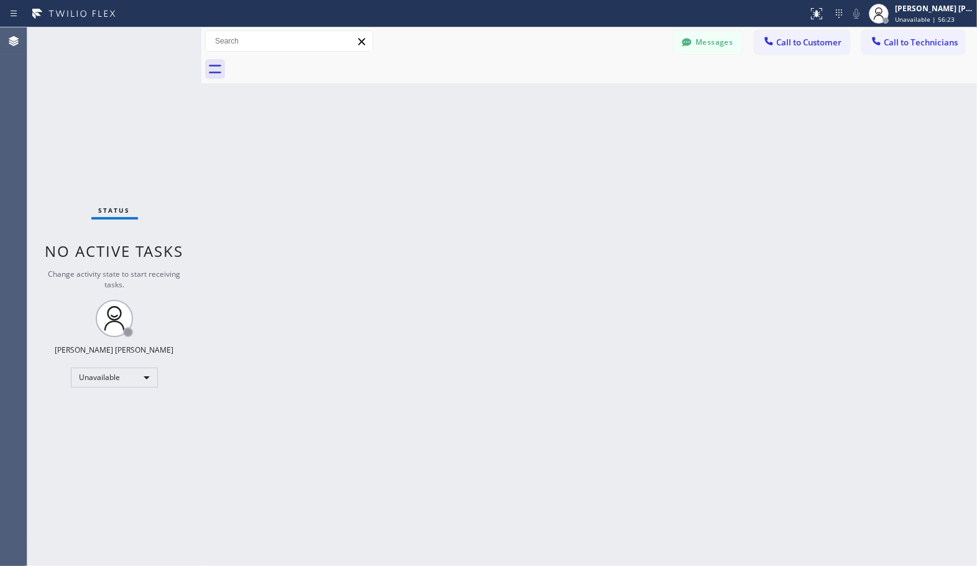
click at [636, 94] on div "Back to Dashboard Change Sender ID Customers Technicians Select a contact Outbo…" at bounding box center [589, 296] width 776 height 538
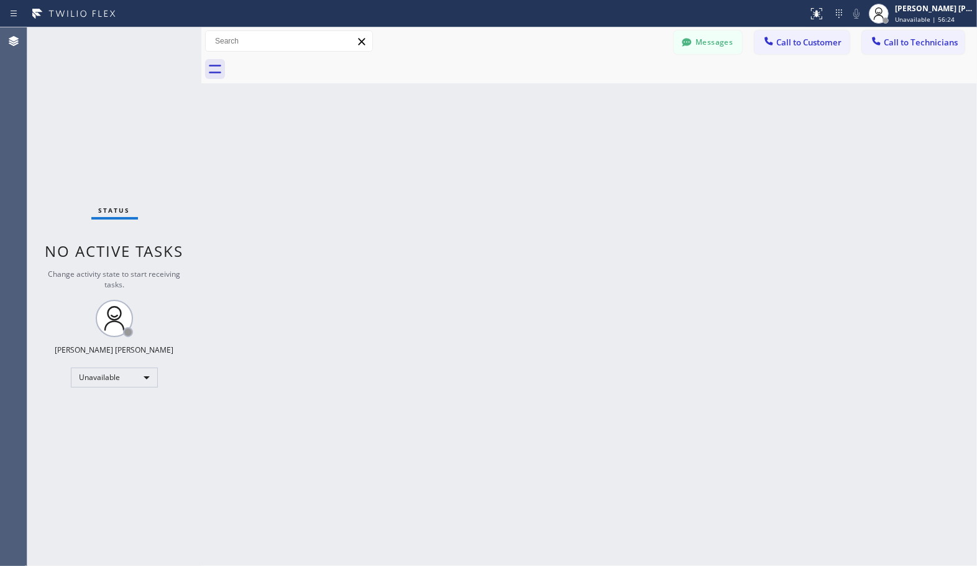
click at [636, 94] on div "Back to Dashboard Change Sender ID Customers Technicians Select a contact Outbo…" at bounding box center [589, 296] width 776 height 538
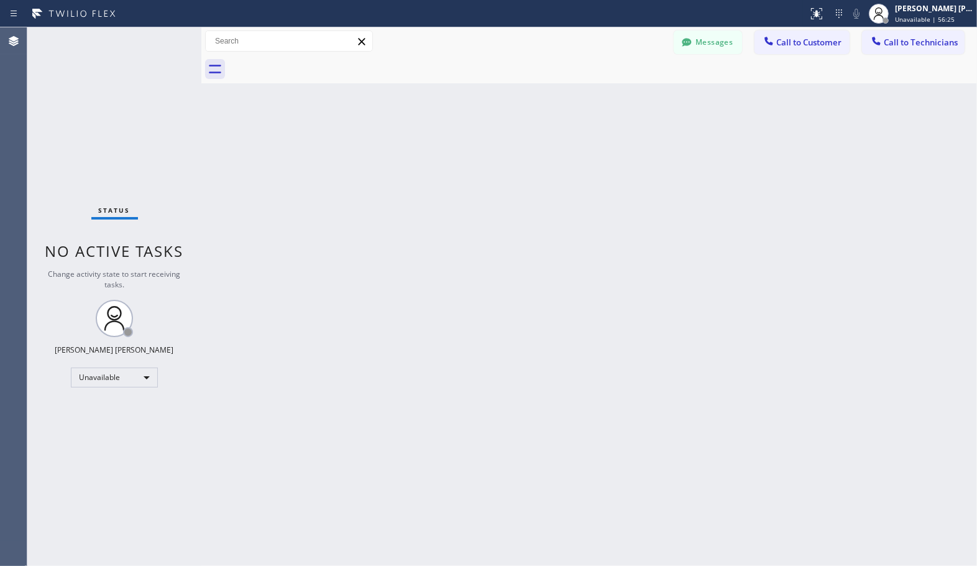
click at [636, 94] on div "Back to Dashboard Change Sender ID Customers Technicians Select a contact Outbo…" at bounding box center [589, 296] width 776 height 538
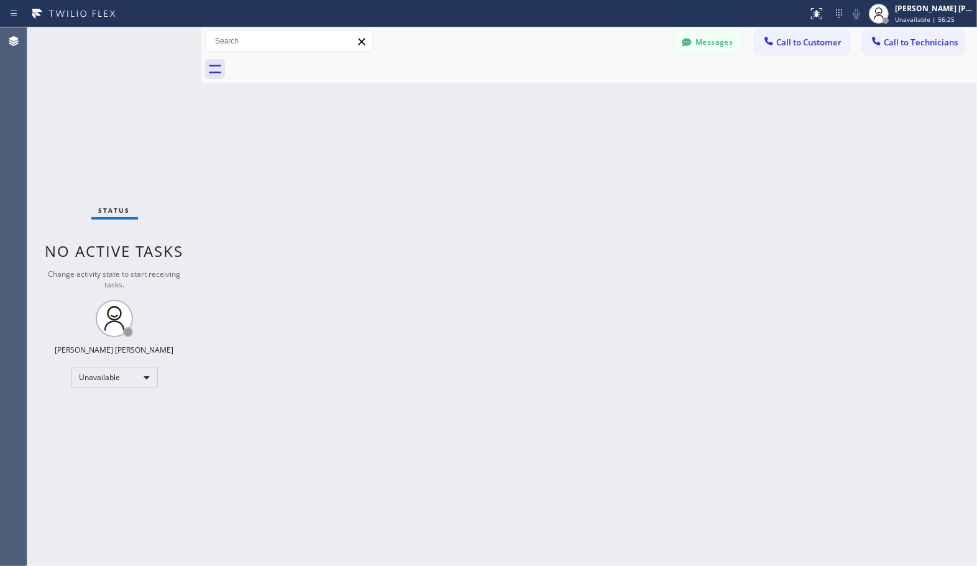
click at [636, 94] on div "Back to Dashboard Change Sender ID Customers Technicians Select a contact Outbo…" at bounding box center [589, 296] width 776 height 538
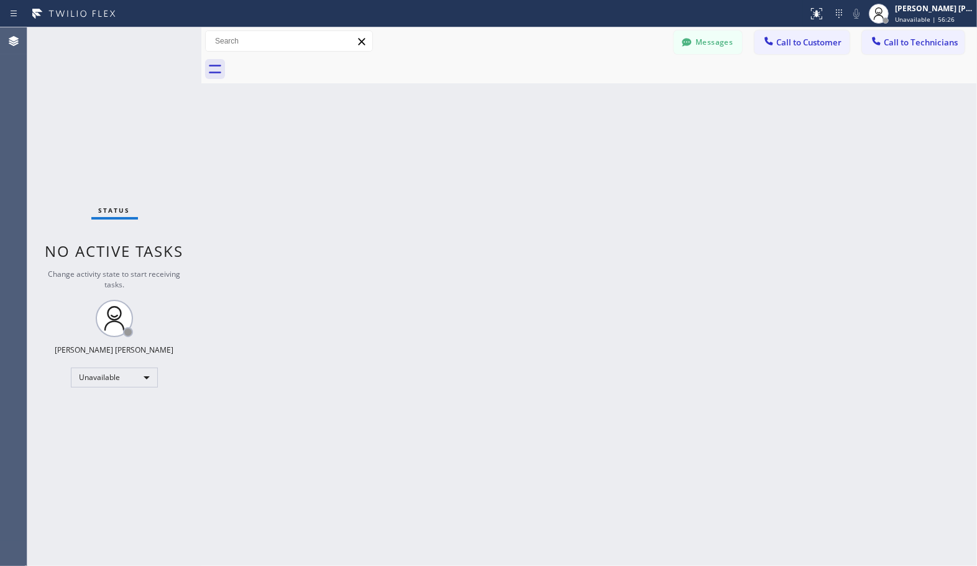
click at [636, 94] on div "Back to Dashboard Change Sender ID Customers Technicians Select a contact Outbo…" at bounding box center [589, 296] width 776 height 538
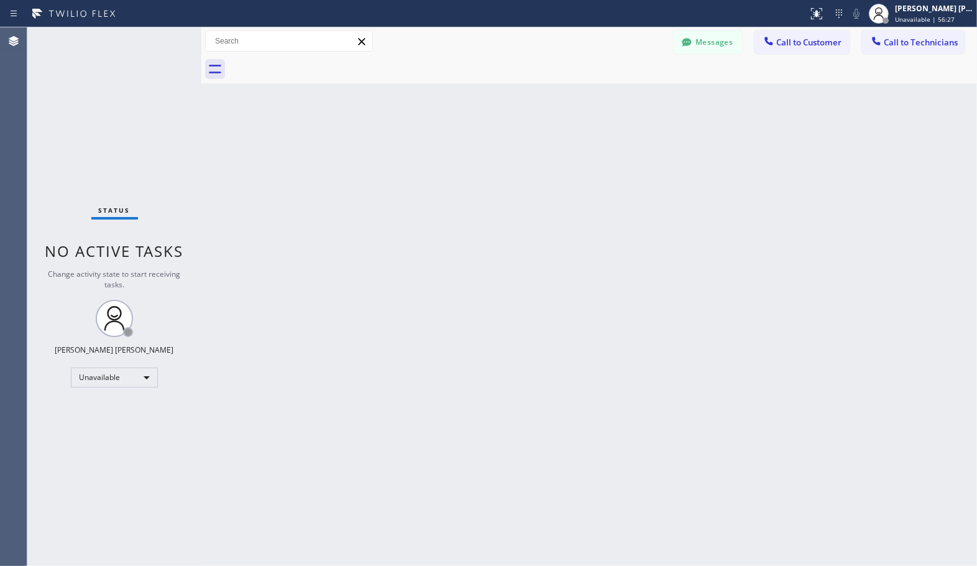
click at [636, 94] on div "Back to Dashboard Change Sender ID Customers Technicians Select a contact Outbo…" at bounding box center [589, 296] width 776 height 538
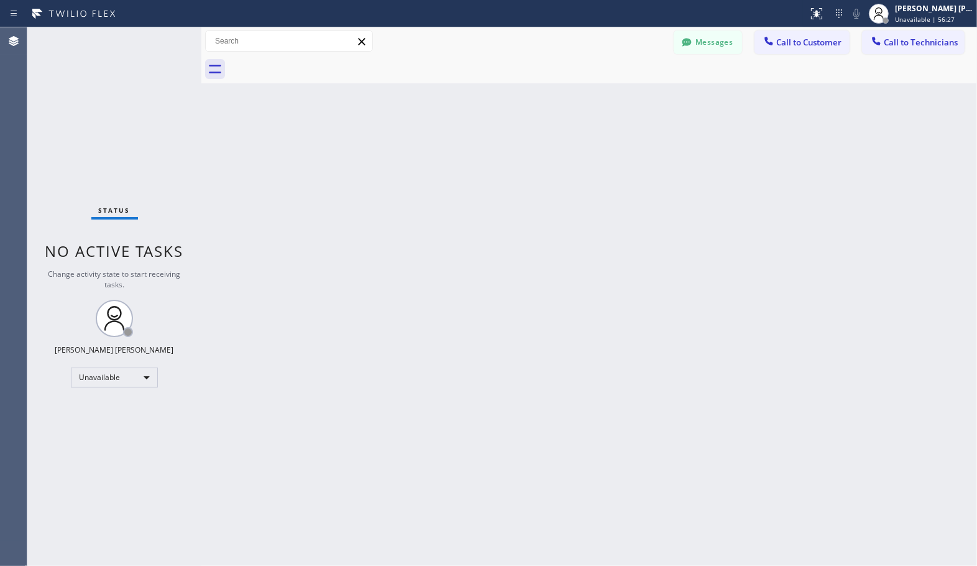
click at [636, 94] on div "Back to Dashboard Change Sender ID Customers Technicians Select a contact Outbo…" at bounding box center [589, 296] width 776 height 538
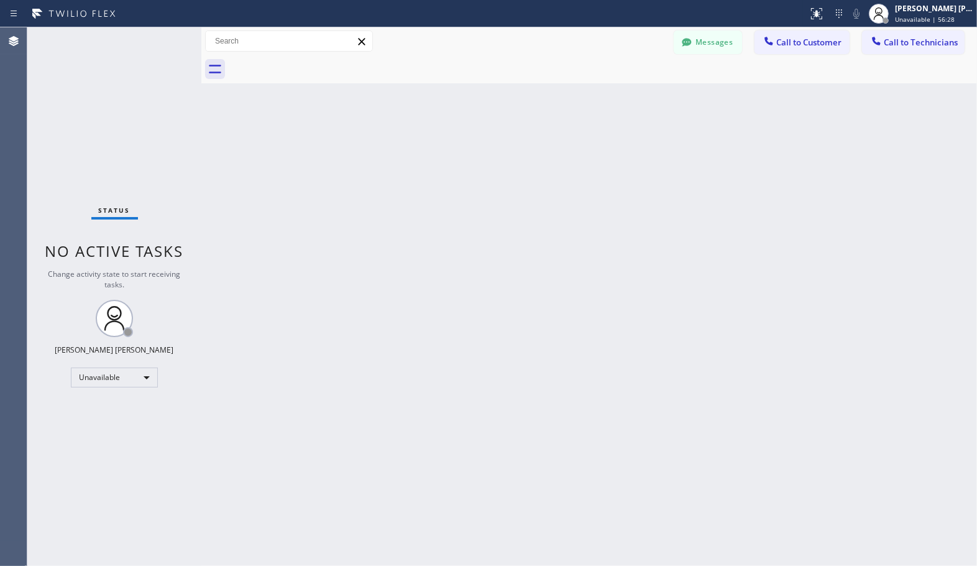
click at [636, 94] on div "Back to Dashboard Change Sender ID Customers Technicians Select a contact Outbo…" at bounding box center [589, 296] width 776 height 538
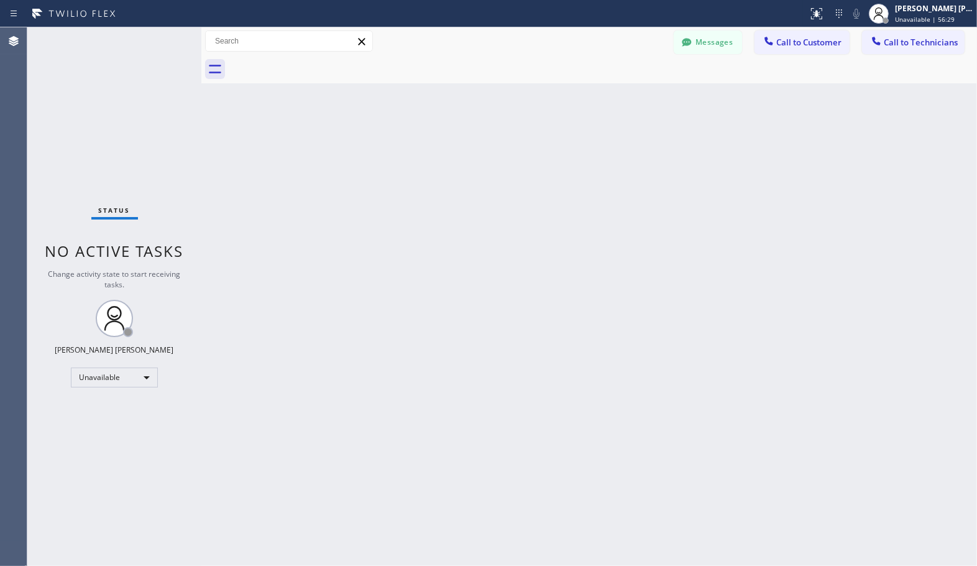
click at [636, 94] on div "Back to Dashboard Change Sender ID Customers Technicians Select a contact Outbo…" at bounding box center [589, 296] width 776 height 538
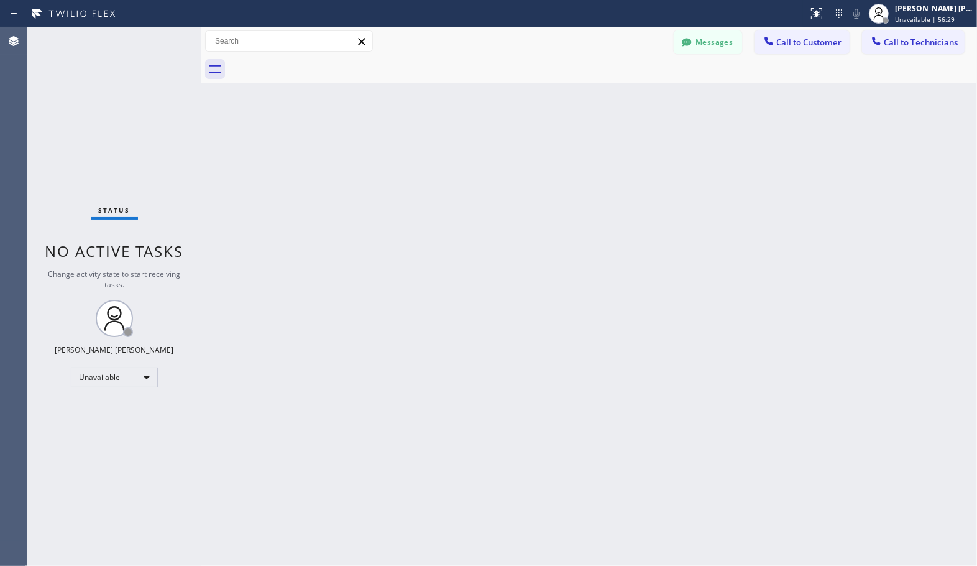
click at [636, 94] on div "Back to Dashboard Change Sender ID Customers Technicians Select a contact Outbo…" at bounding box center [589, 296] width 776 height 538
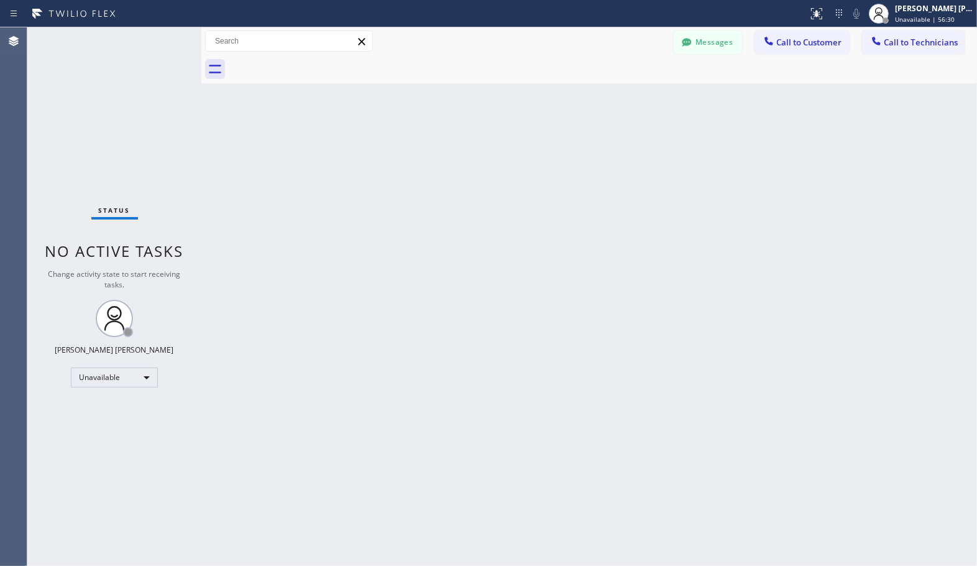
click at [636, 94] on div "Back to Dashboard Change Sender ID Customers Technicians Select a contact Outbo…" at bounding box center [589, 296] width 776 height 538
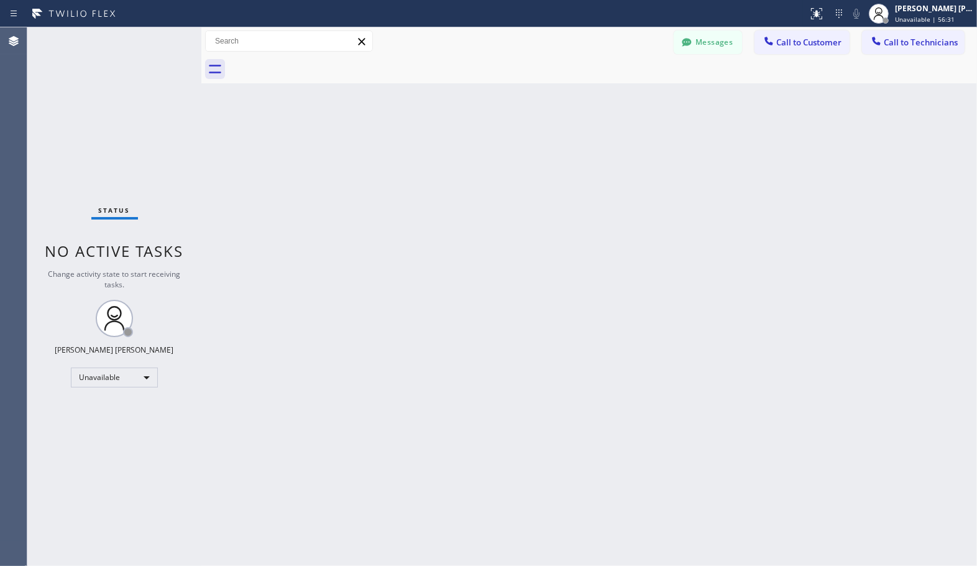
click at [636, 94] on div "Back to Dashboard Change Sender ID Customers Technicians Select a contact Outbo…" at bounding box center [589, 296] width 776 height 538
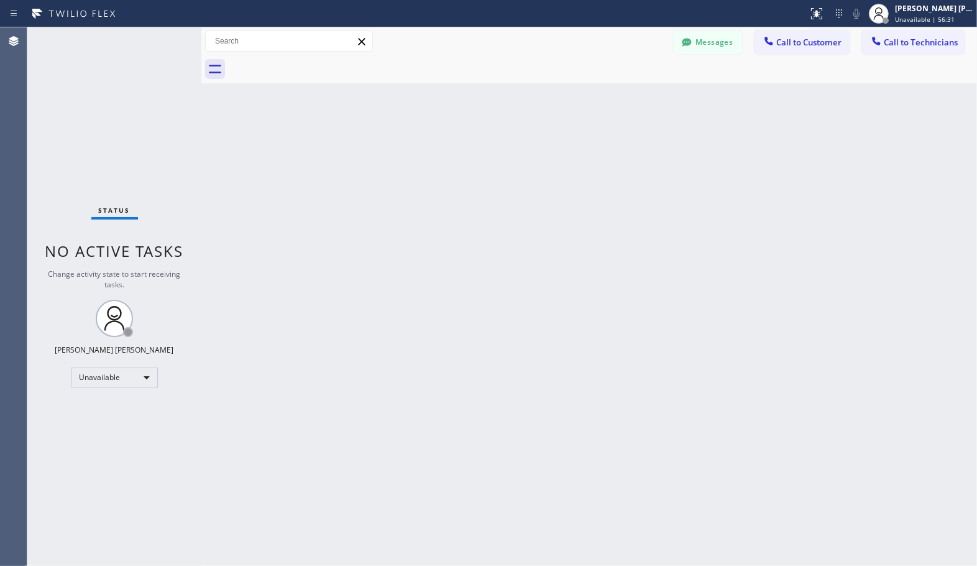
click at [636, 94] on div "Back to Dashboard Change Sender ID Customers Technicians Select a contact Outbo…" at bounding box center [589, 296] width 776 height 538
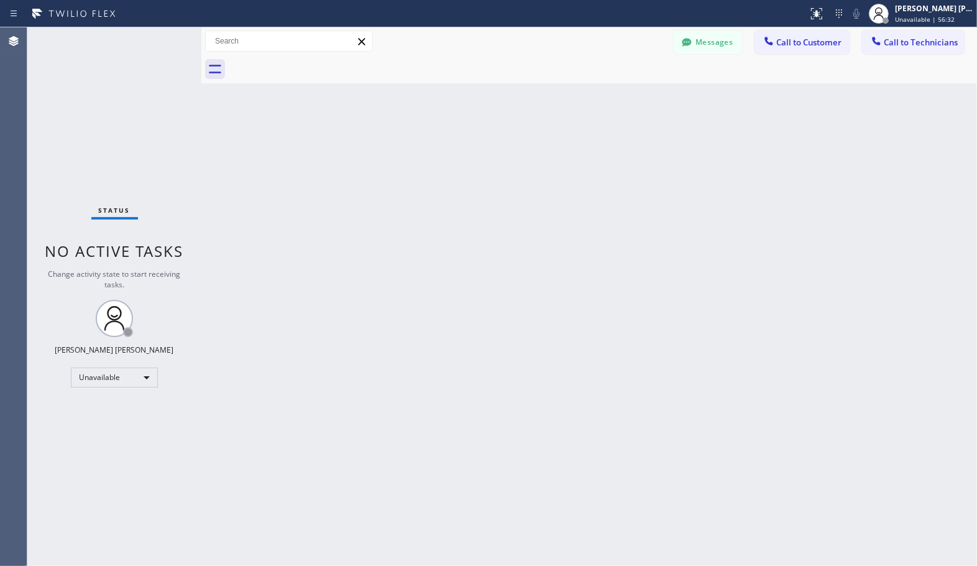
click at [636, 94] on div "Back to Dashboard Change Sender ID Customers Technicians Select a contact Outbo…" at bounding box center [589, 296] width 776 height 538
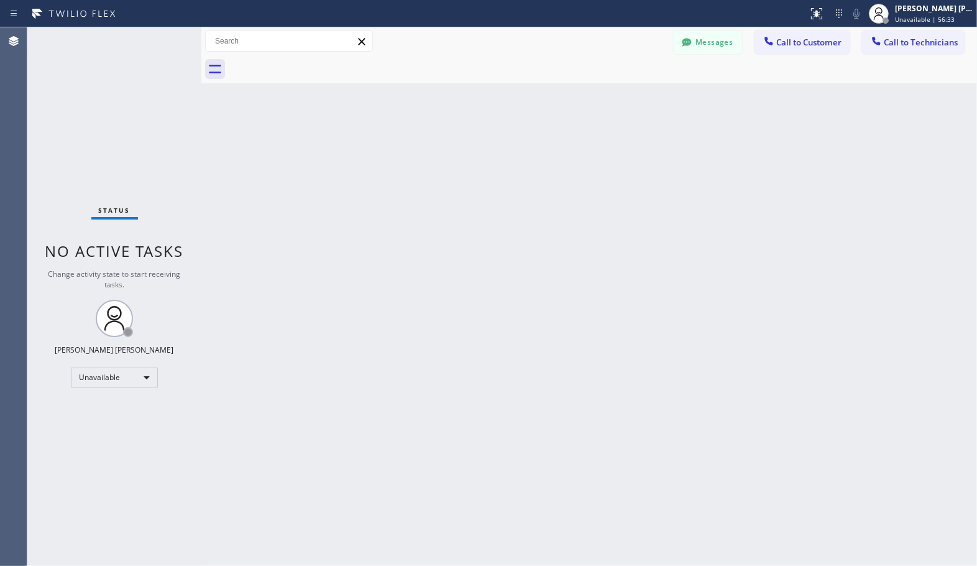
click at [636, 94] on div "Back to Dashboard Change Sender ID Customers Technicians Select a contact Outbo…" at bounding box center [589, 296] width 776 height 538
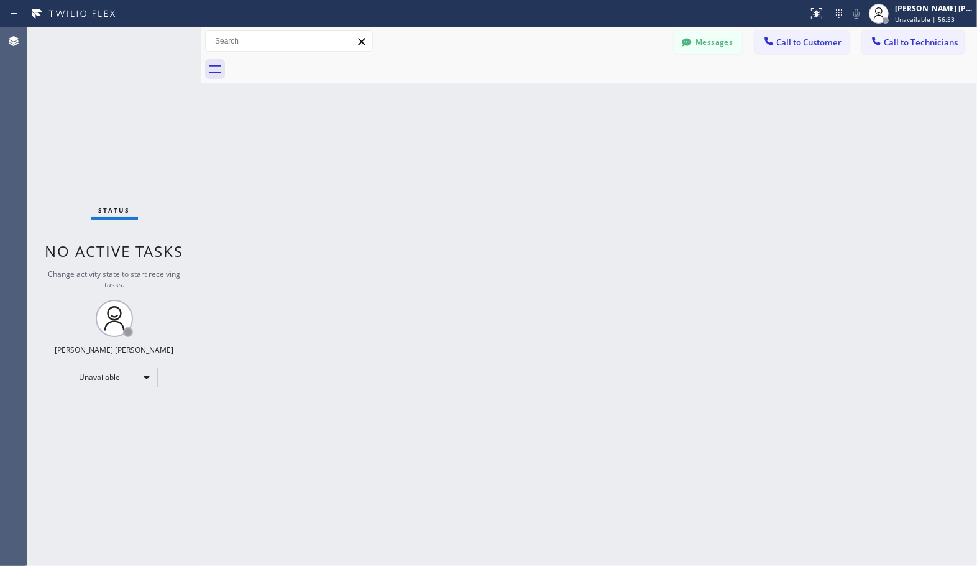
click at [636, 94] on div "Back to Dashboard Change Sender ID Customers Technicians Select a contact Outbo…" at bounding box center [589, 296] width 776 height 538
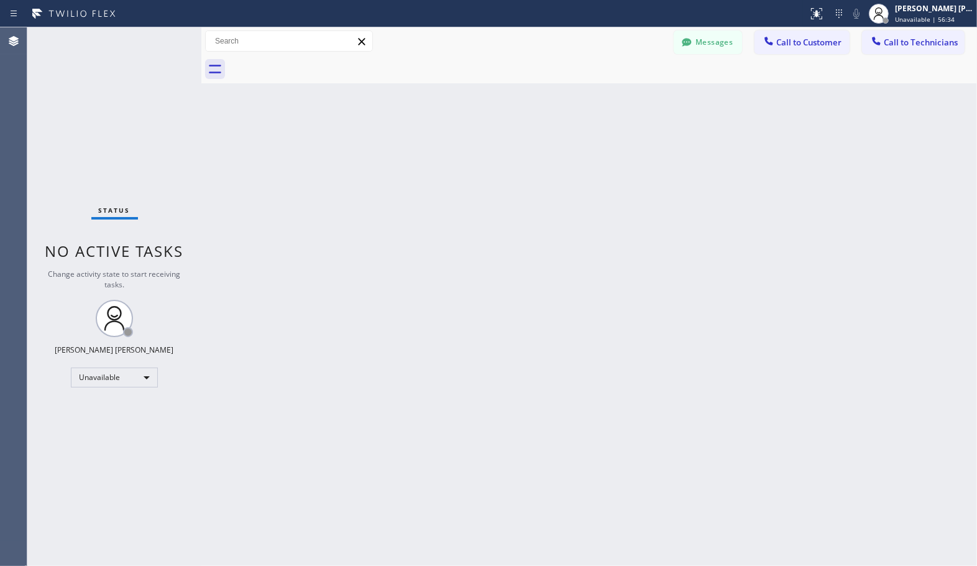
click at [636, 94] on div "Back to Dashboard Change Sender ID Customers Technicians Select a contact Outbo…" at bounding box center [589, 296] width 776 height 538
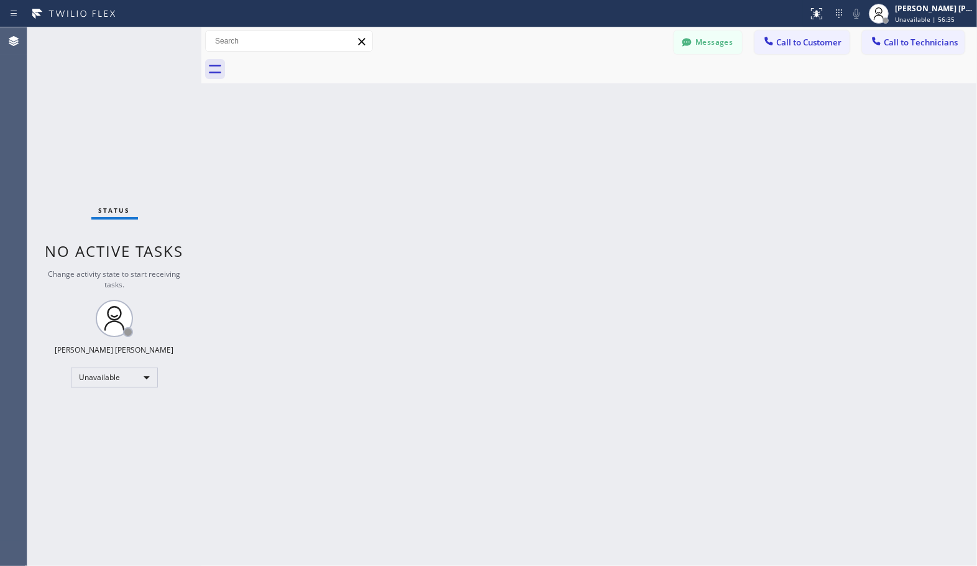
click at [636, 94] on div "Back to Dashboard Change Sender ID Customers Technicians Select a contact Outbo…" at bounding box center [589, 296] width 776 height 538
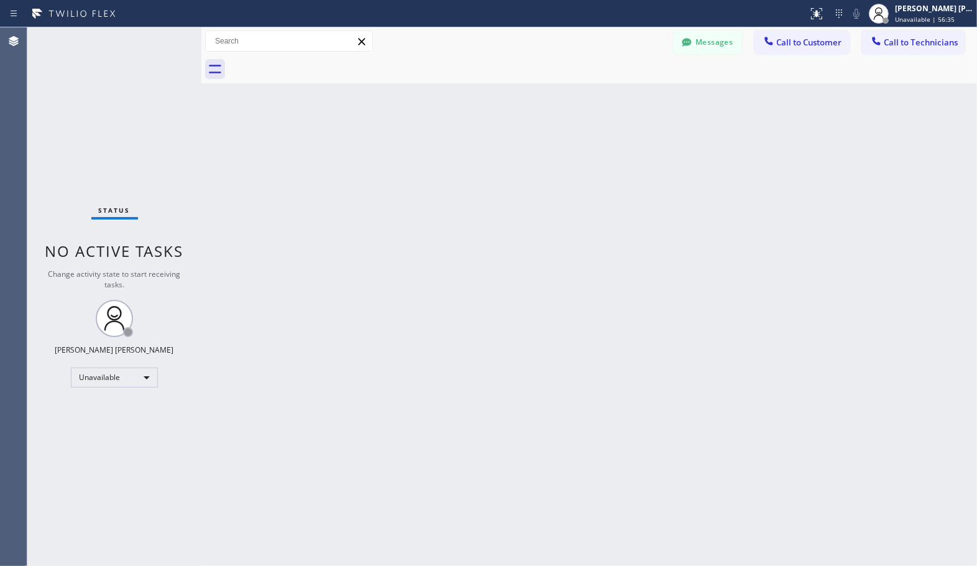
click at [636, 94] on div "Back to Dashboard Change Sender ID Customers Technicians Select a contact Outbo…" at bounding box center [589, 296] width 776 height 538
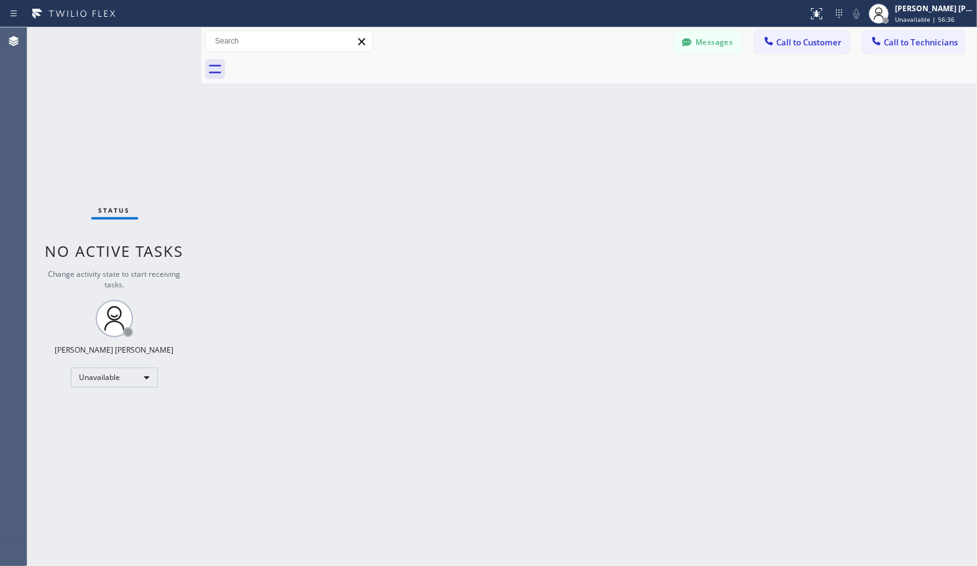
click at [636, 94] on div "Back to Dashboard Change Sender ID Customers Technicians Select a contact Outbo…" at bounding box center [589, 296] width 776 height 538
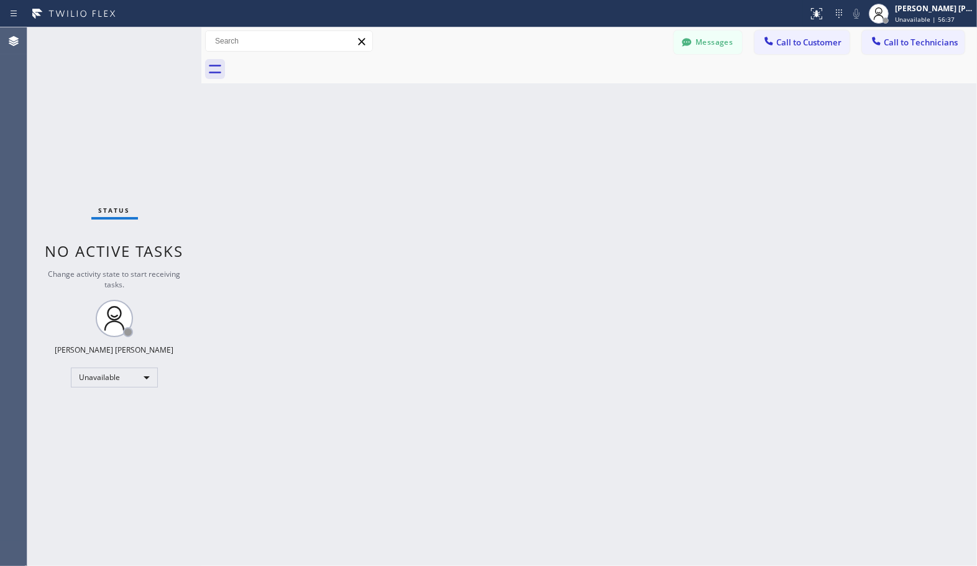
click at [636, 94] on div "Back to Dashboard Change Sender ID Customers Technicians Select a contact Outbo…" at bounding box center [589, 296] width 776 height 538
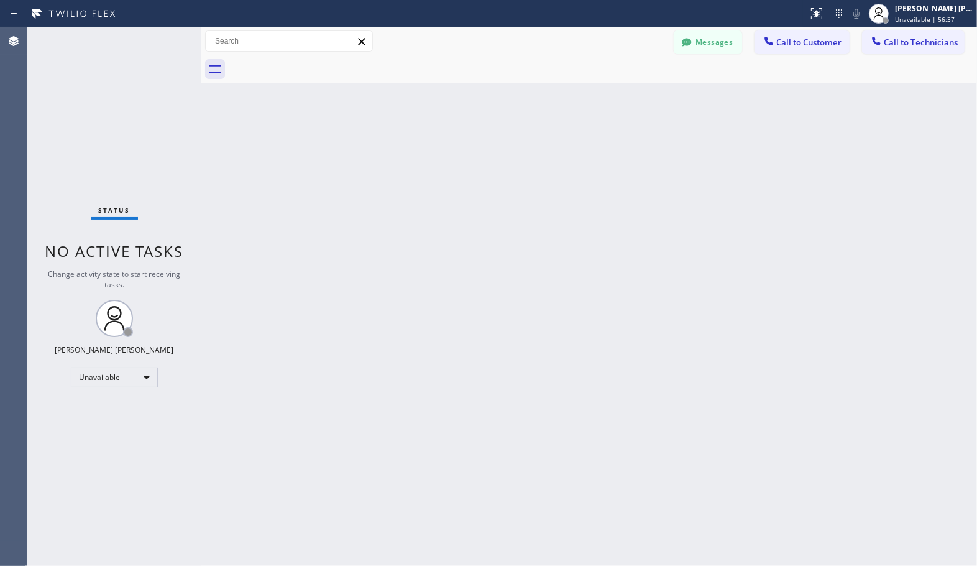
click at [636, 94] on div "Back to Dashboard Change Sender ID Customers Technicians Select a contact Outbo…" at bounding box center [589, 296] width 776 height 538
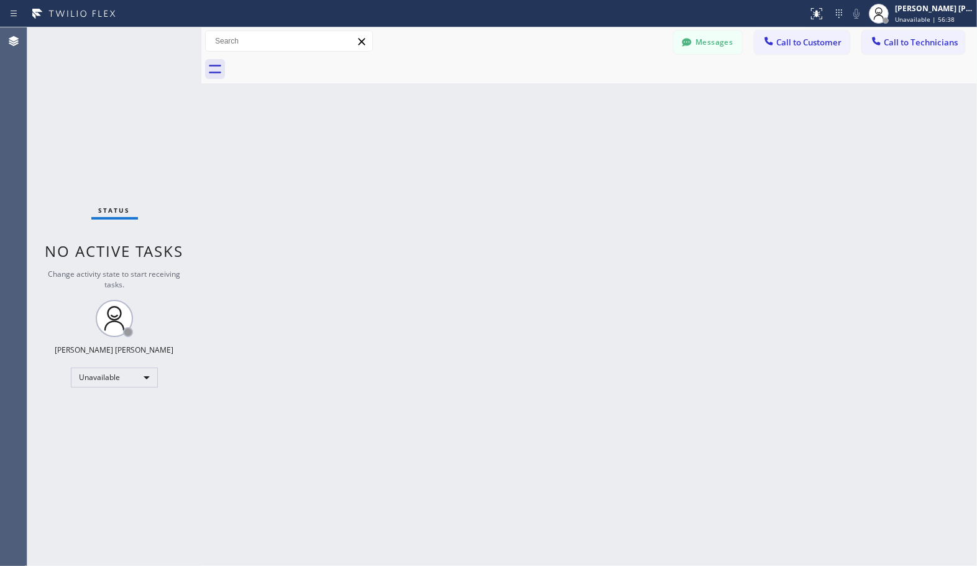
click at [636, 94] on div "Back to Dashboard Change Sender ID Customers Technicians Select a contact Outbo…" at bounding box center [589, 296] width 776 height 538
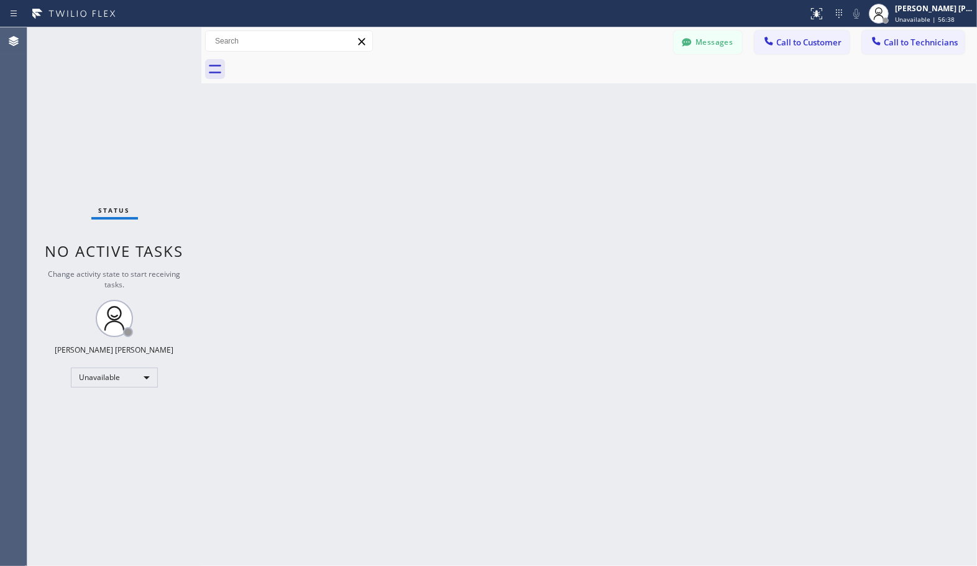
click at [636, 94] on div "Back to Dashboard Change Sender ID Customers Technicians Select a contact Outbo…" at bounding box center [589, 296] width 776 height 538
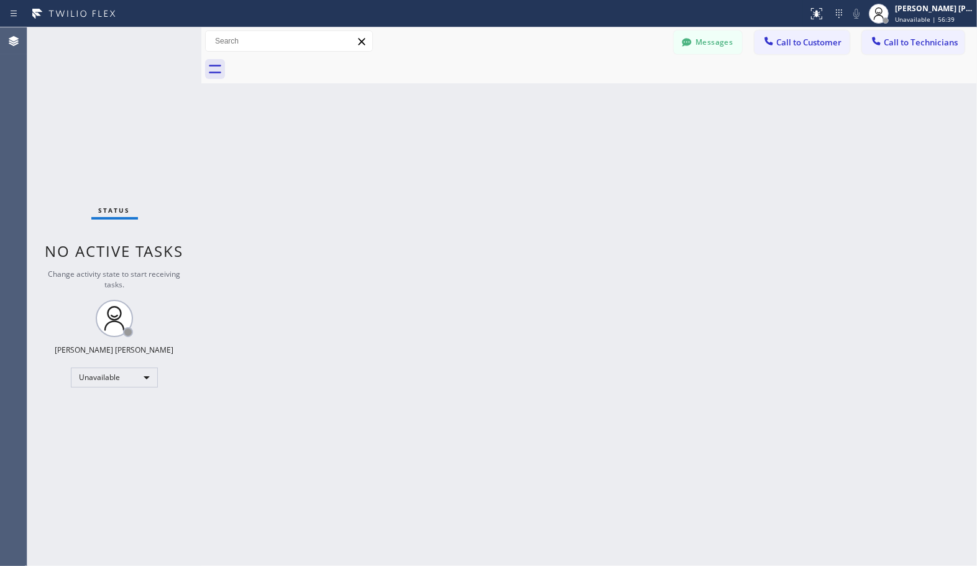
click at [636, 94] on div "Back to Dashboard Change Sender ID Customers Technicians Select a contact Outbo…" at bounding box center [589, 296] width 776 height 538
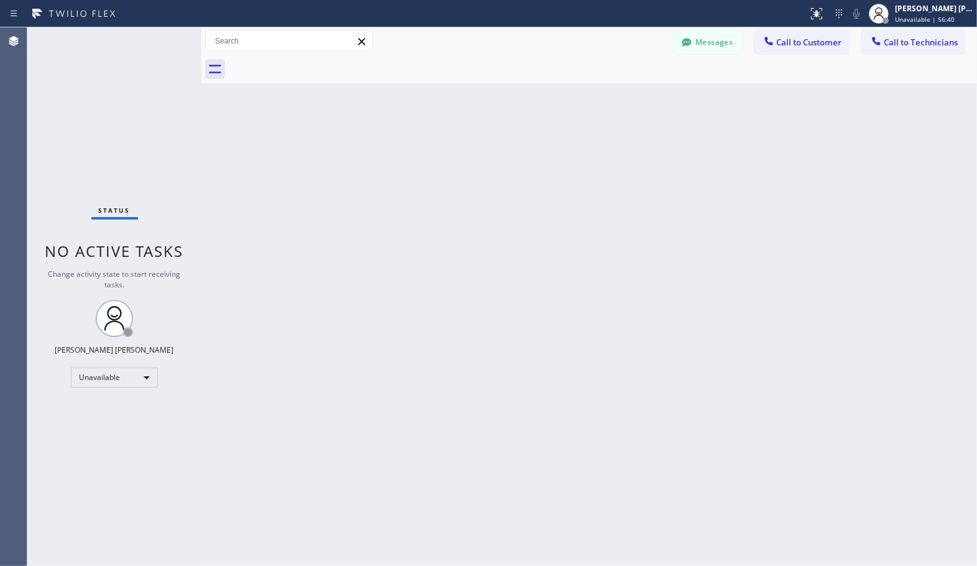
click at [636, 94] on div "Back to Dashboard Change Sender ID Customers Technicians Select a contact Outbo…" at bounding box center [589, 296] width 776 height 538
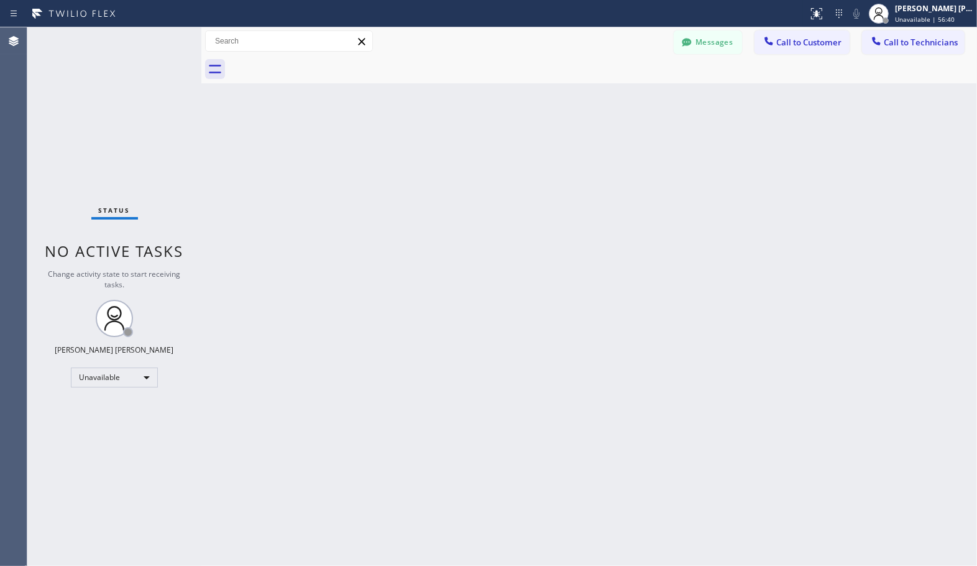
click at [636, 94] on div "Back to Dashboard Change Sender ID Customers Technicians Select a contact Outbo…" at bounding box center [589, 296] width 776 height 538
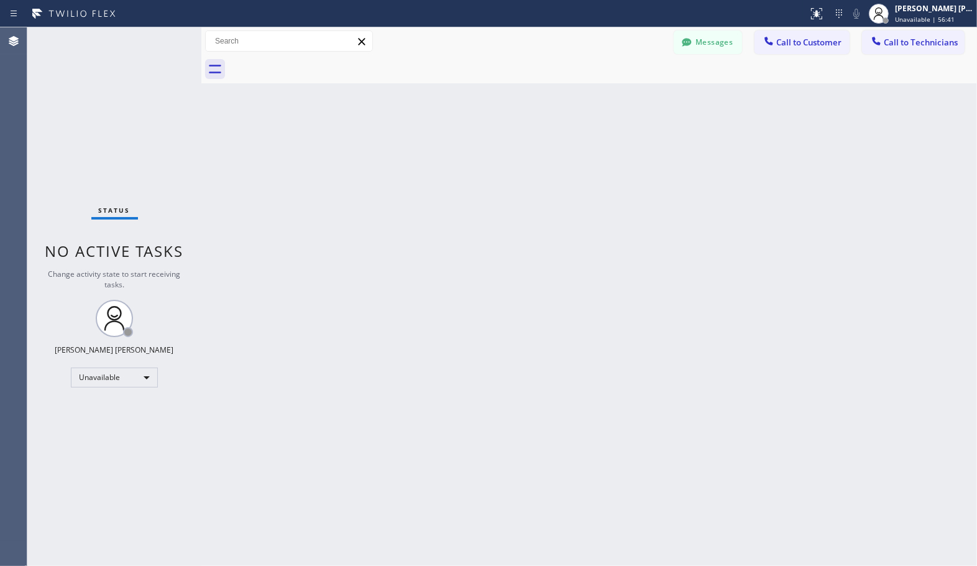
click at [636, 94] on div "Back to Dashboard Change Sender ID Customers Technicians Select a contact Outbo…" at bounding box center [589, 296] width 776 height 538
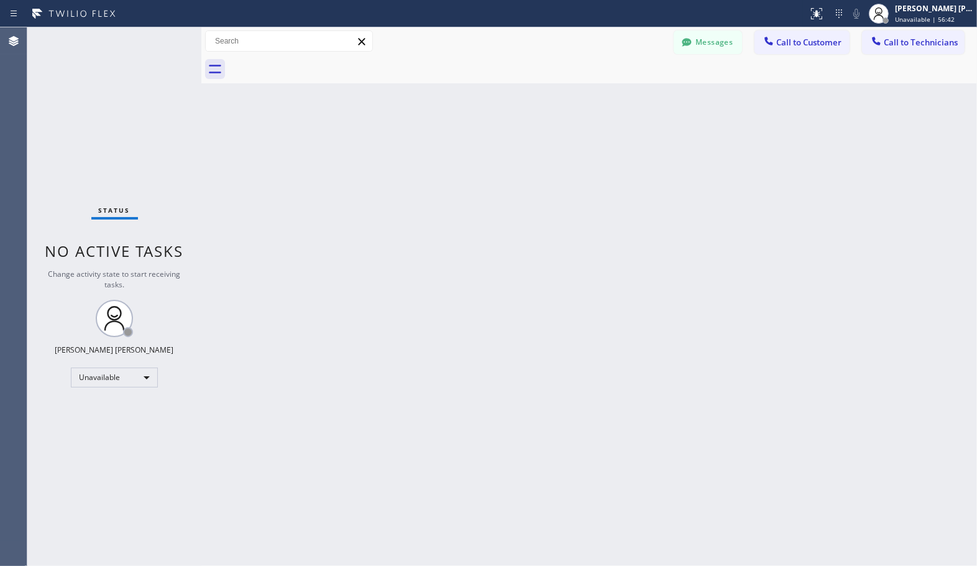
click at [636, 94] on div "Back to Dashboard Change Sender ID Customers Technicians Select a contact Outbo…" at bounding box center [589, 296] width 776 height 538
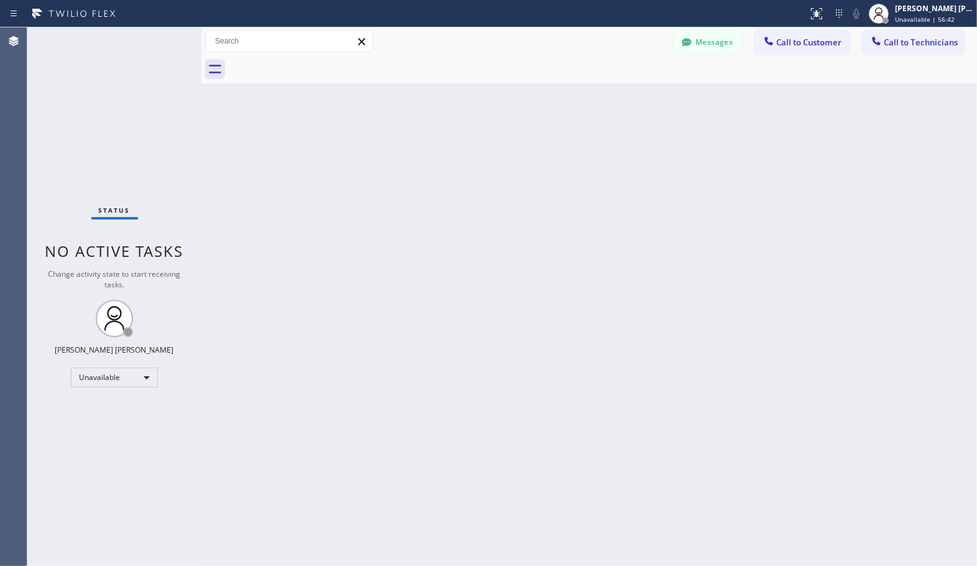
click at [636, 94] on div "Back to Dashboard Change Sender ID Customers Technicians Select a contact Outbo…" at bounding box center [589, 296] width 776 height 538
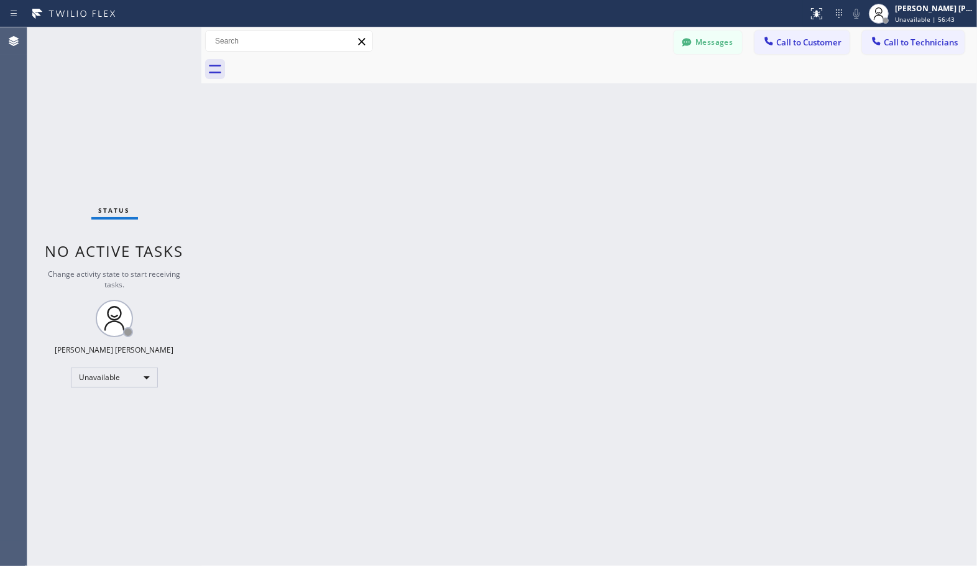
click at [636, 94] on div "Back to Dashboard Change Sender ID Customers Technicians Select a contact Outbo…" at bounding box center [589, 296] width 776 height 538
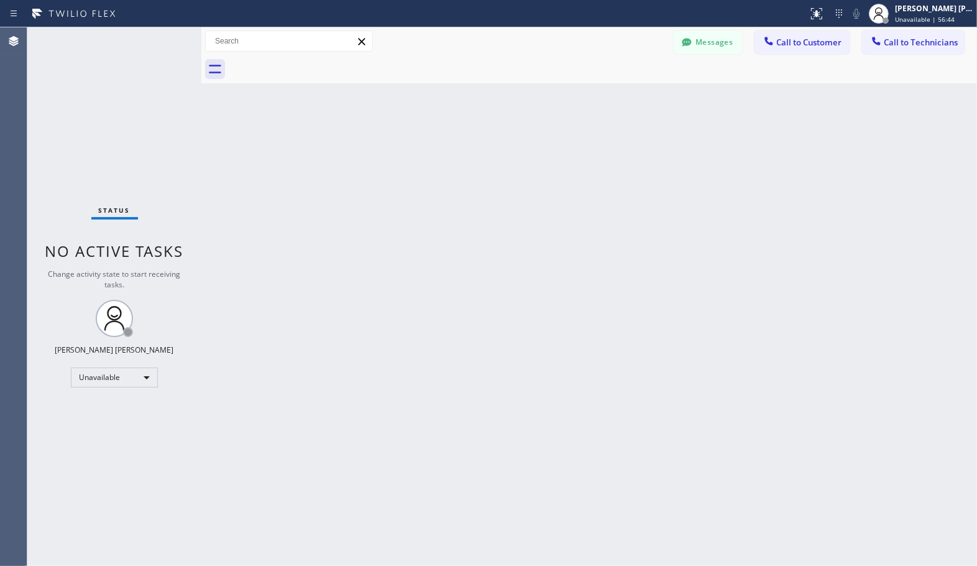
click at [636, 94] on div "Back to Dashboard Change Sender ID Customers Technicians Select a contact Outbo…" at bounding box center [589, 296] width 776 height 538
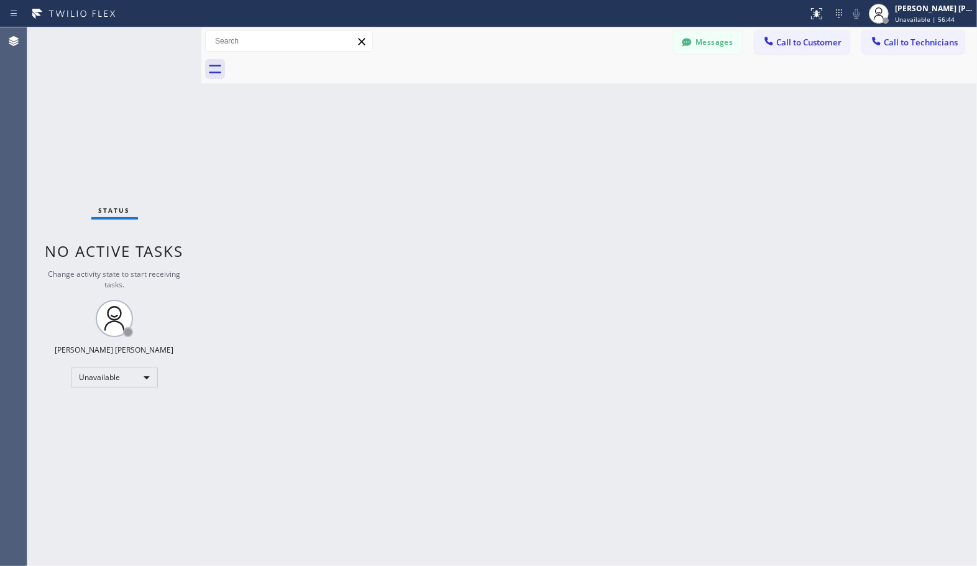
click
